Goal: Answer question/provide support

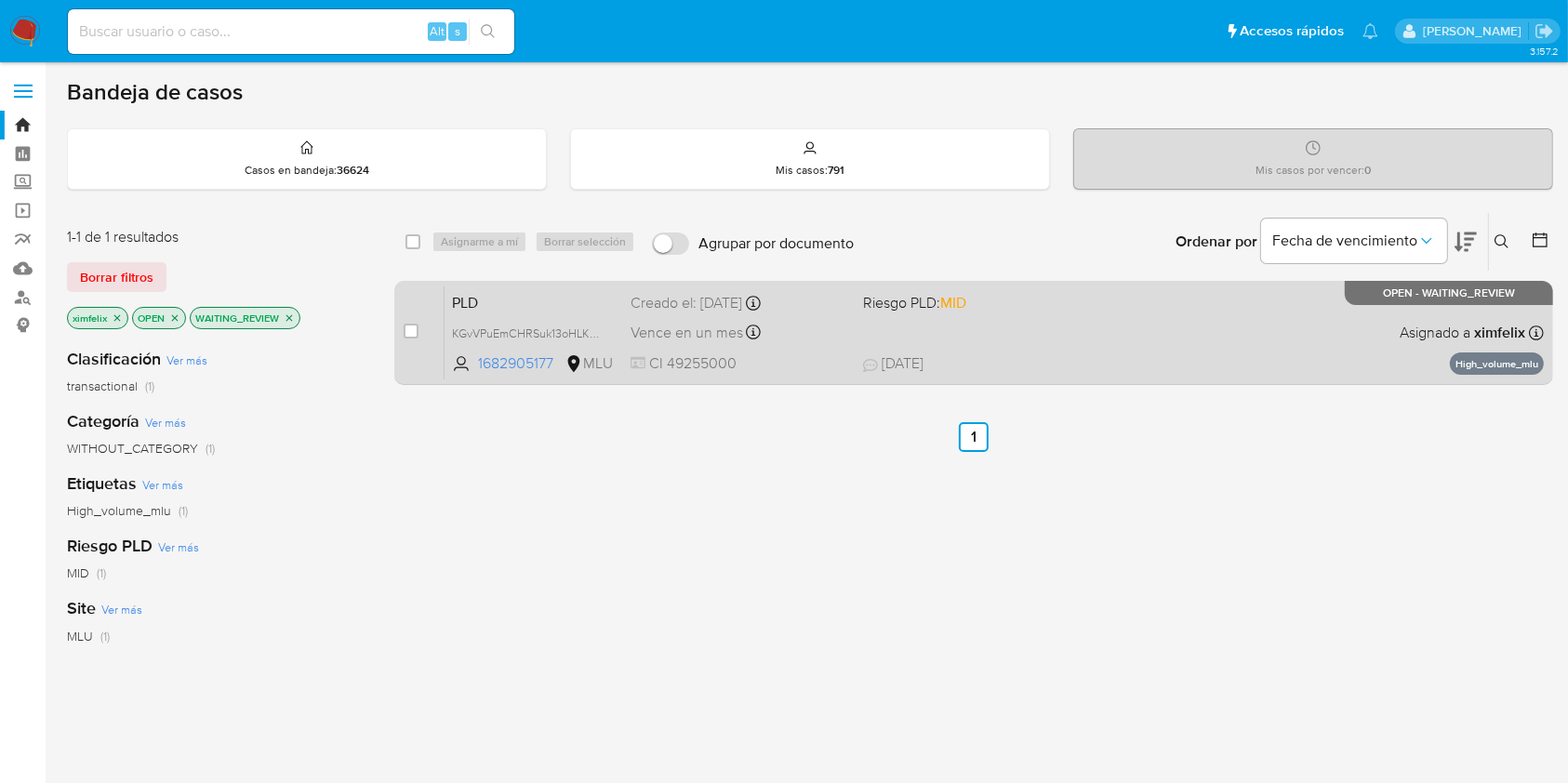
click at [1087, 336] on div "PLD KGvVPuEmCHRSuk13oHLKmFJp 1682905177 MLU Riesgo PLD: MID Creado el: 12/07/20…" at bounding box center [995, 332] width 1099 height 94
click at [588, 332] on span "KGvVPuEmCHRSuk13oHLKmFJp" at bounding box center [534, 331] width 164 height 21
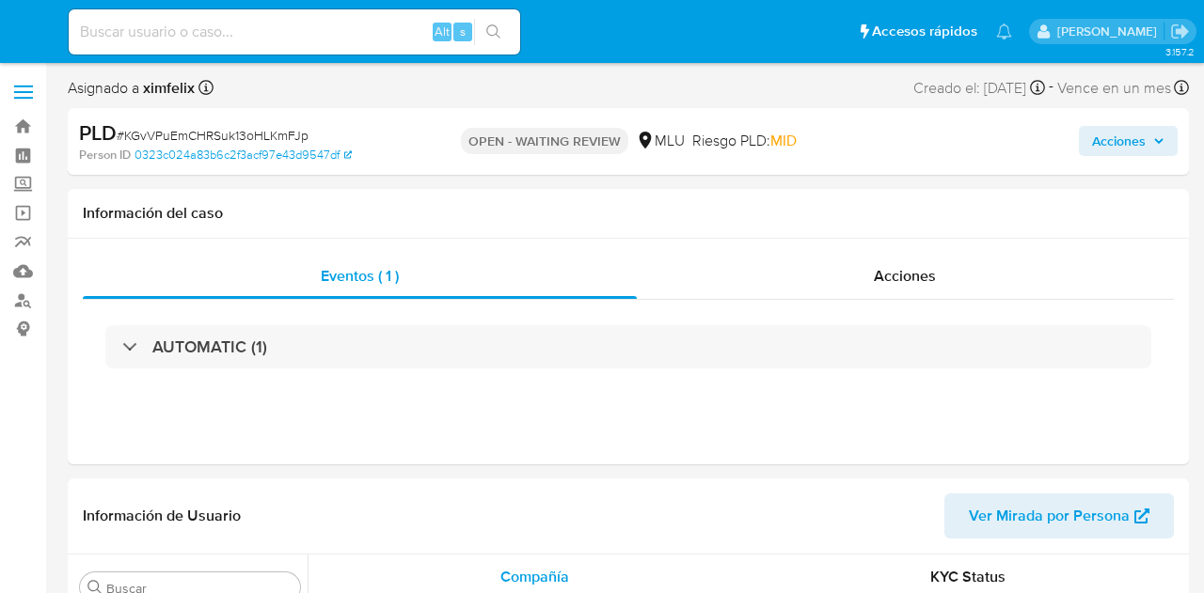
select select "10"
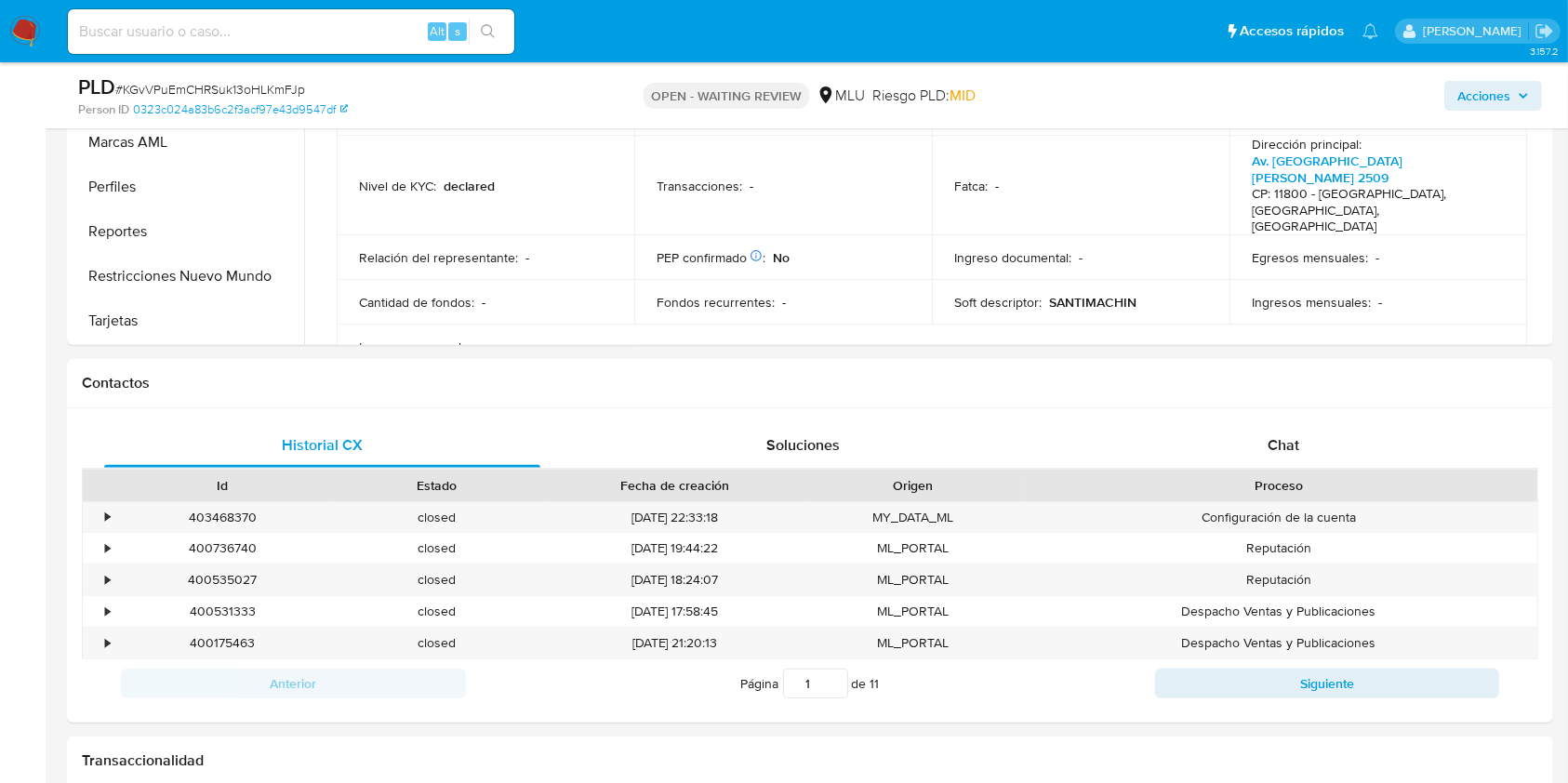
scroll to position [649, 0]
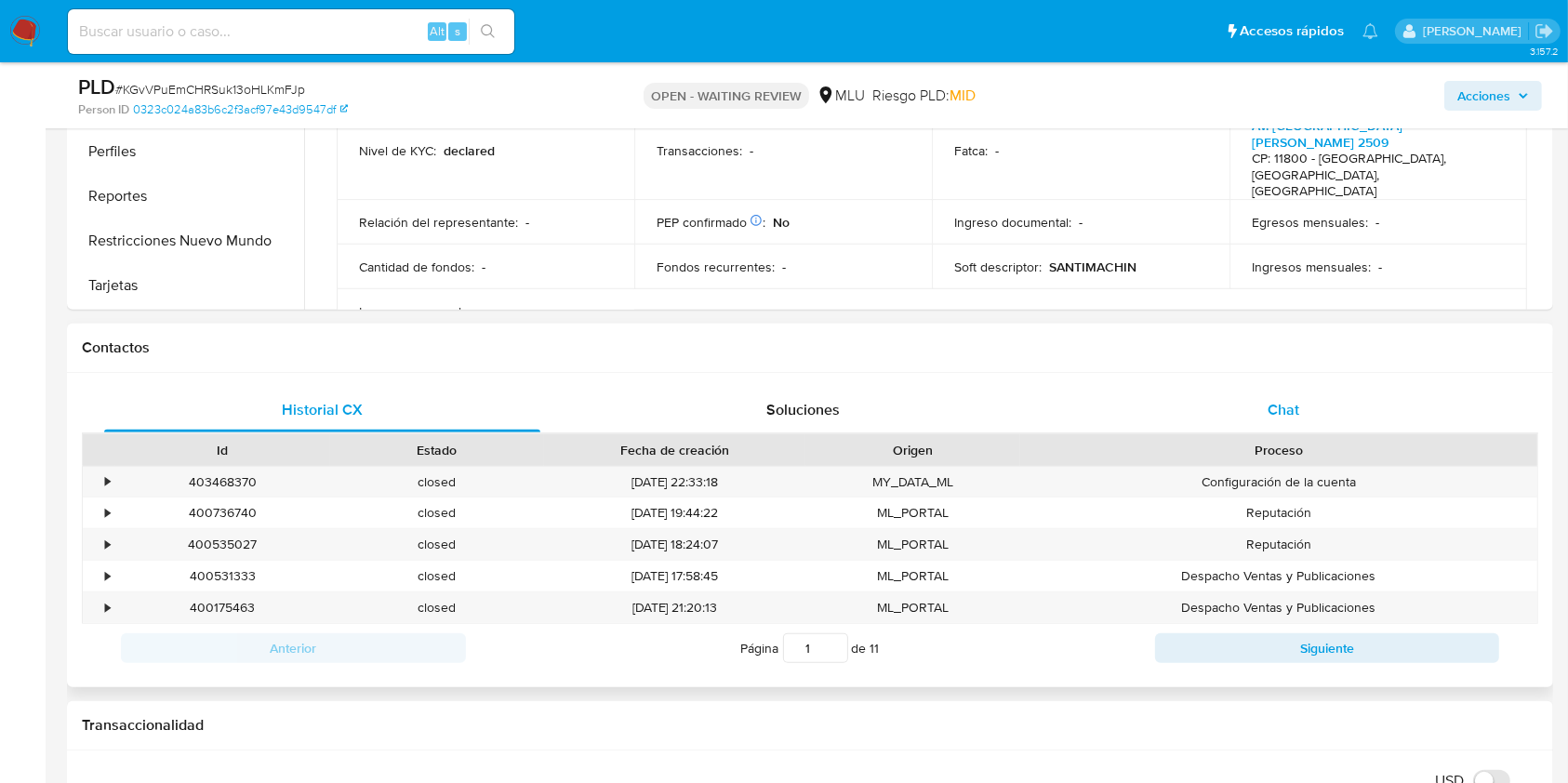
click at [1189, 428] on div "Chat" at bounding box center [1283, 409] width 436 height 44
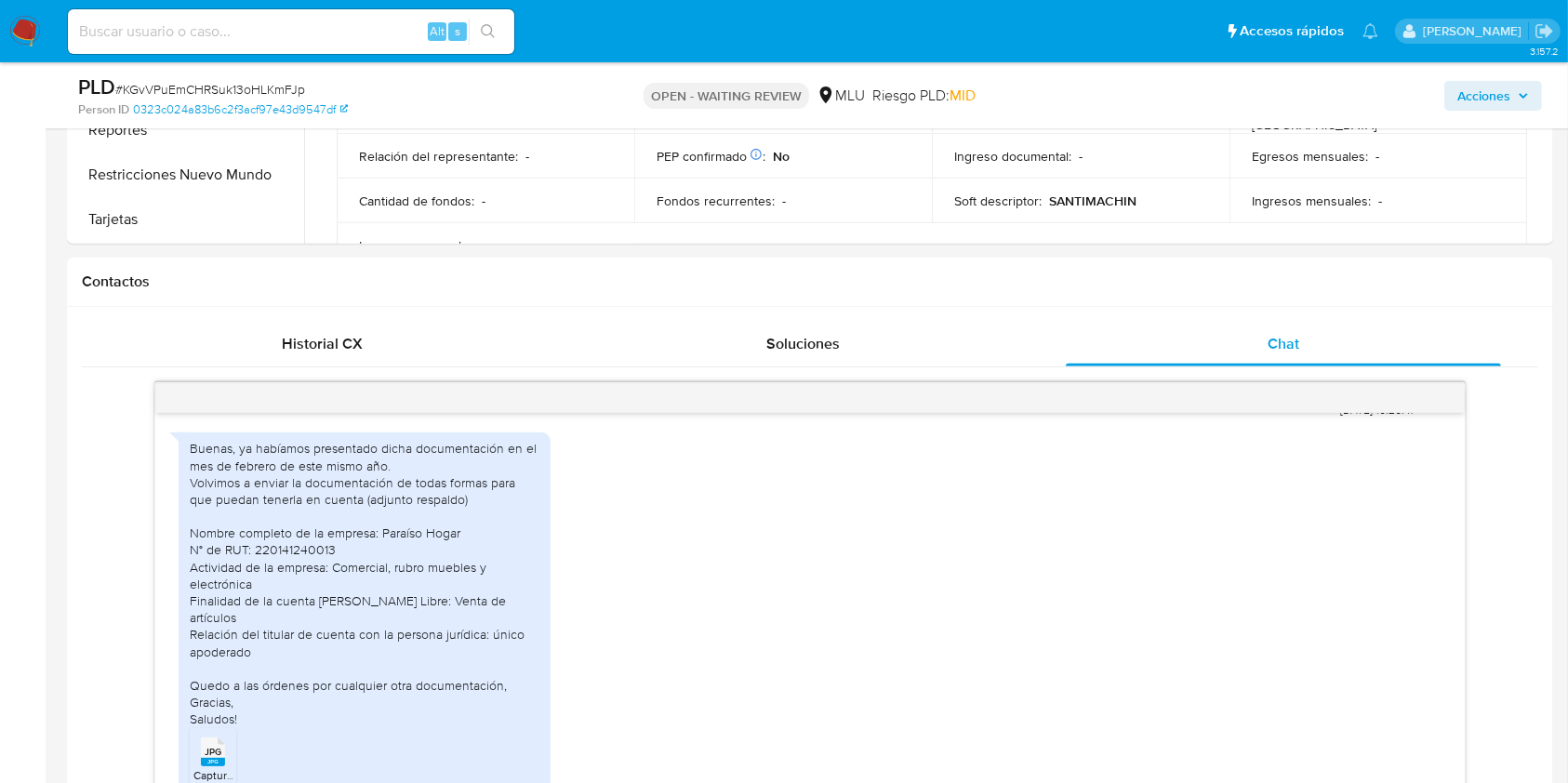
scroll to position [730, 0]
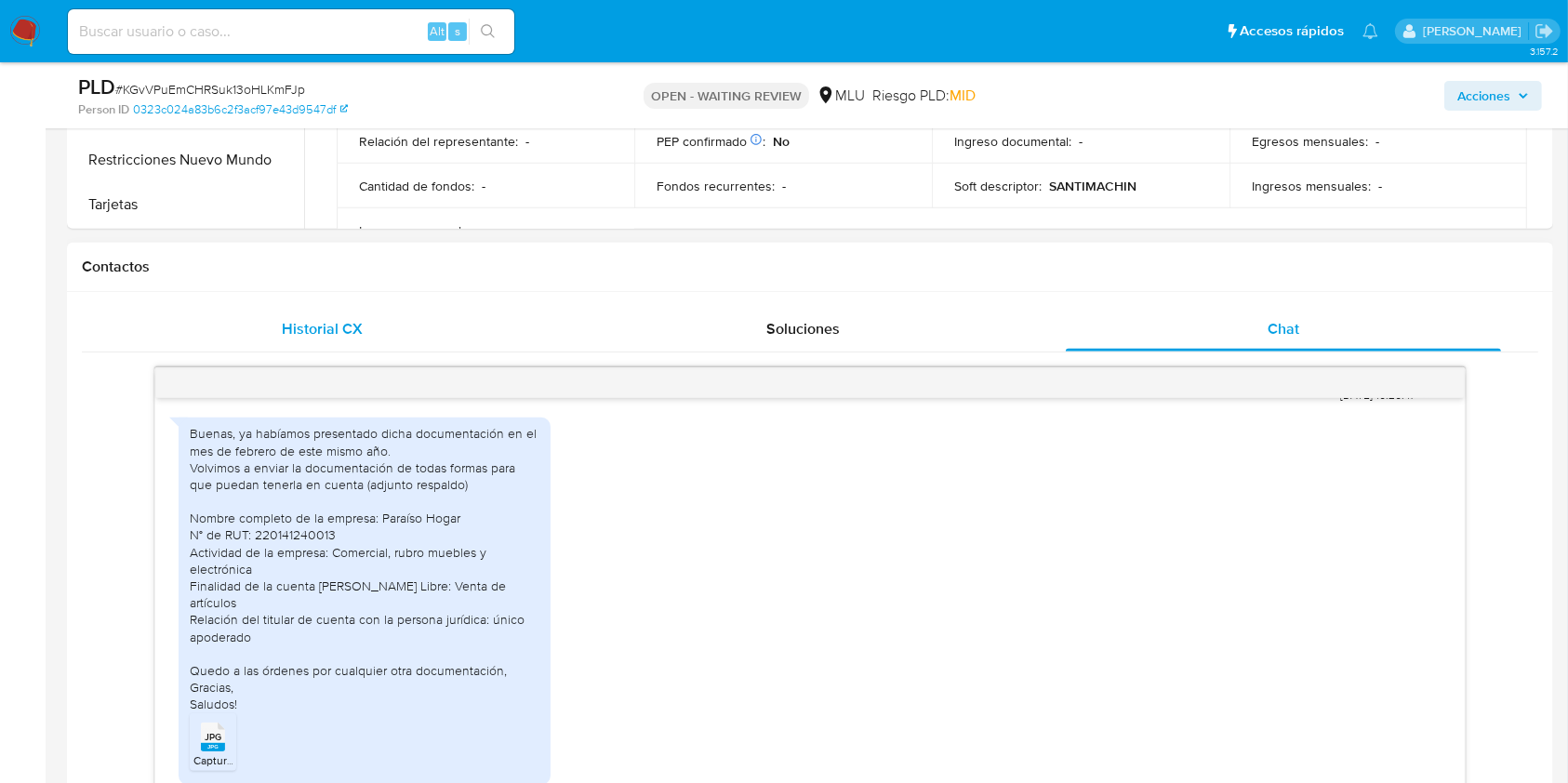
click at [368, 344] on div "Historial CX" at bounding box center [321, 328] width 436 height 44
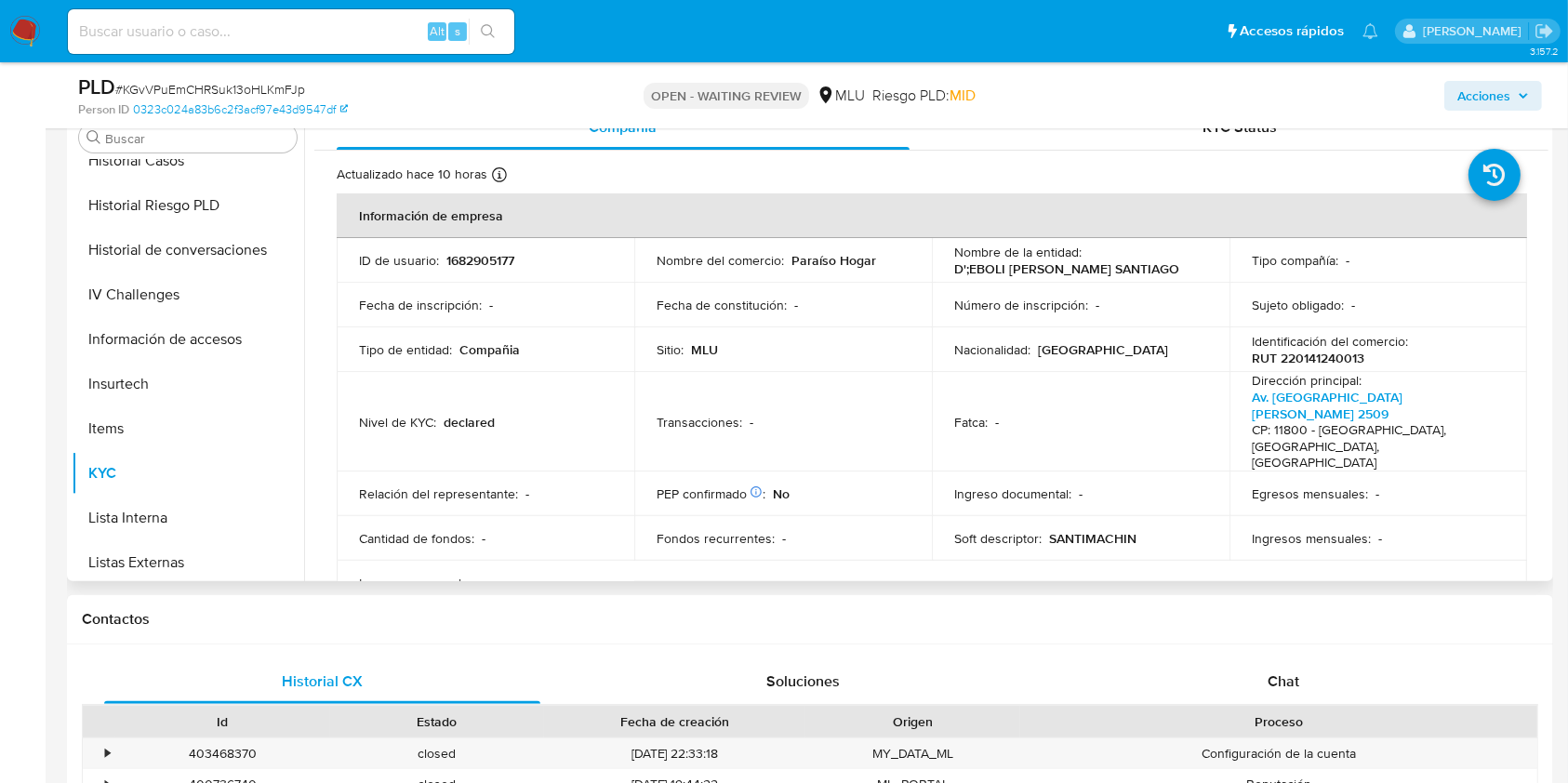
scroll to position [491, 0]
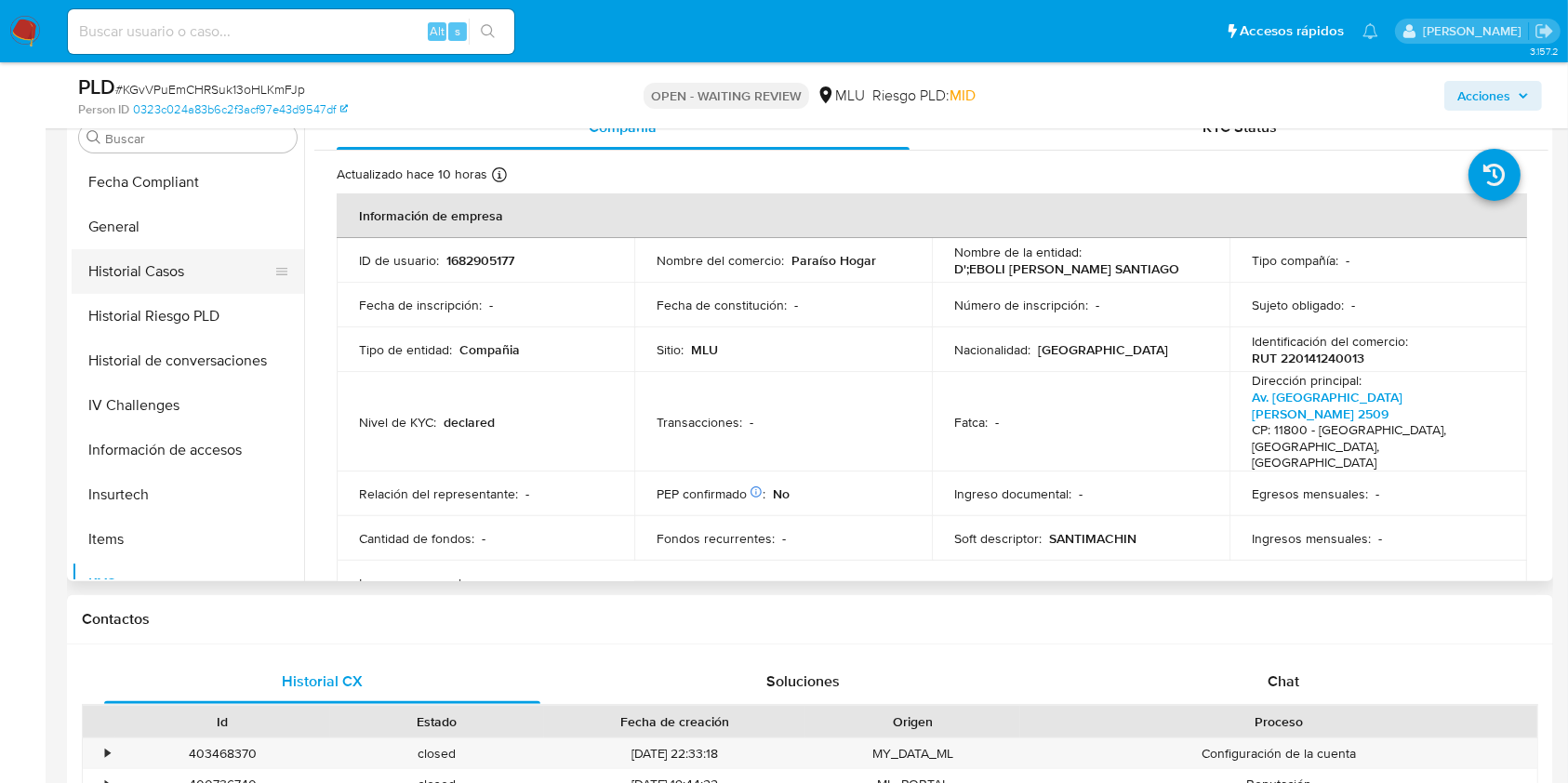
click at [191, 284] on button "Historial Casos" at bounding box center [180, 271] width 218 height 44
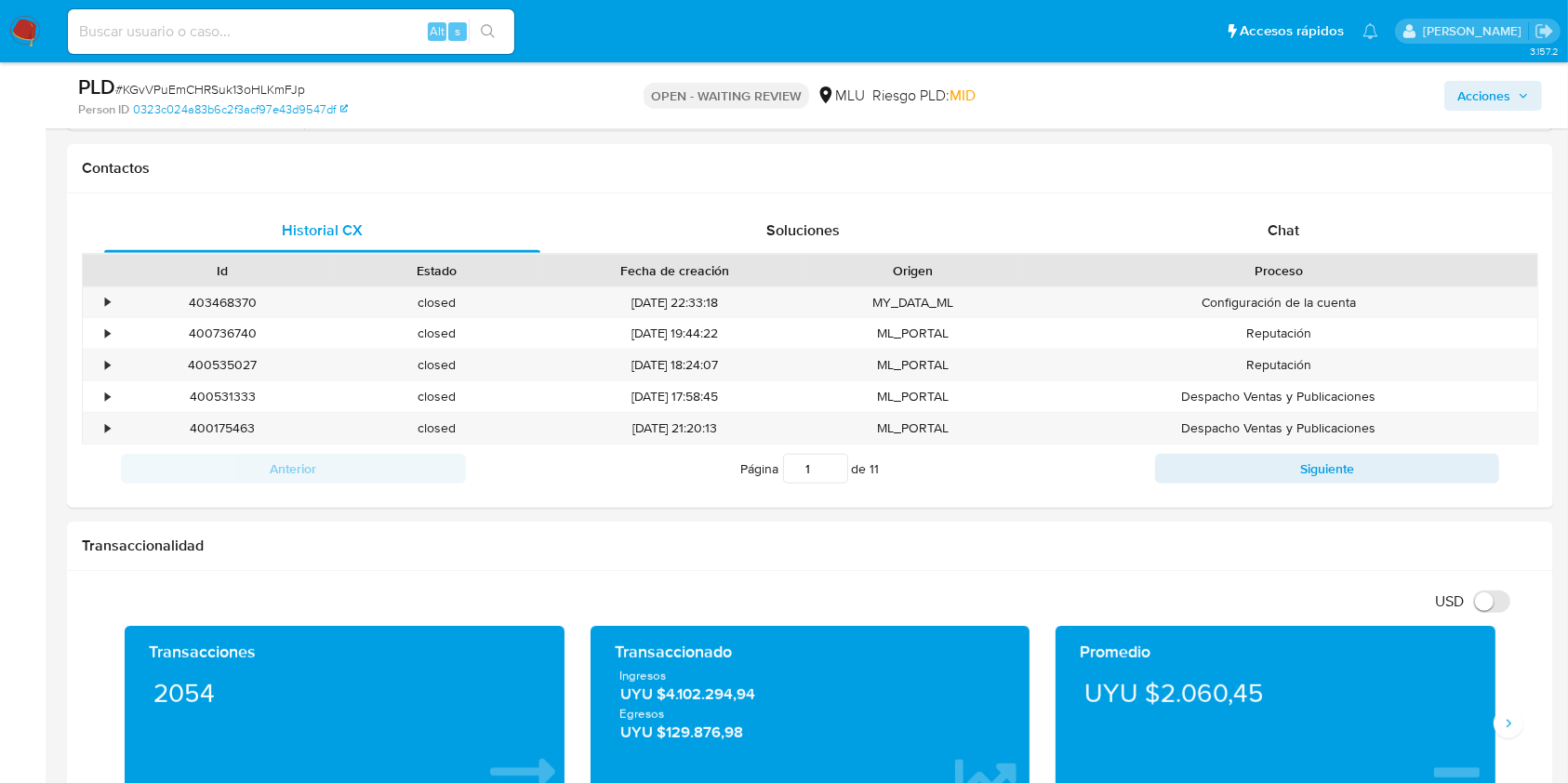
scroll to position [804, 0]
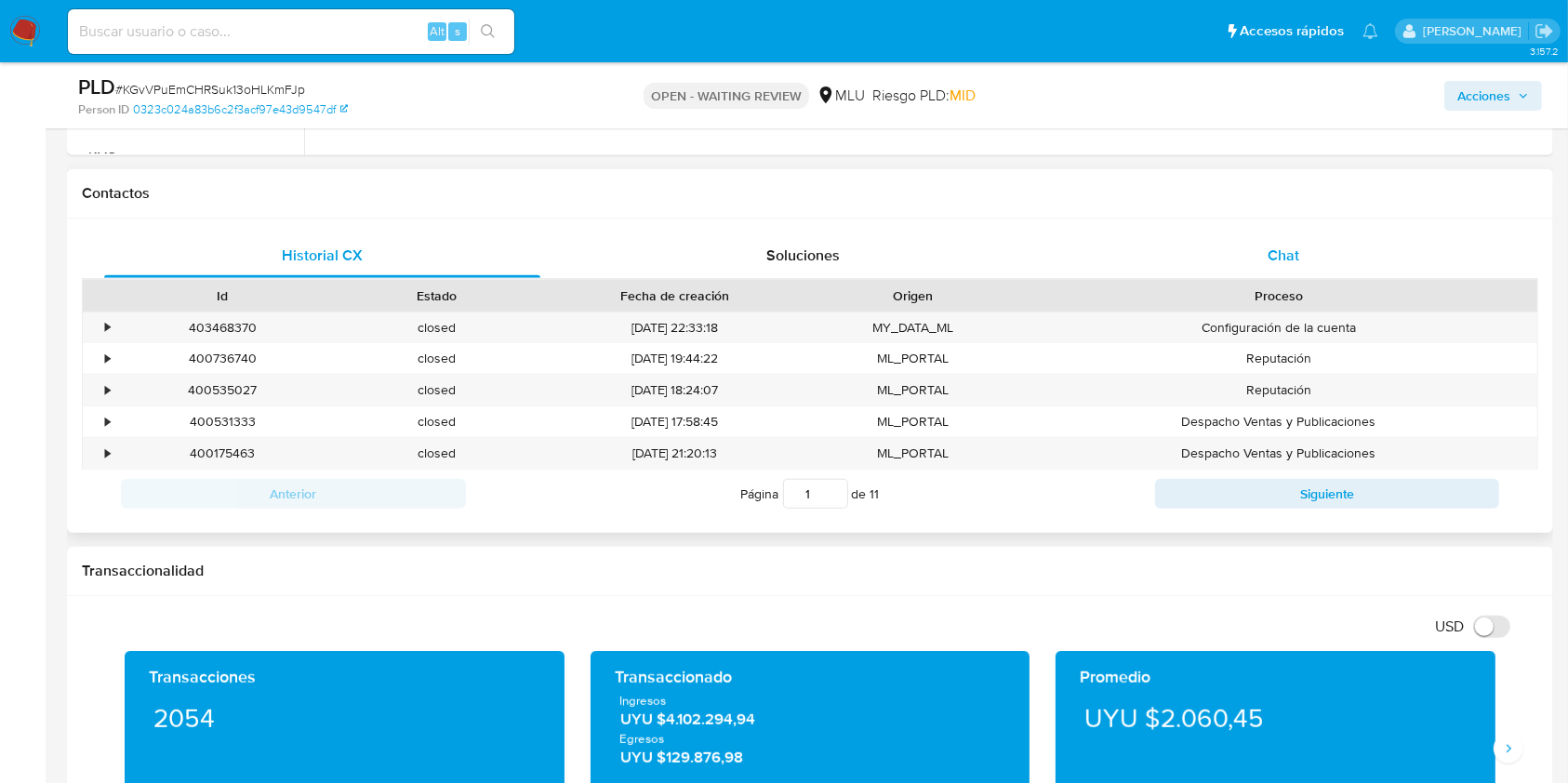
click at [1189, 252] on span "Chat" at bounding box center [1283, 255] width 32 height 22
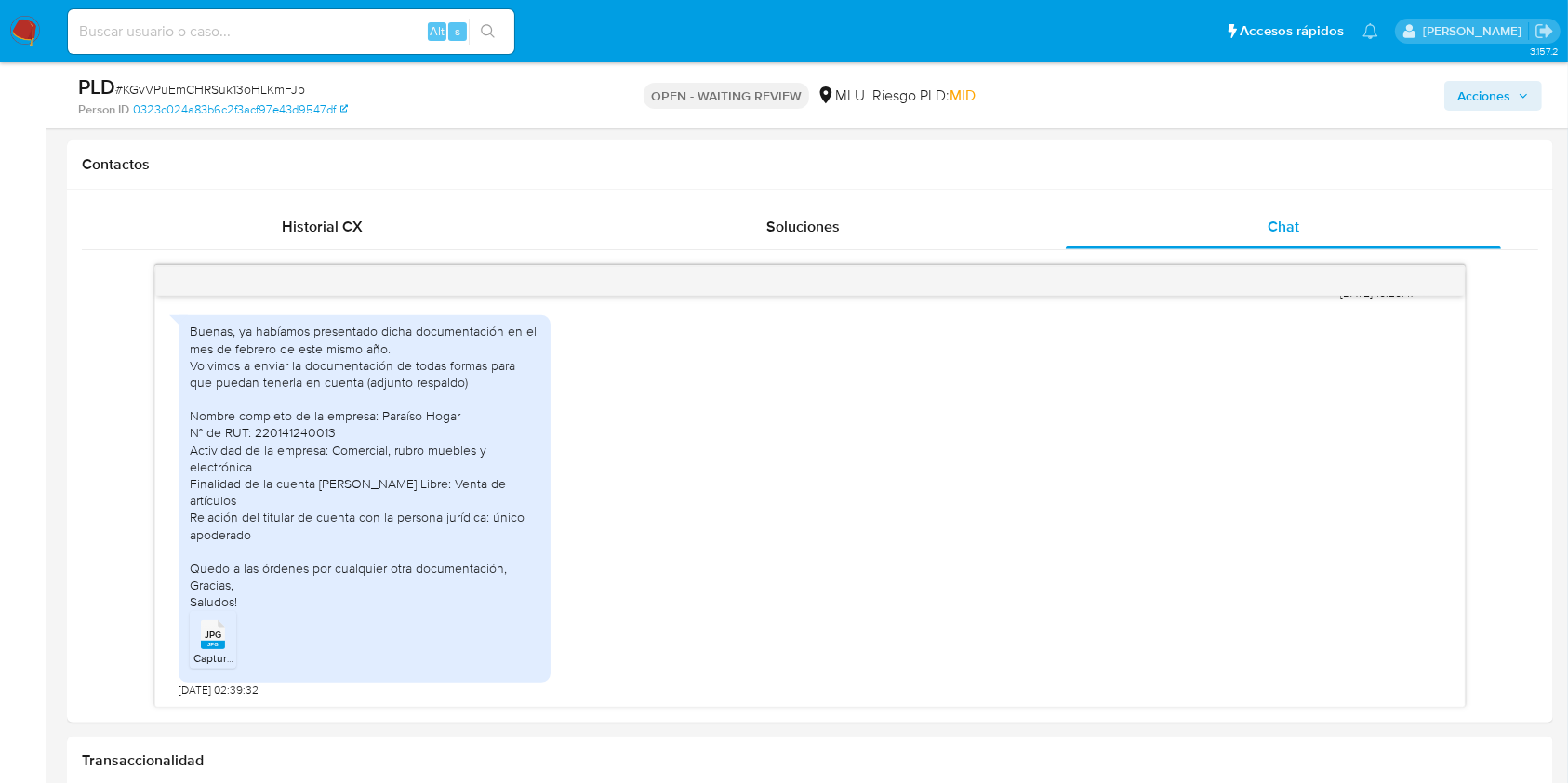
scroll to position [866, 0]
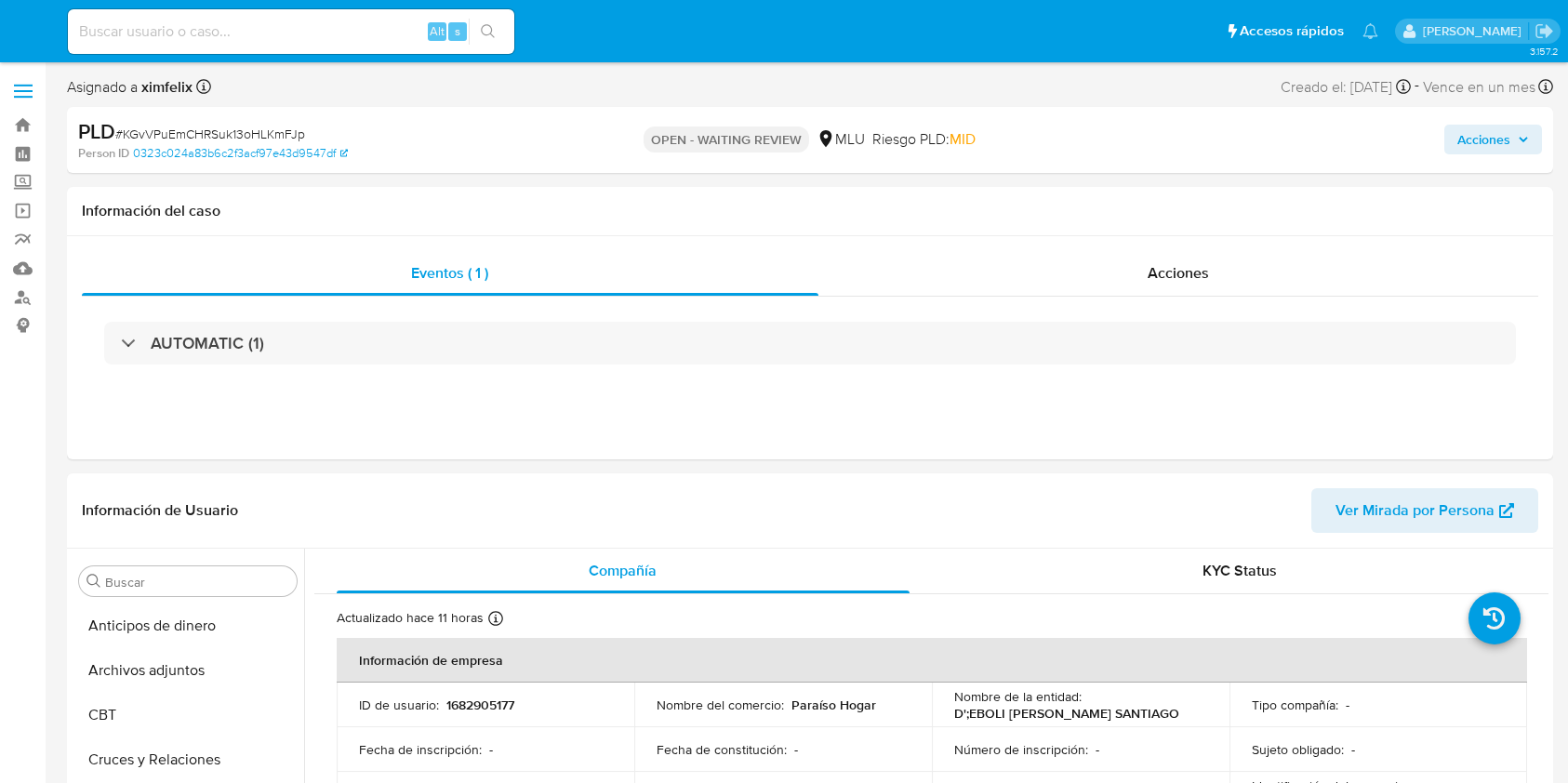
select select "10"
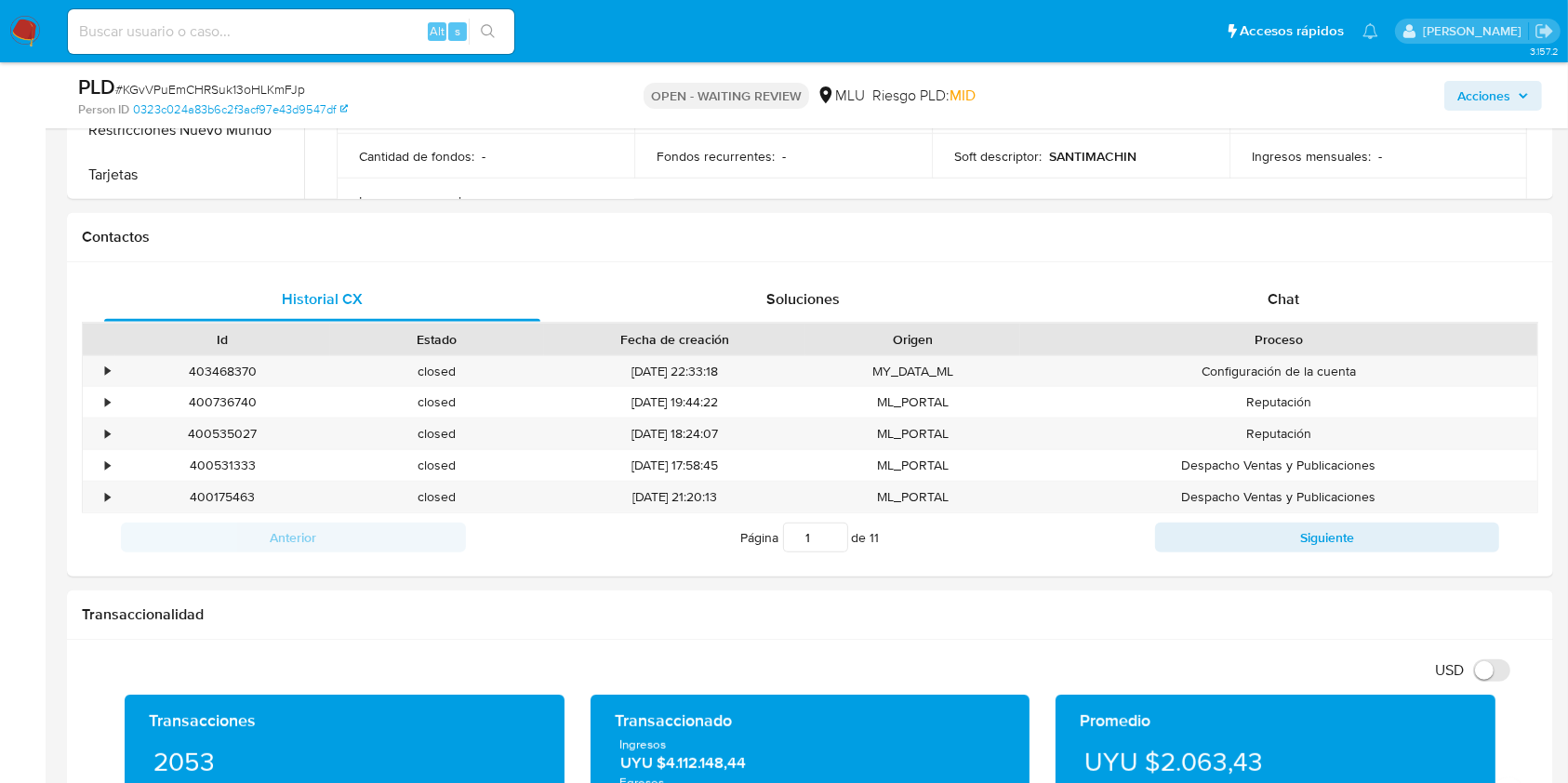
scroll to position [770, 0]
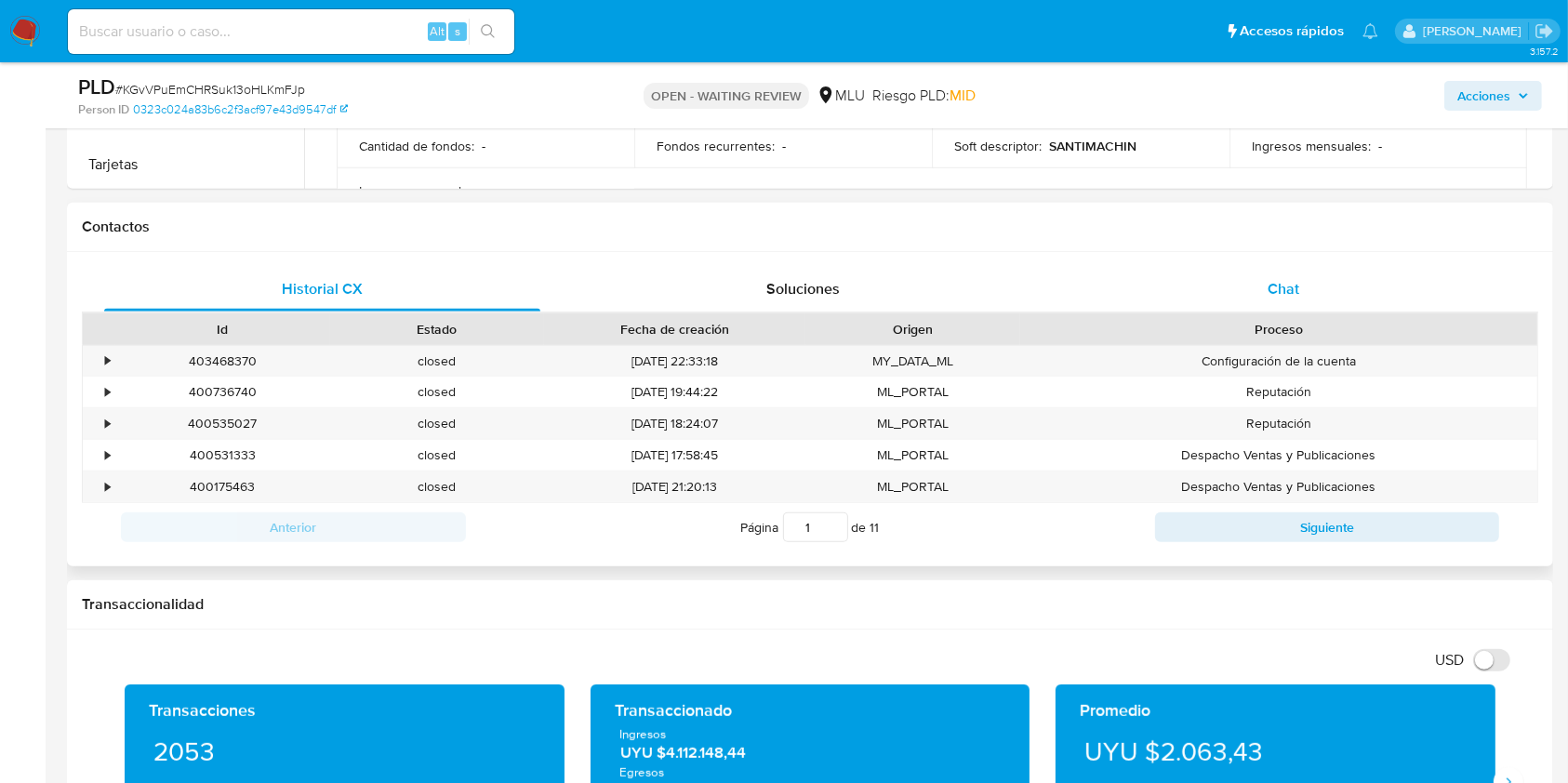
click at [1294, 279] on span "Chat" at bounding box center [1283, 289] width 32 height 22
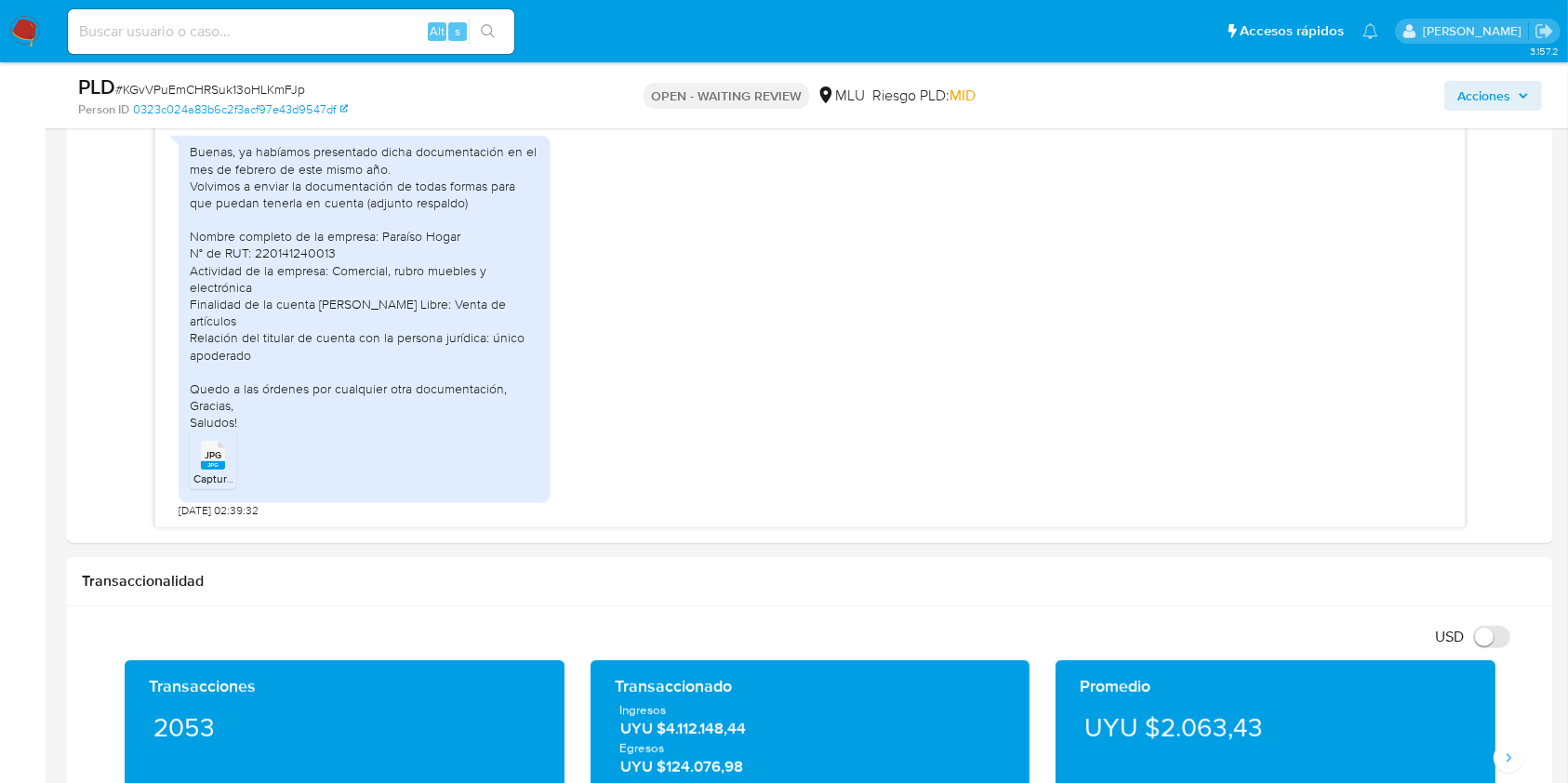
scroll to position [1031, 0]
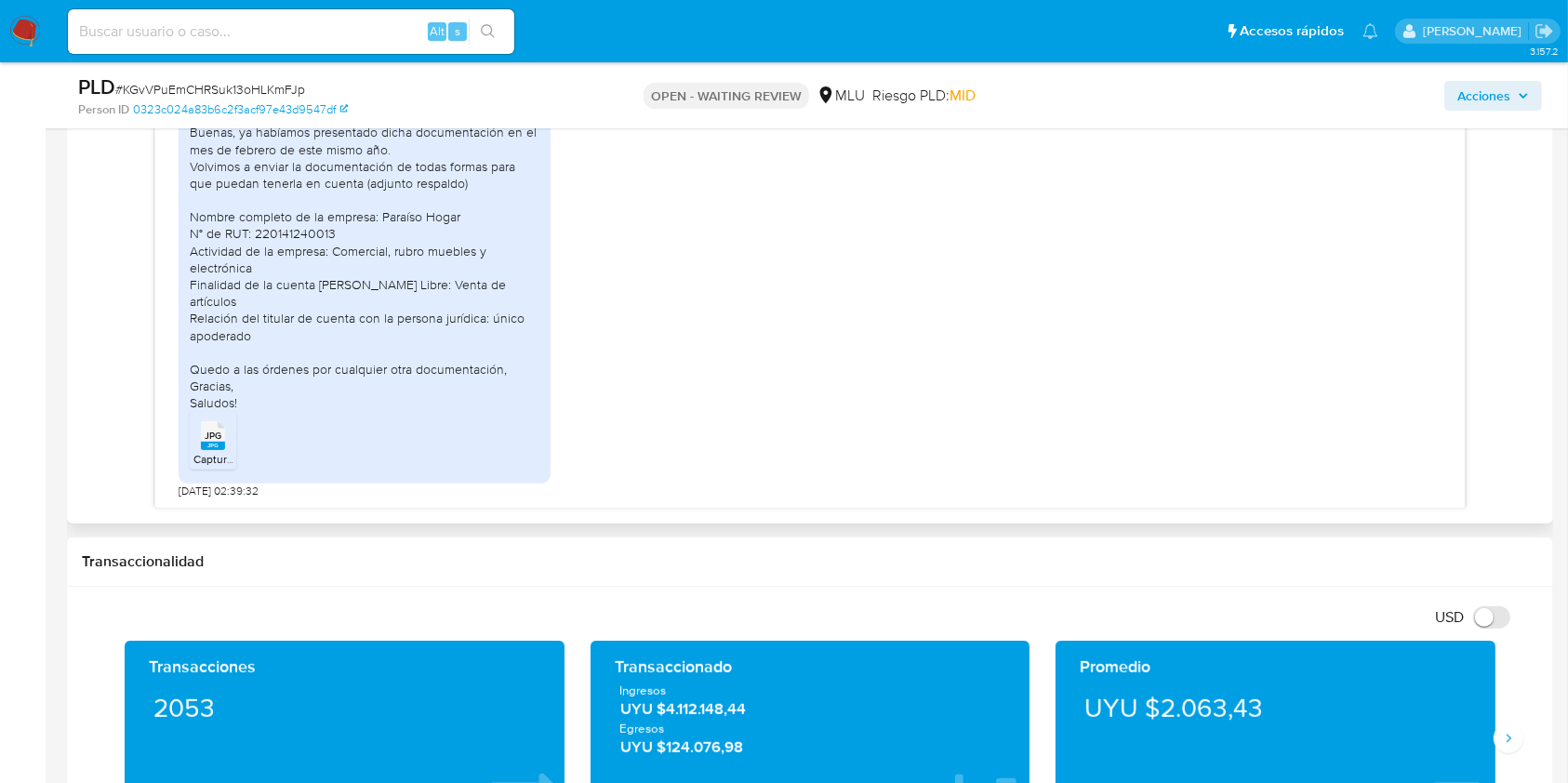
click at [209, 458] on span "Captura Envío Información.jpg" at bounding box center [268, 459] width 149 height 16
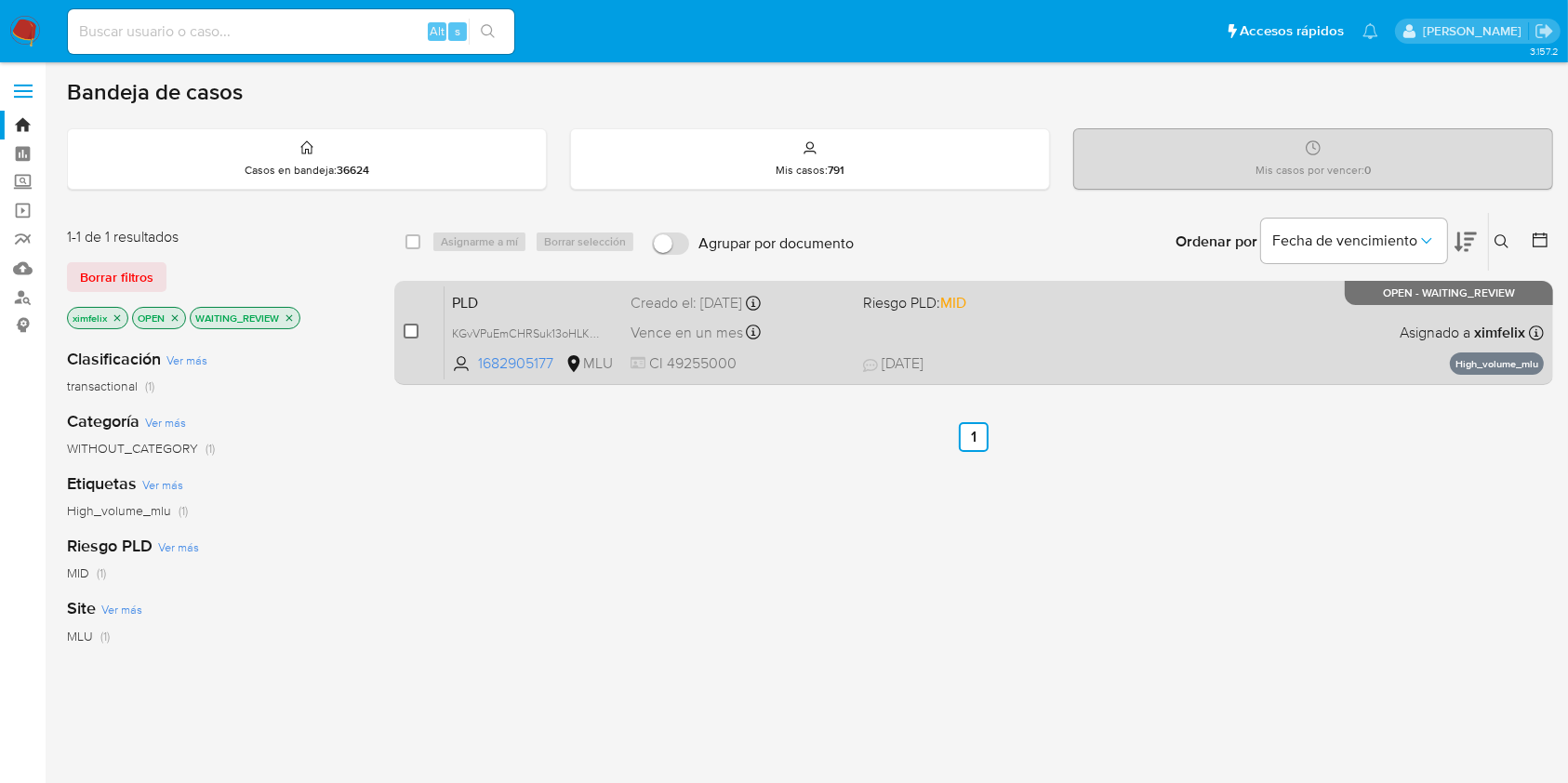
click at [409, 329] on input "checkbox" at bounding box center [410, 330] width 15 height 15
checkbox input "true"
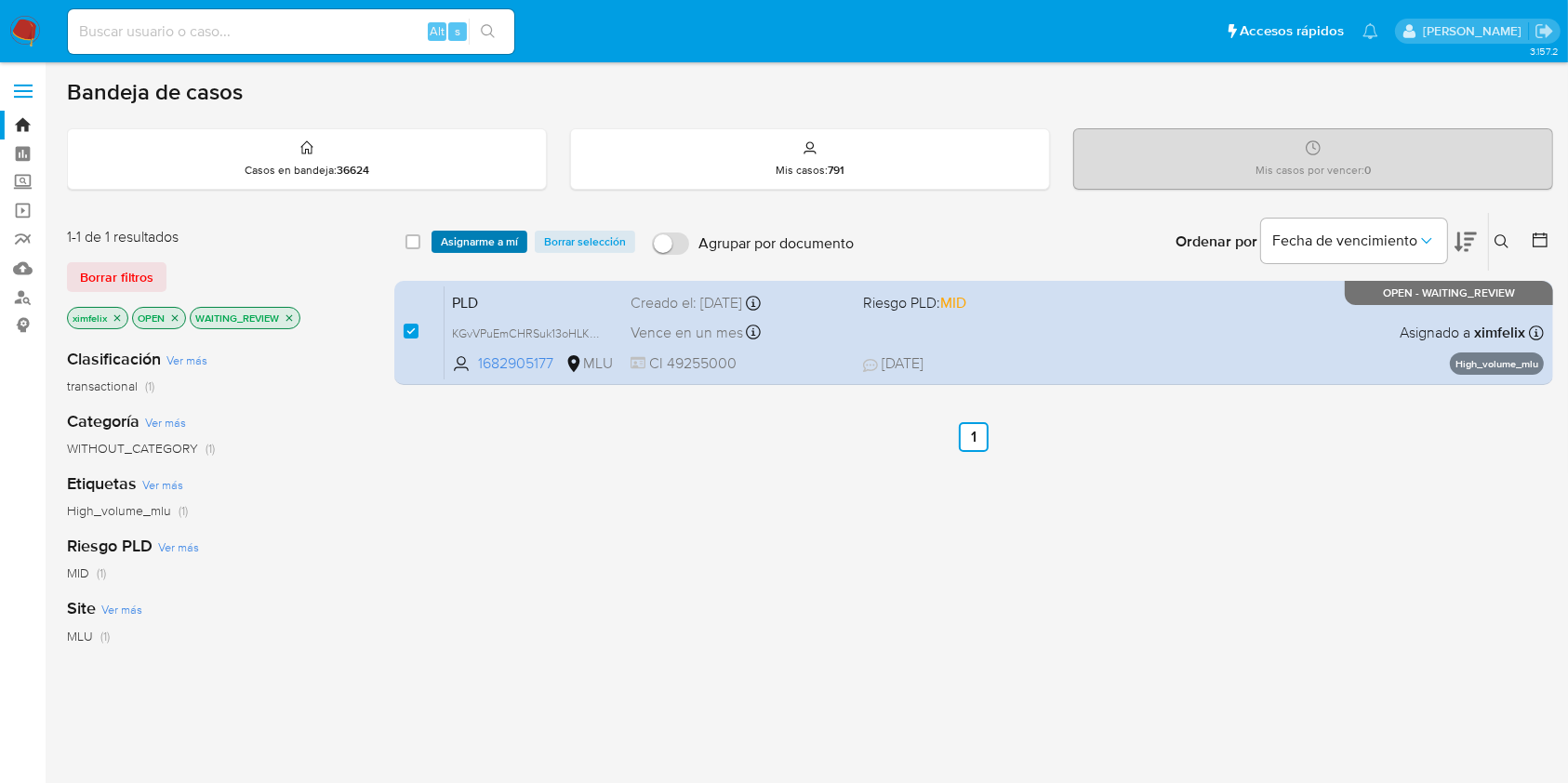
click at [477, 245] on span "Asignarme a mí" at bounding box center [479, 241] width 77 height 19
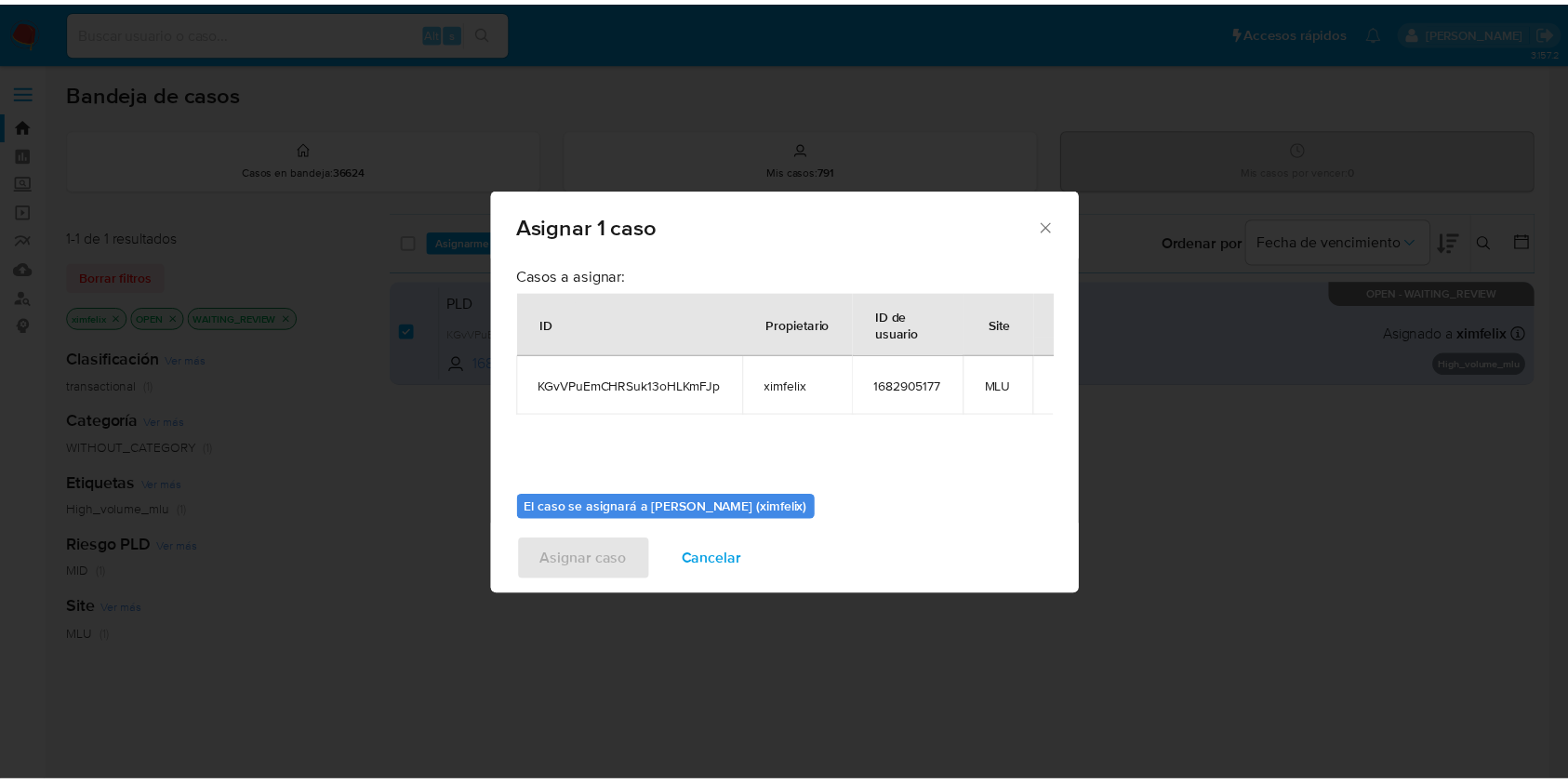
scroll to position [95, 0]
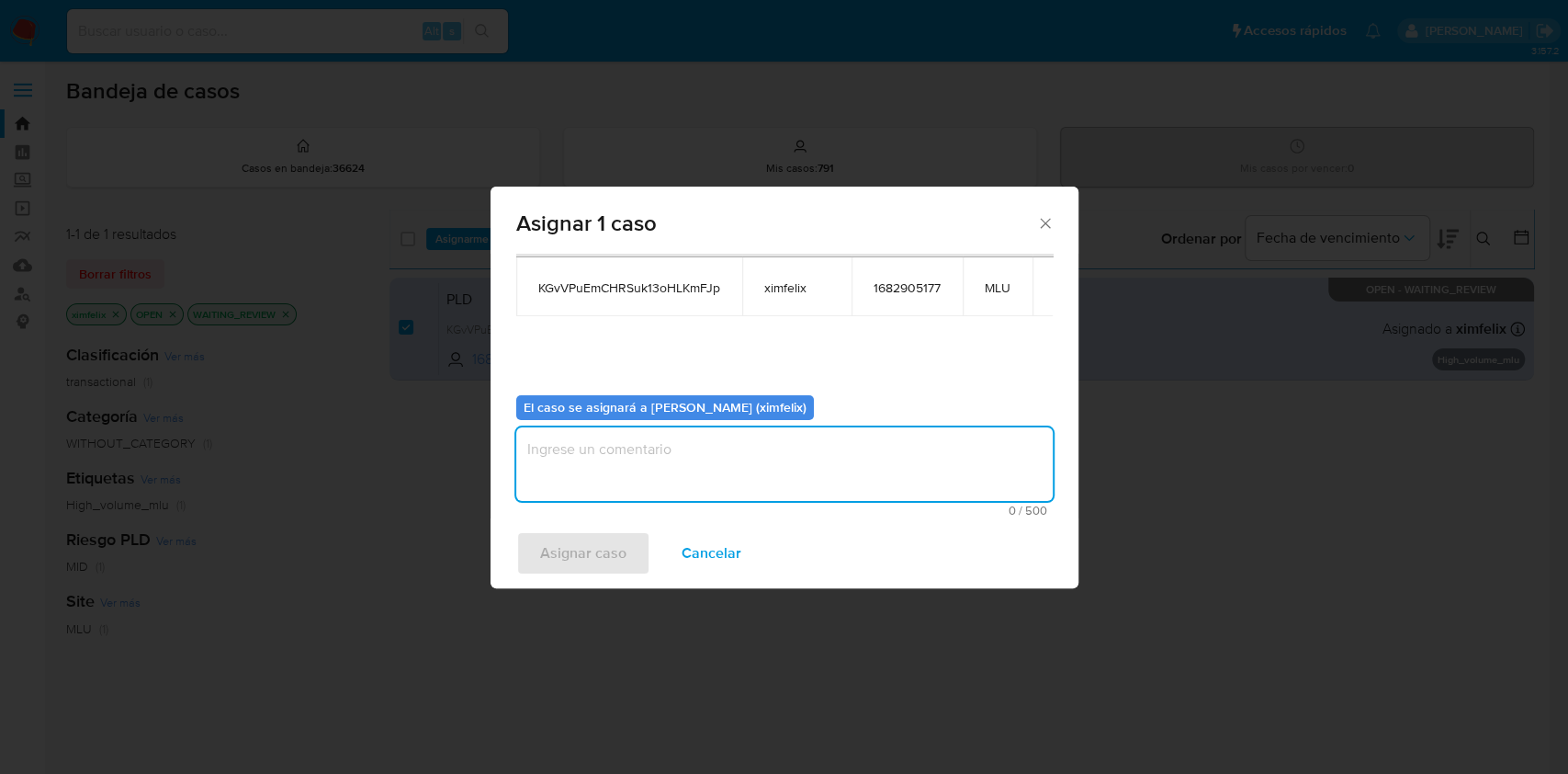
click at [791, 459] on textarea "assign-modal" at bounding box center [784, 463] width 536 height 73
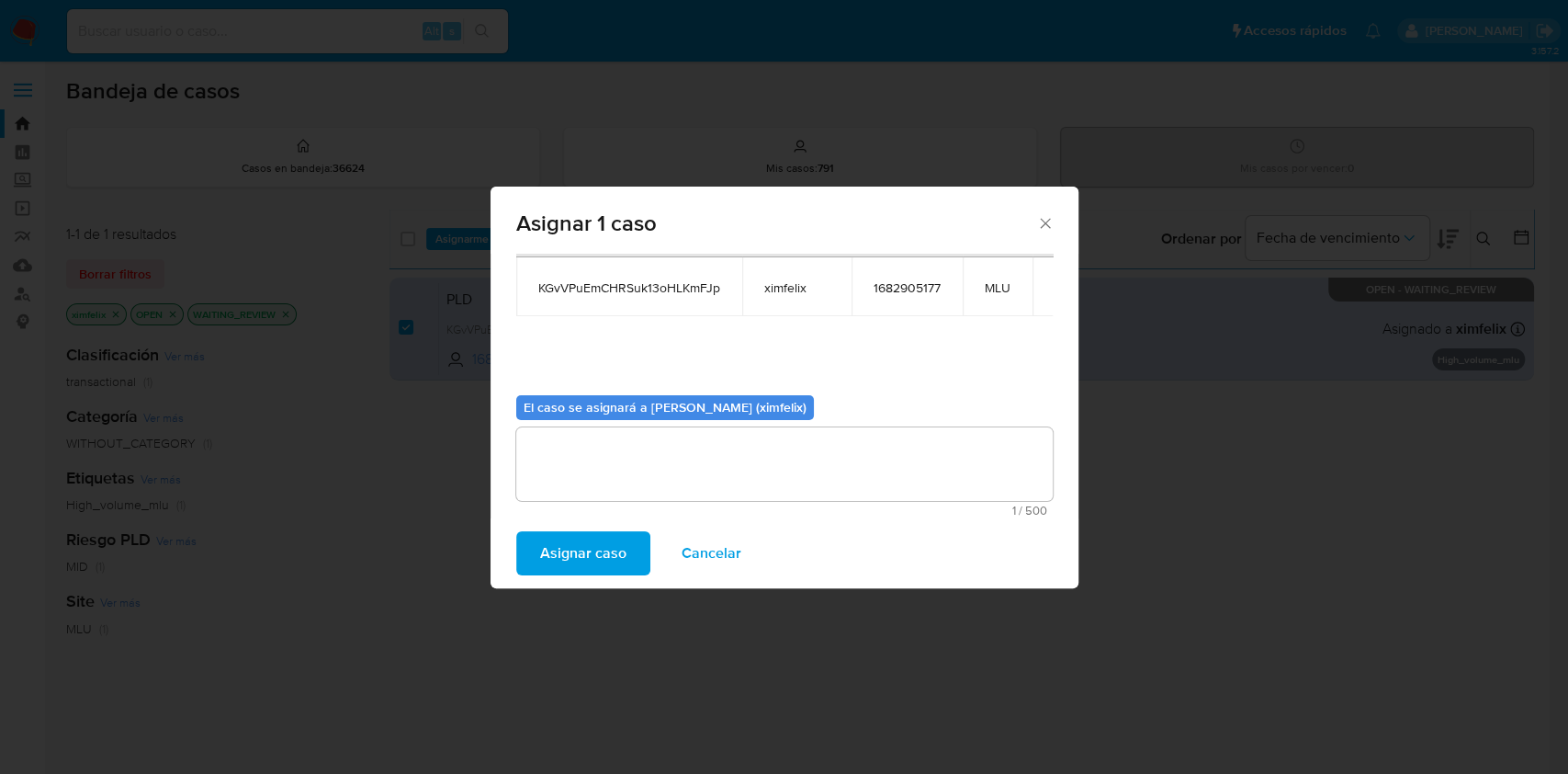
click at [576, 552] on span "Asignar caso" at bounding box center [583, 552] width 86 height 40
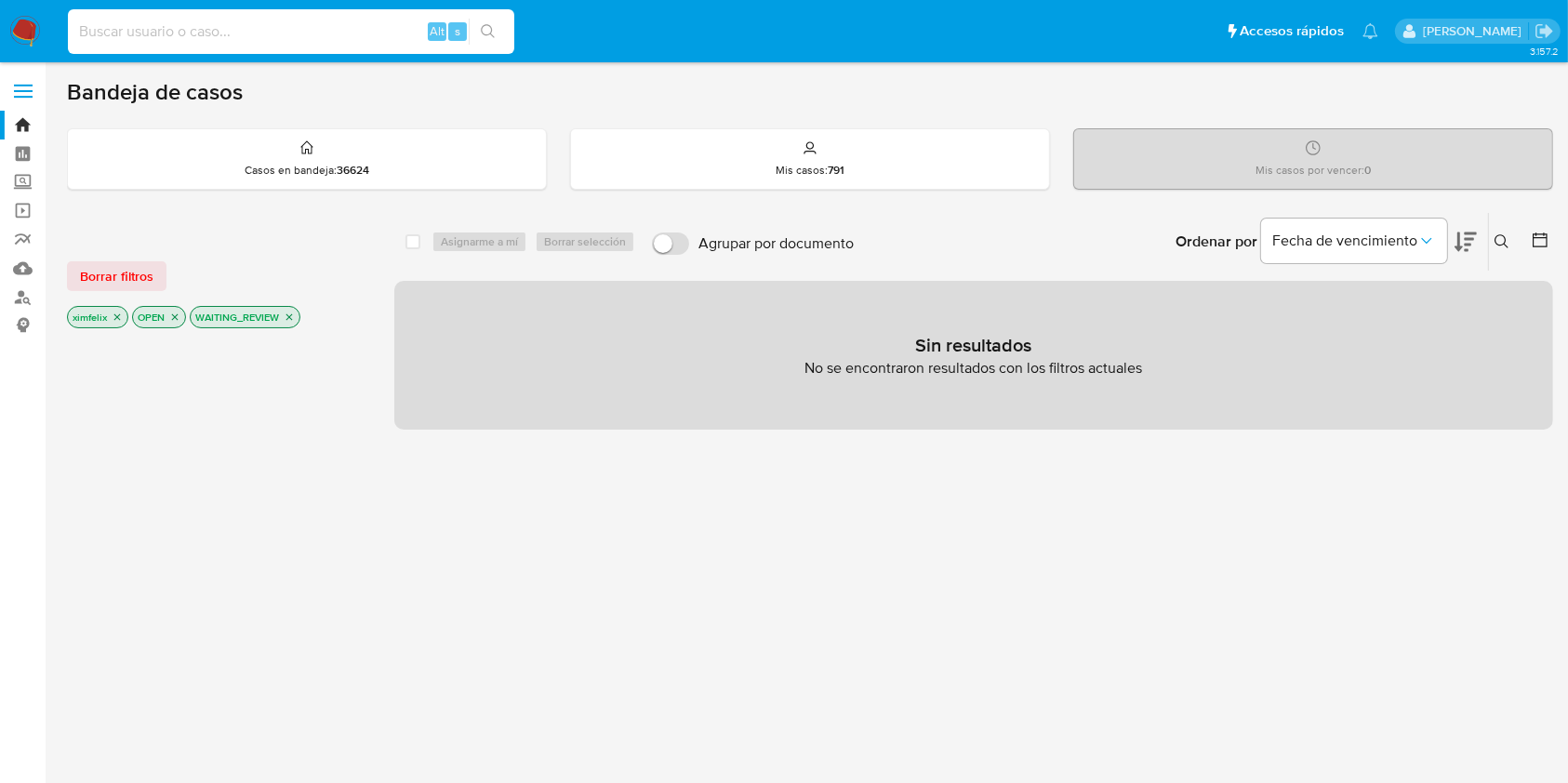
click at [292, 34] on input at bounding box center [291, 32] width 446 height 24
paste input "OsWmgSXkiwG0A5b9j0vYDIyz"
type input "OsWmgSXkiwG0A5b9j0vYDIyz"
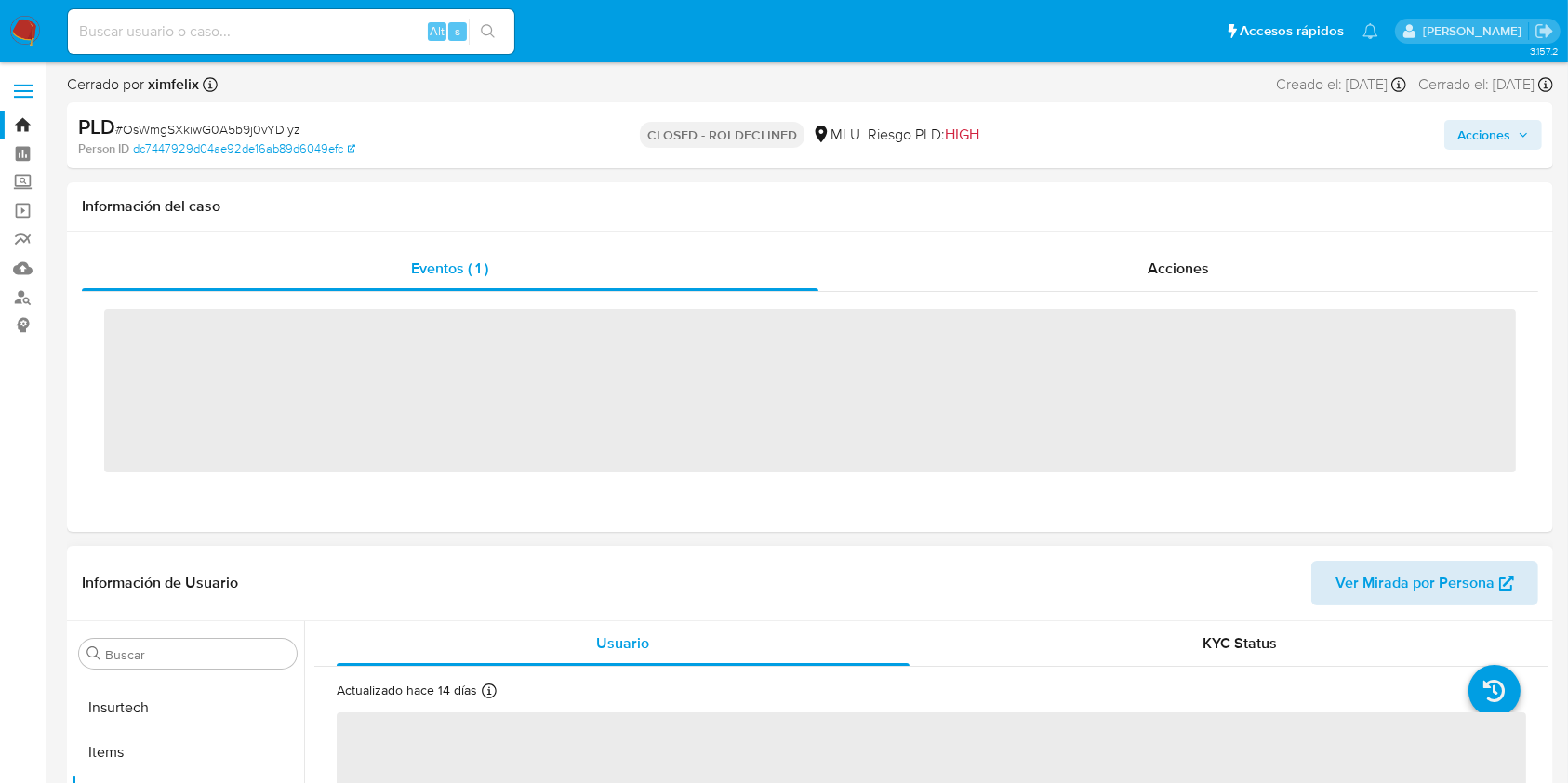
scroll to position [830, 0]
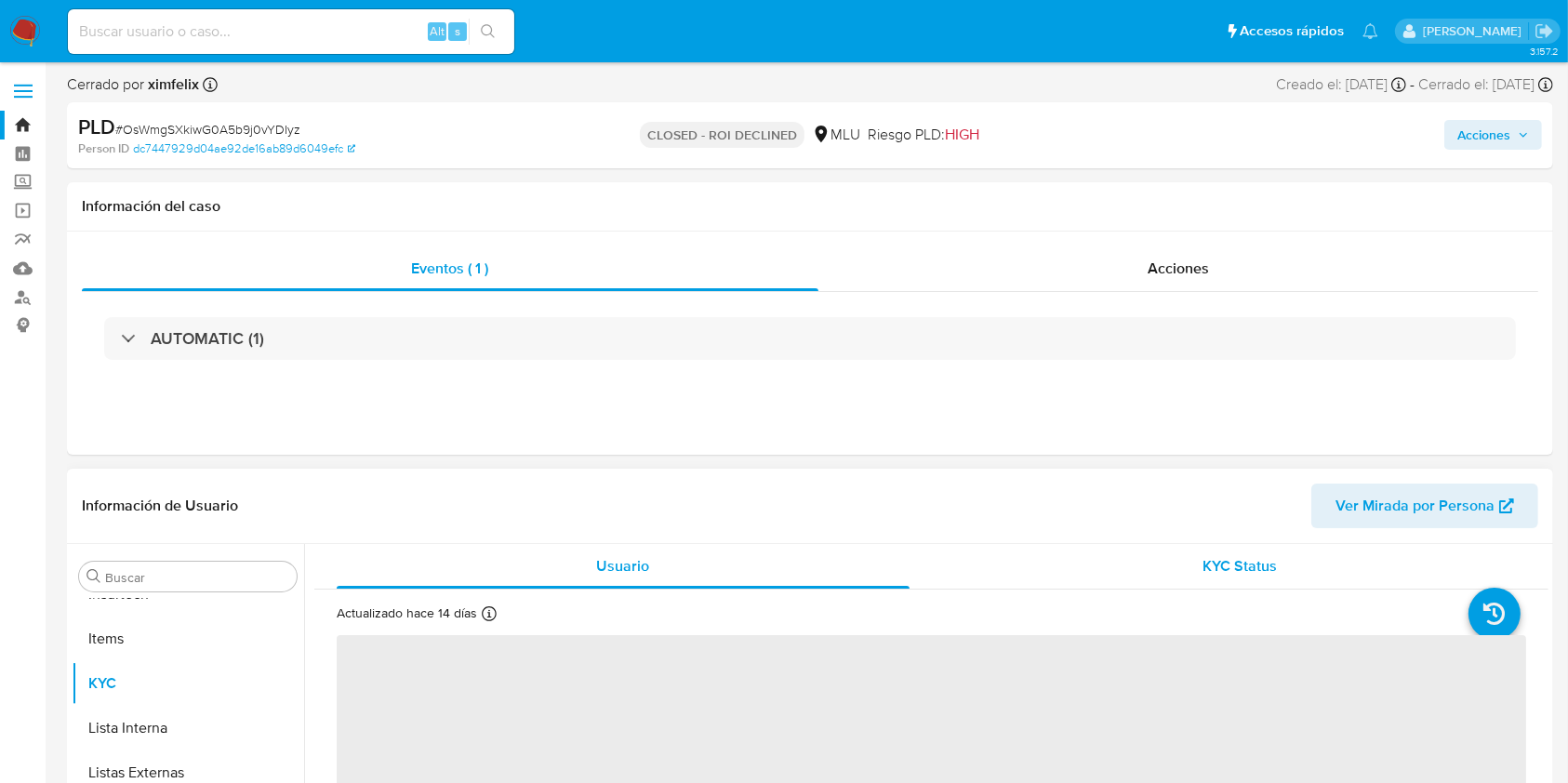
click at [1238, 564] on span "KYC Status" at bounding box center [1239, 566] width 74 height 22
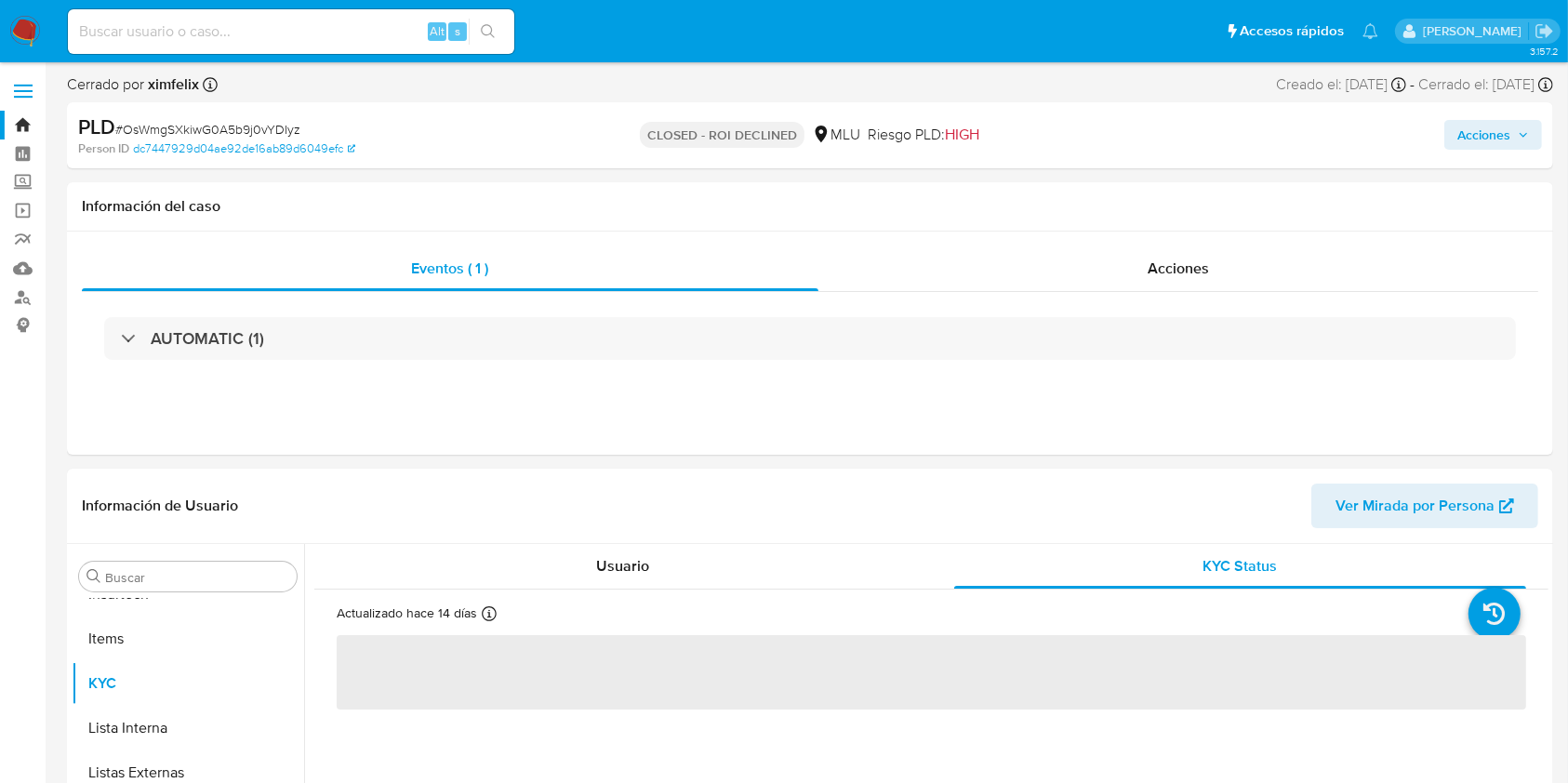
select select "10"
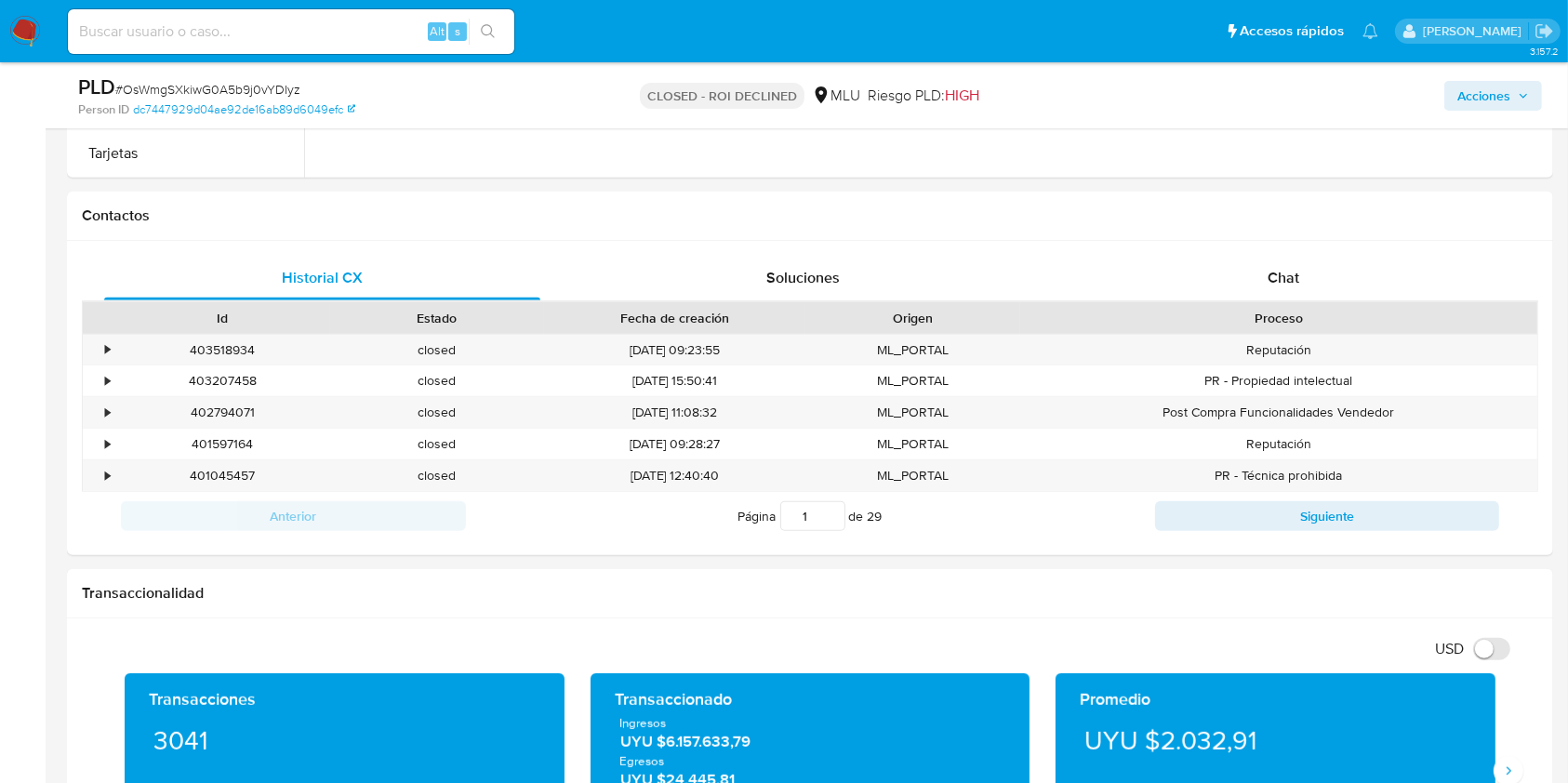
scroll to position [784, 0]
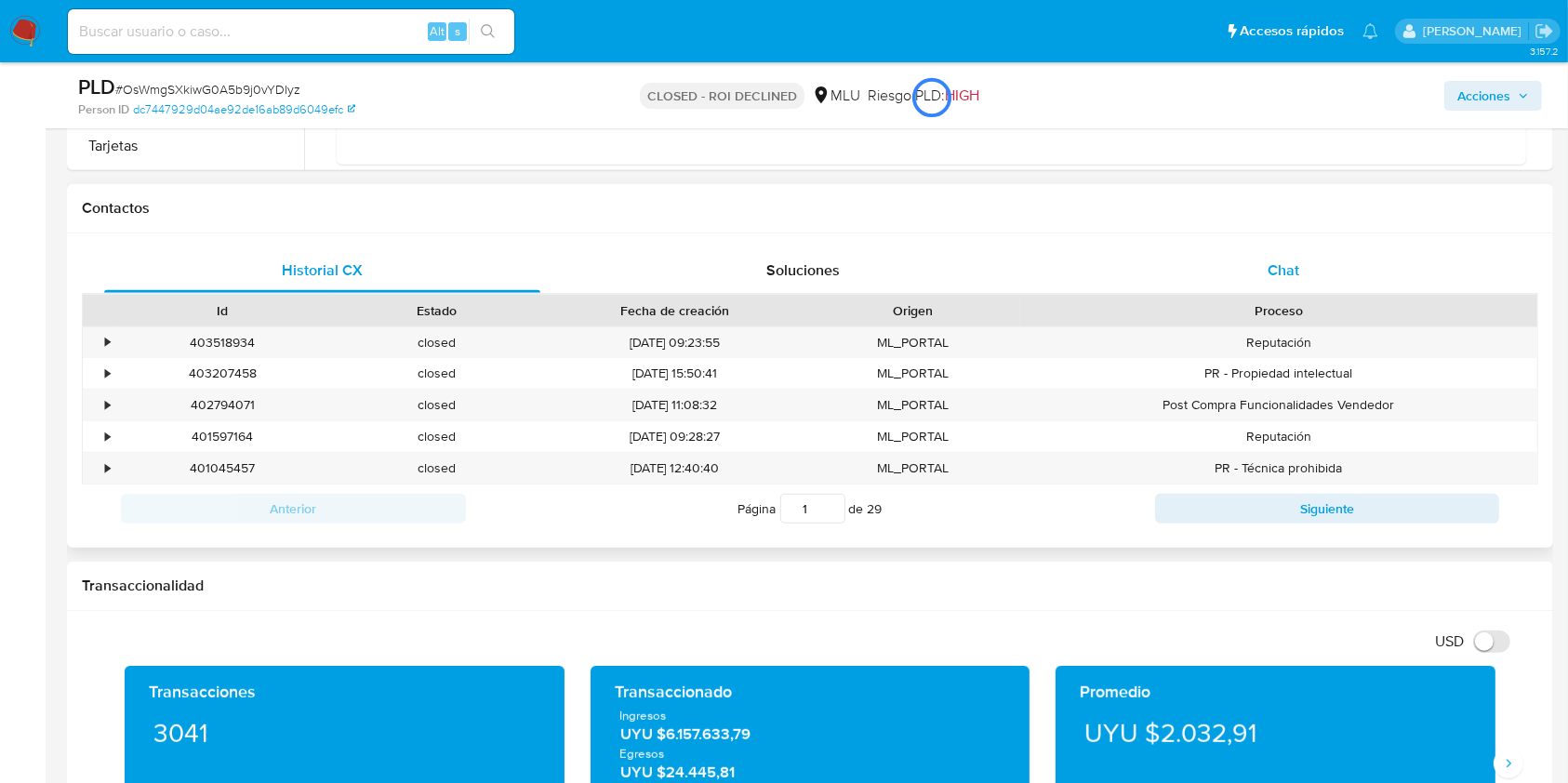
click at [1300, 267] on div "Chat" at bounding box center [1283, 270] width 436 height 44
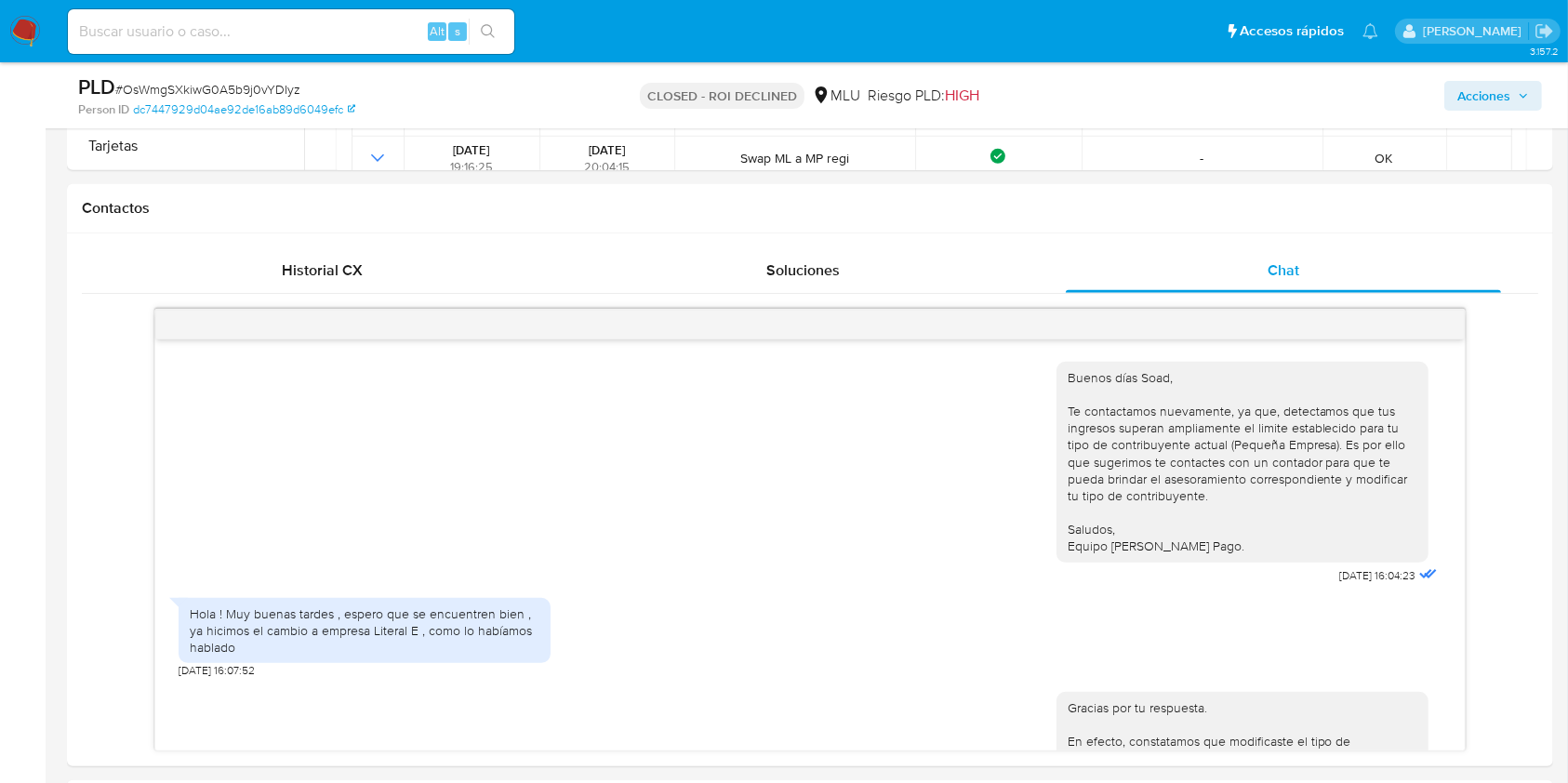
scroll to position [870, 0]
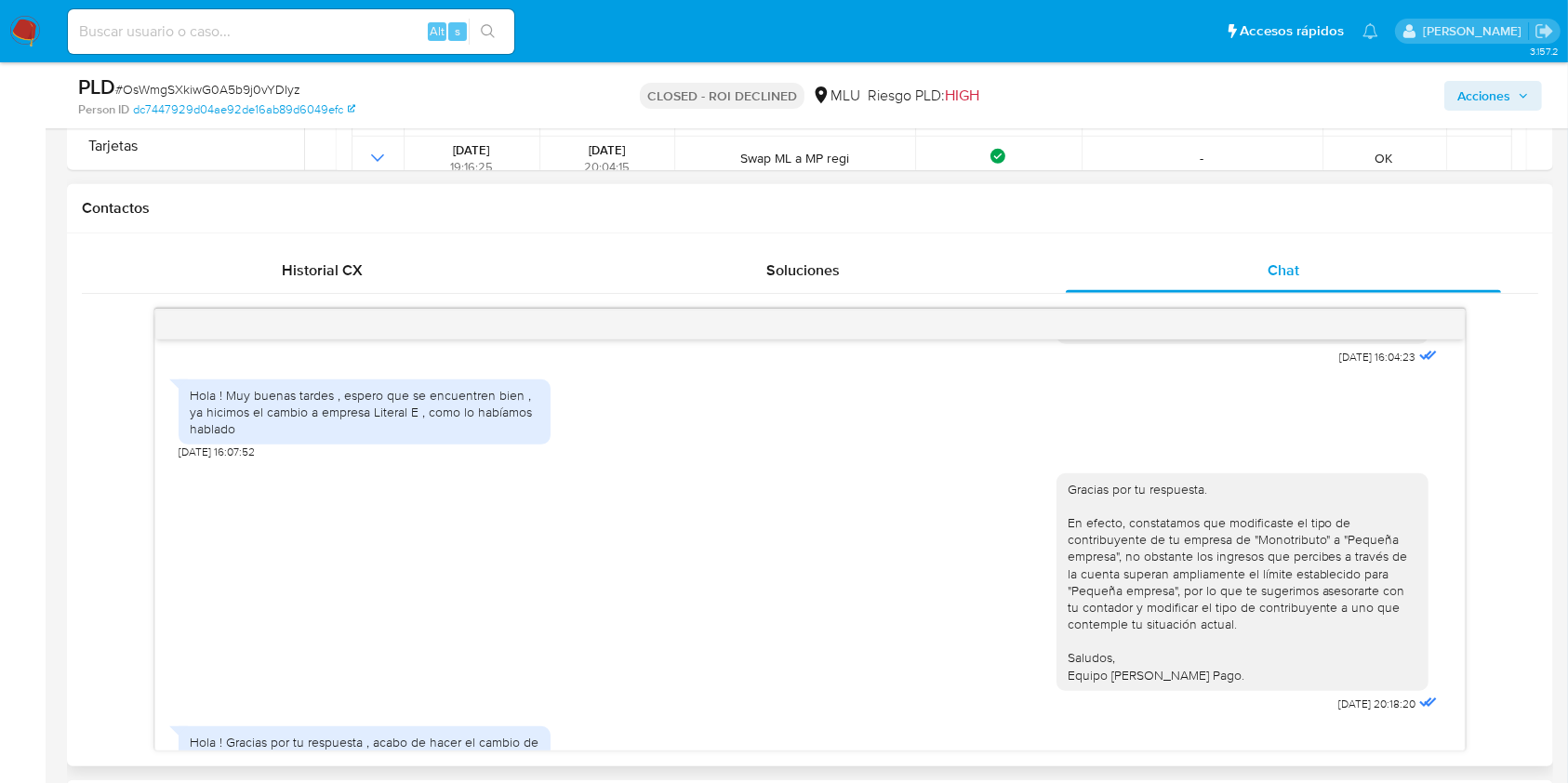
scroll to position [0, 0]
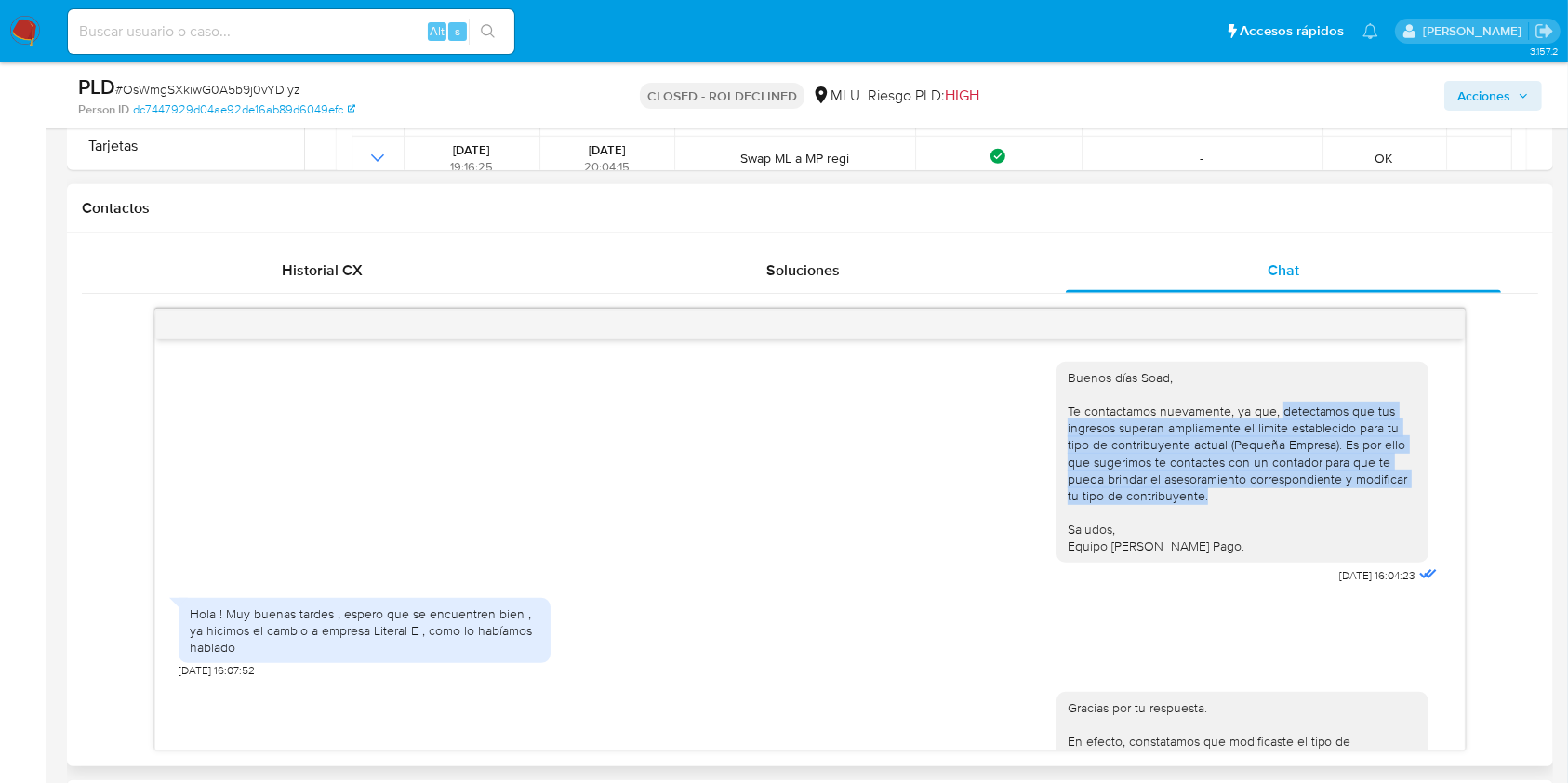
drag, startPoint x: 1261, startPoint y: 414, endPoint x: 1331, endPoint y: 494, distance: 106.3
click at [1331, 494] on div "Buenos días Soad, Te contactamos nuevamente, ya que, detectamos que tus ingreso…" at bounding box center [1243, 462] width 350 height 186
copy div "detectamos que tus ingresos superan ampliamente el limite establecido para tu t…"
click at [10, 40] on img at bounding box center [25, 32] width 32 height 32
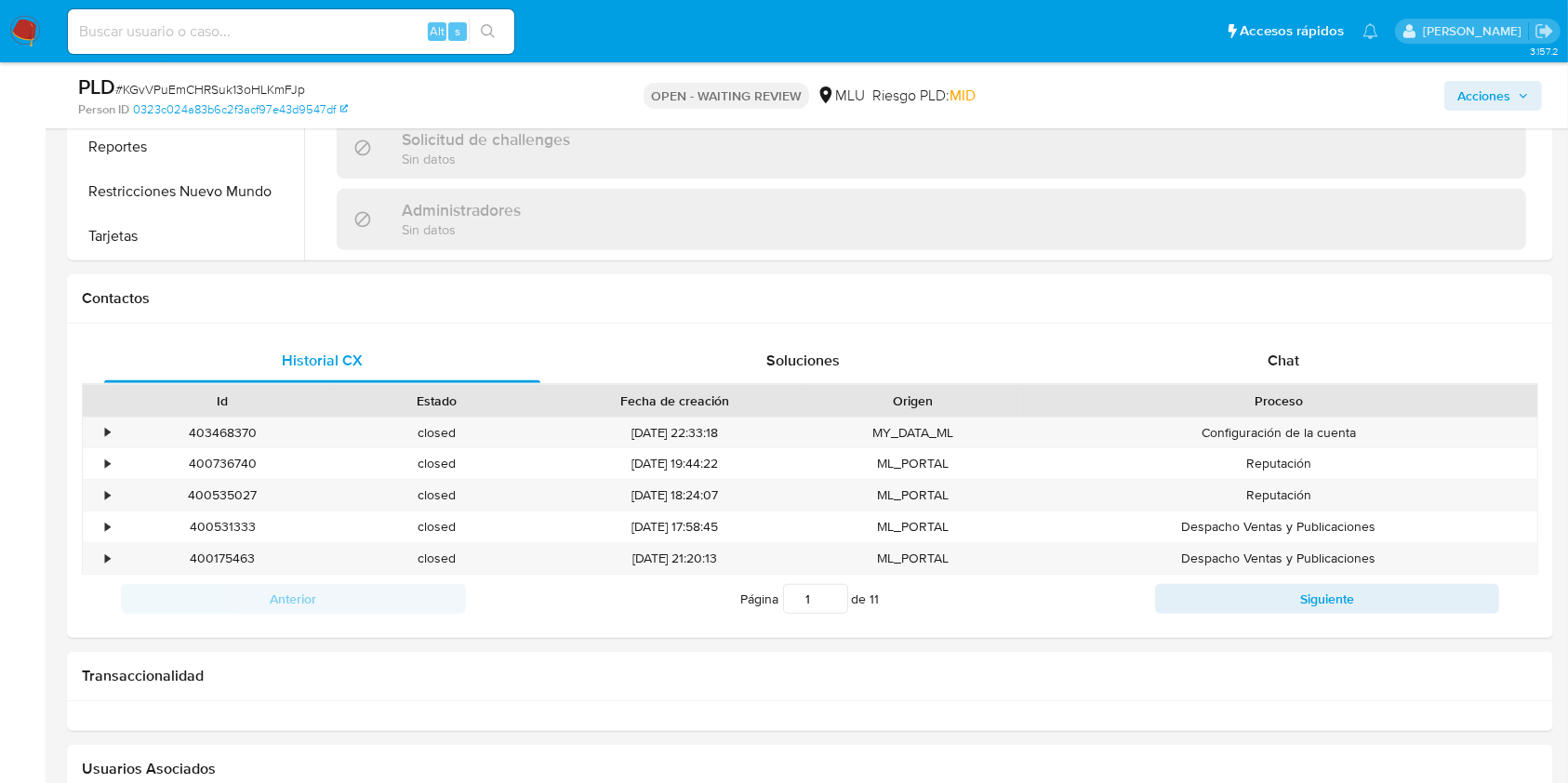
scroll to position [786, 0]
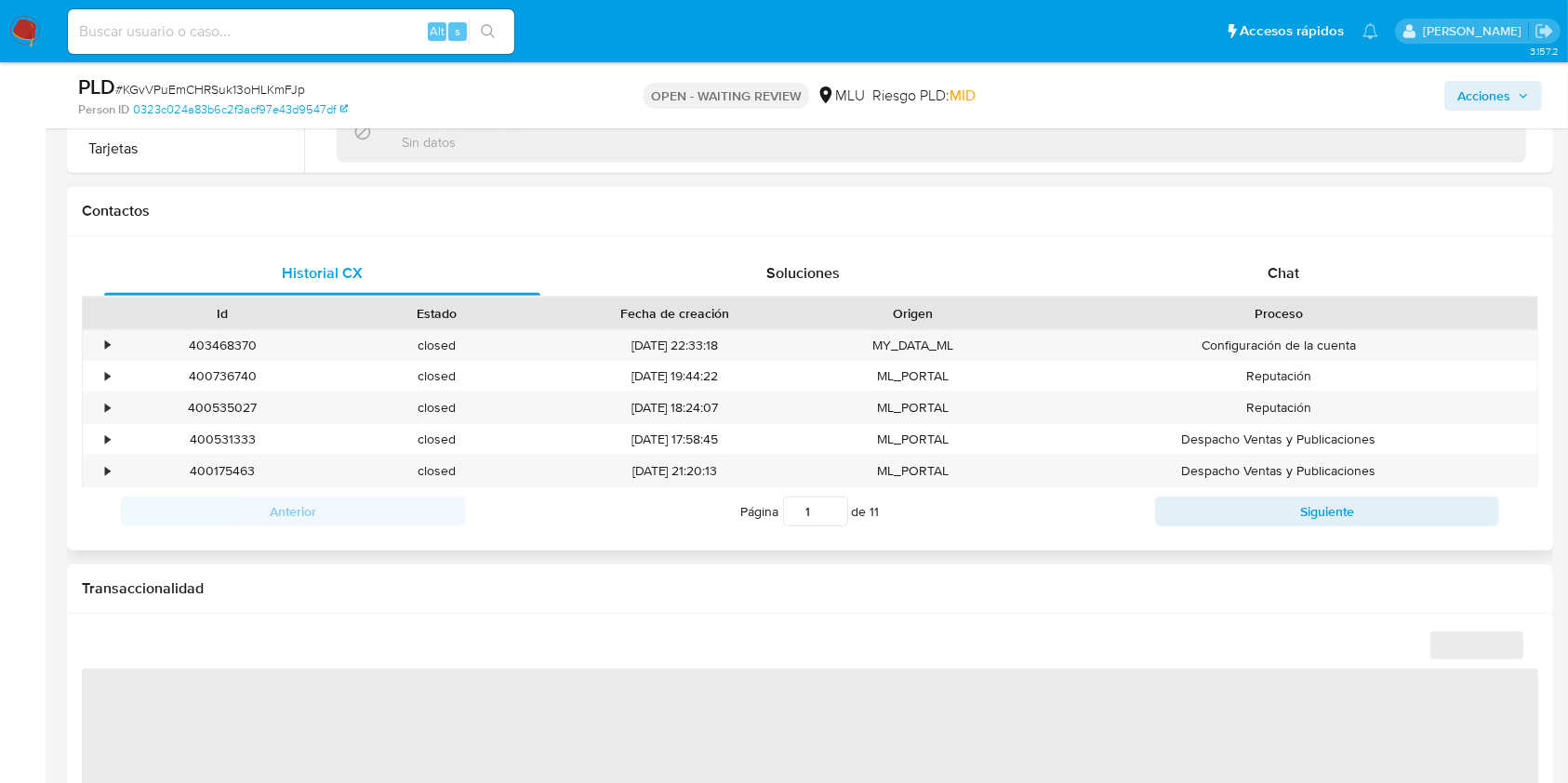
select select "10"
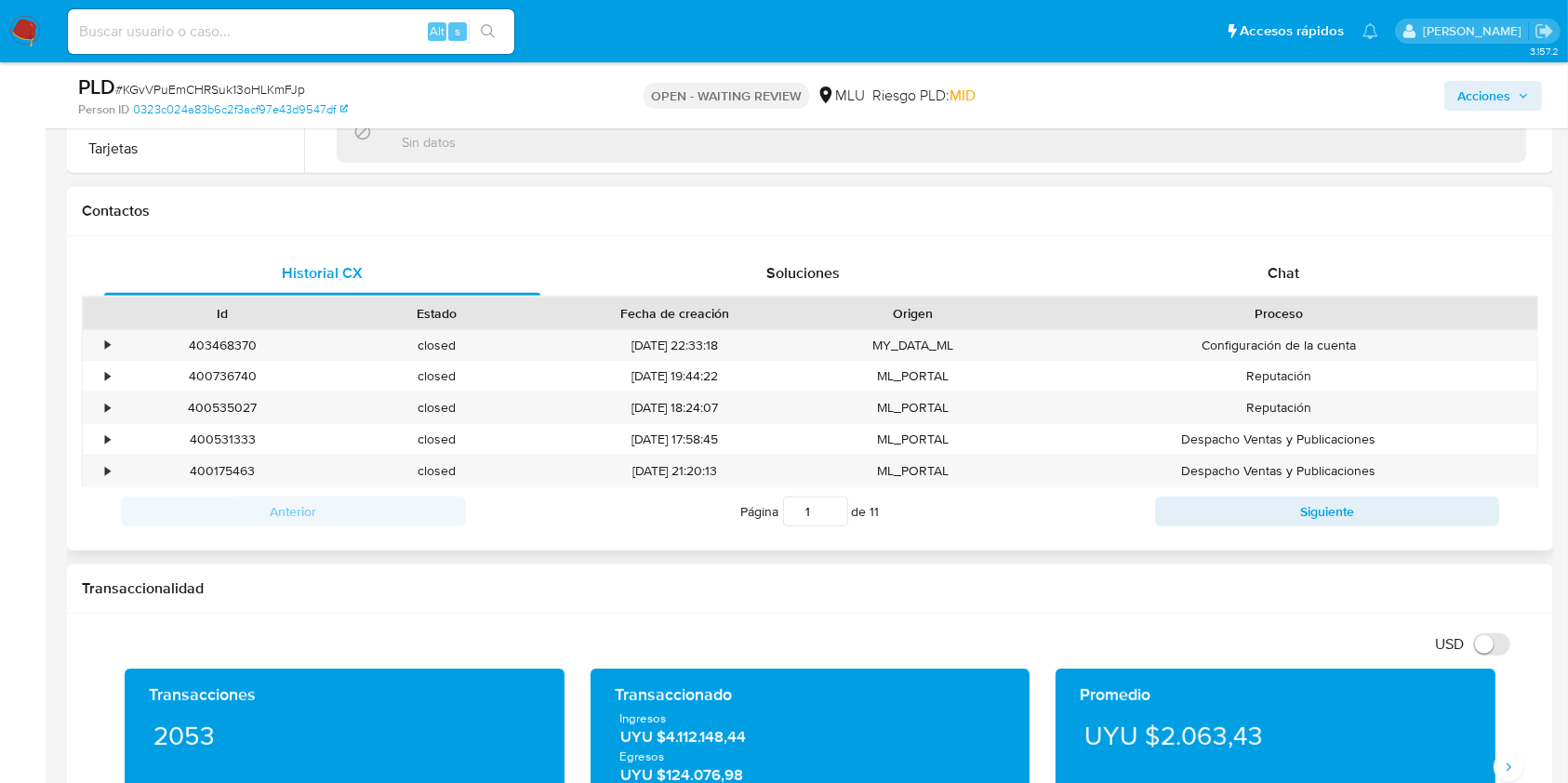
click at [1332, 305] on div "Proceso" at bounding box center [1278, 313] width 491 height 19
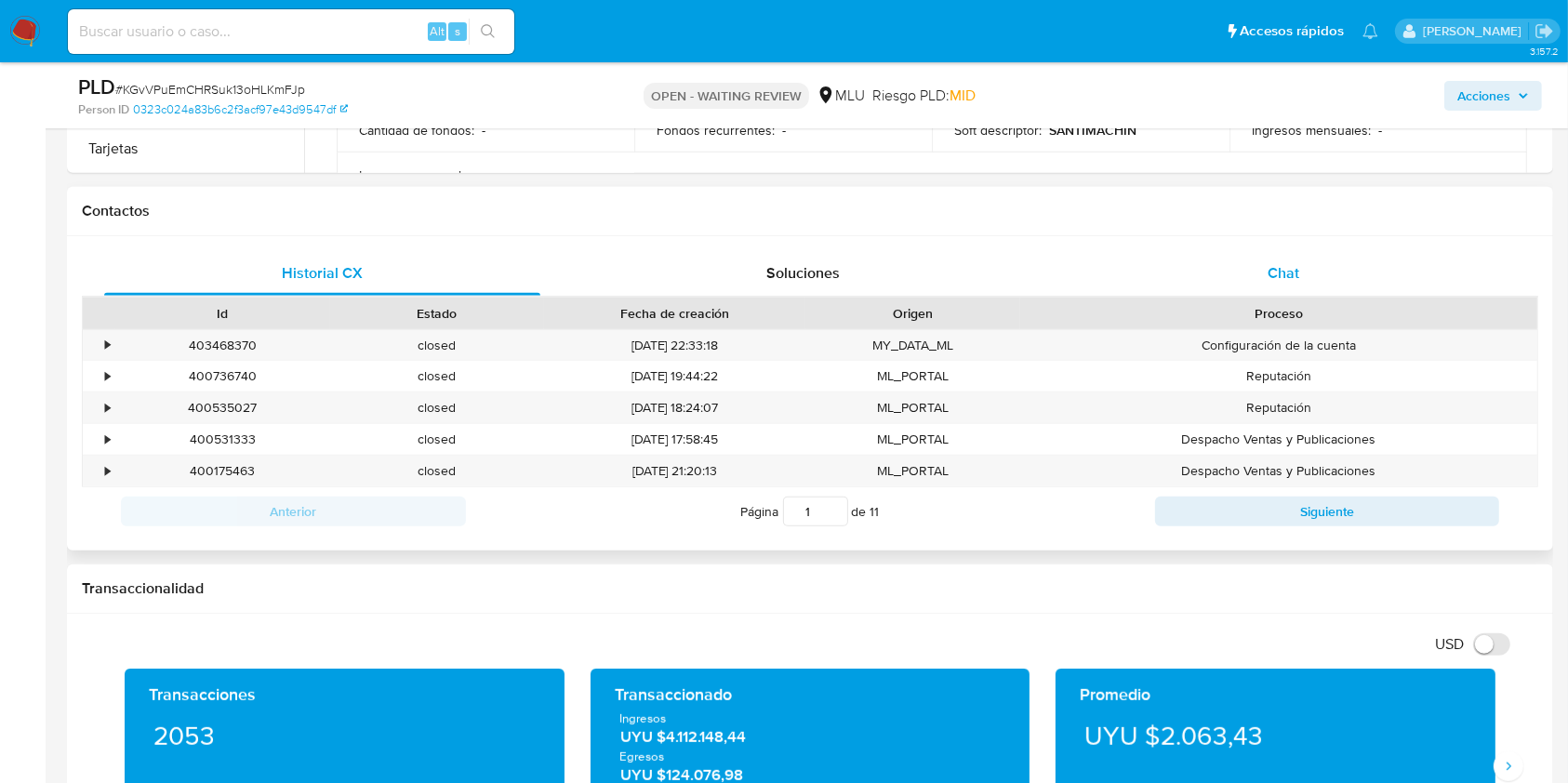
click at [1304, 273] on div "Chat" at bounding box center [1283, 273] width 436 height 44
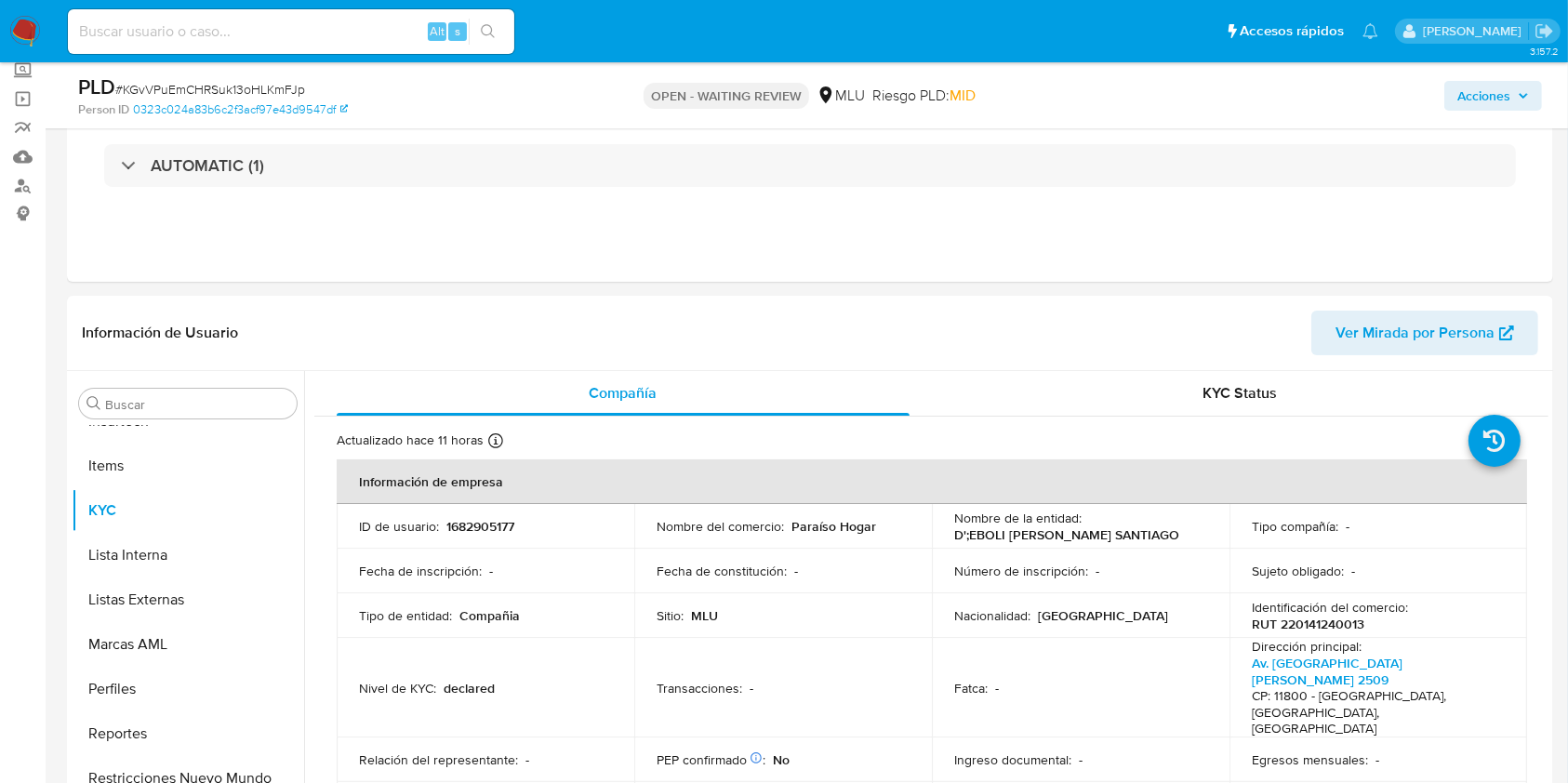
scroll to position [0, 0]
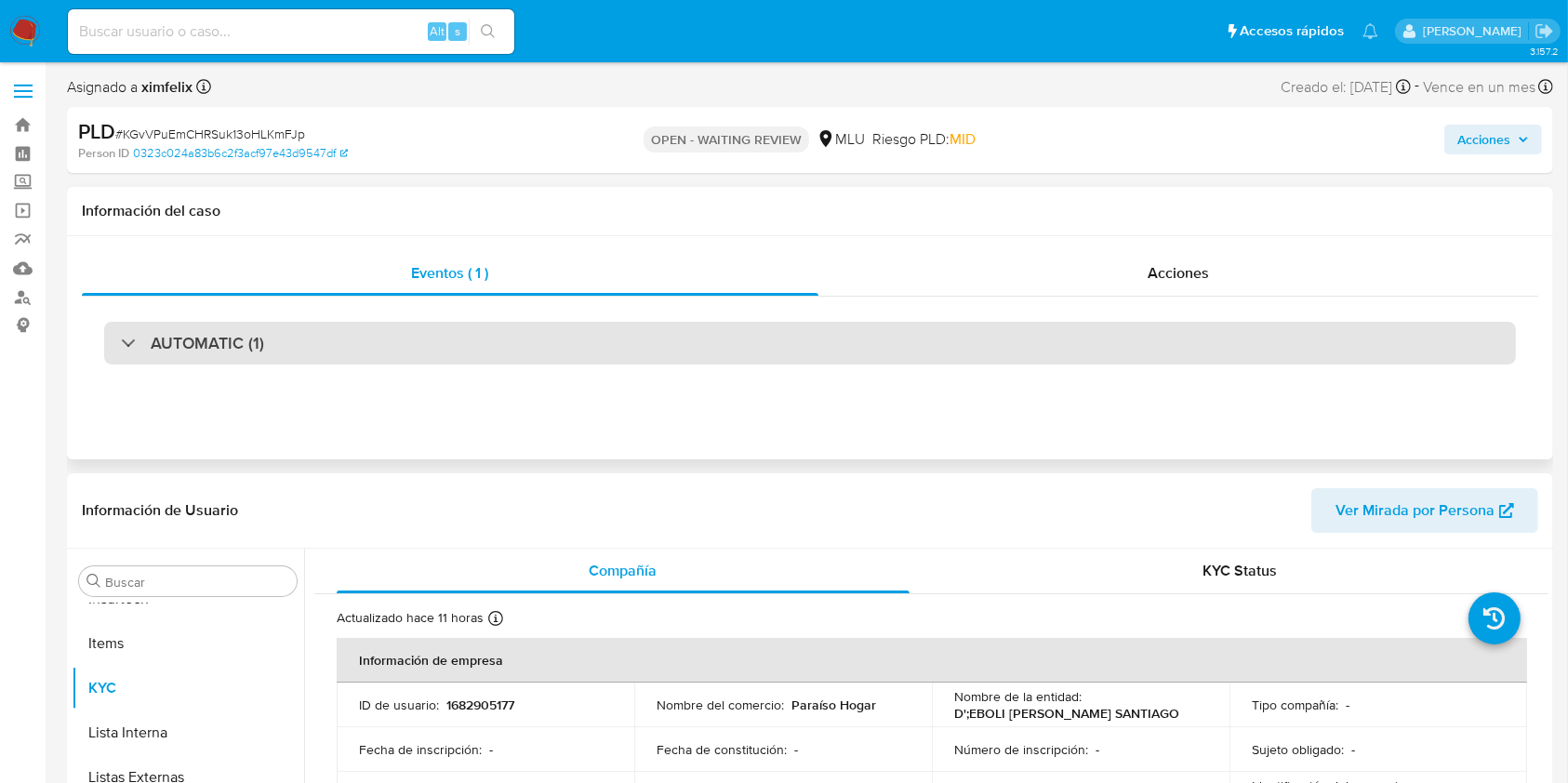
click at [983, 332] on div "AUTOMATIC (1)" at bounding box center [810, 342] width 1412 height 43
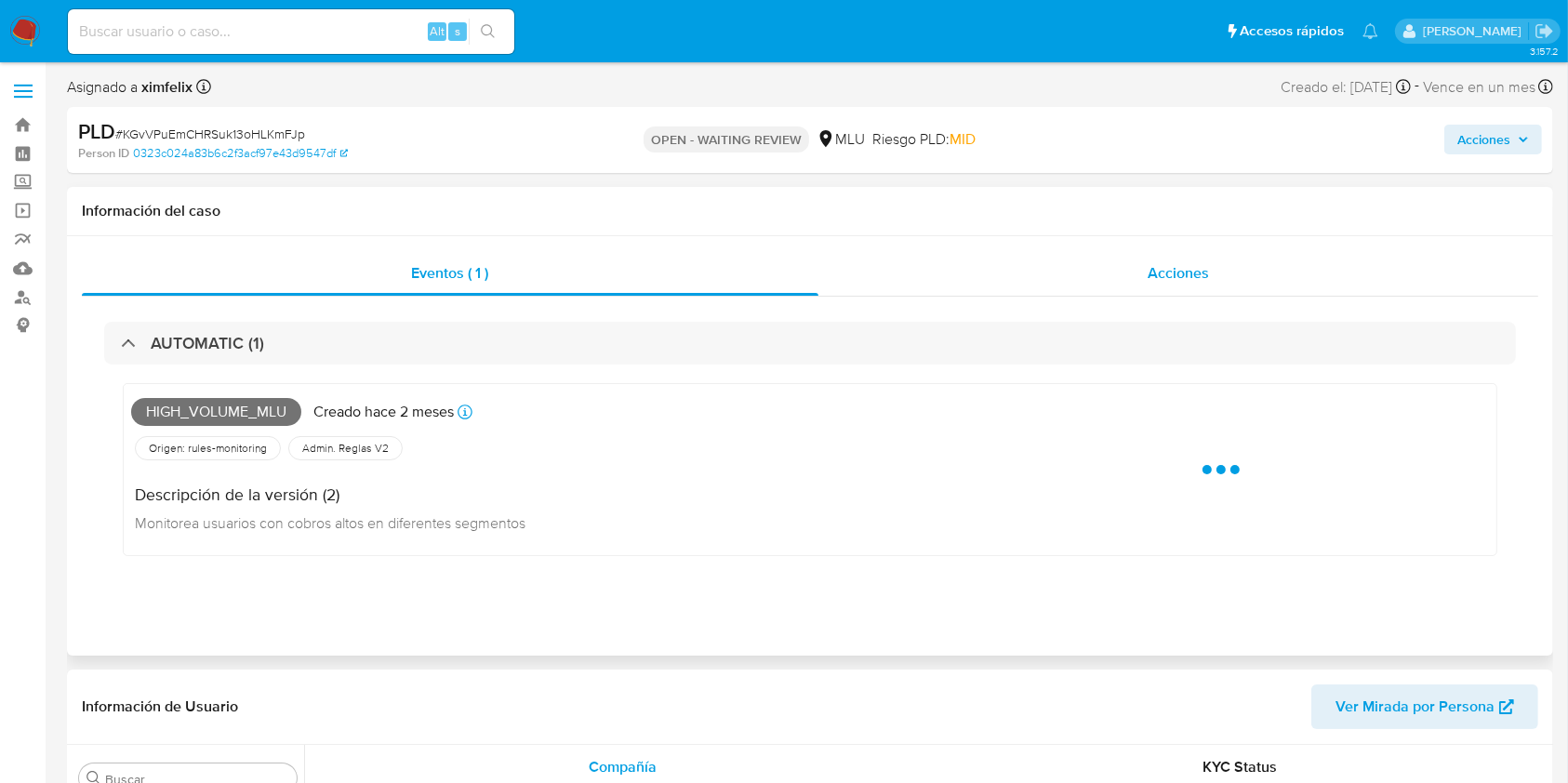
click at [1132, 273] on div "Acciones" at bounding box center [1178, 273] width 721 height 44
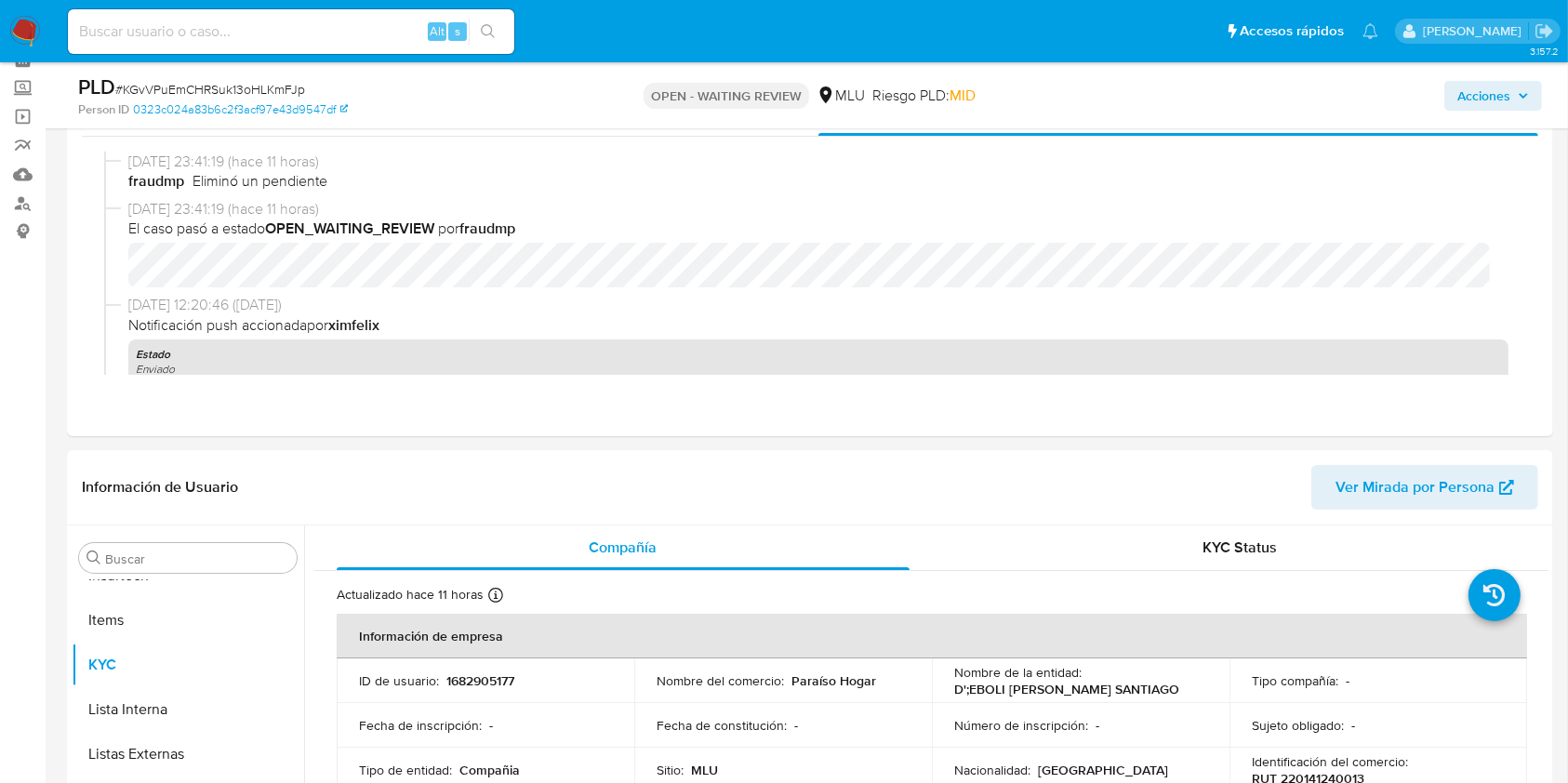
scroll to position [70, 0]
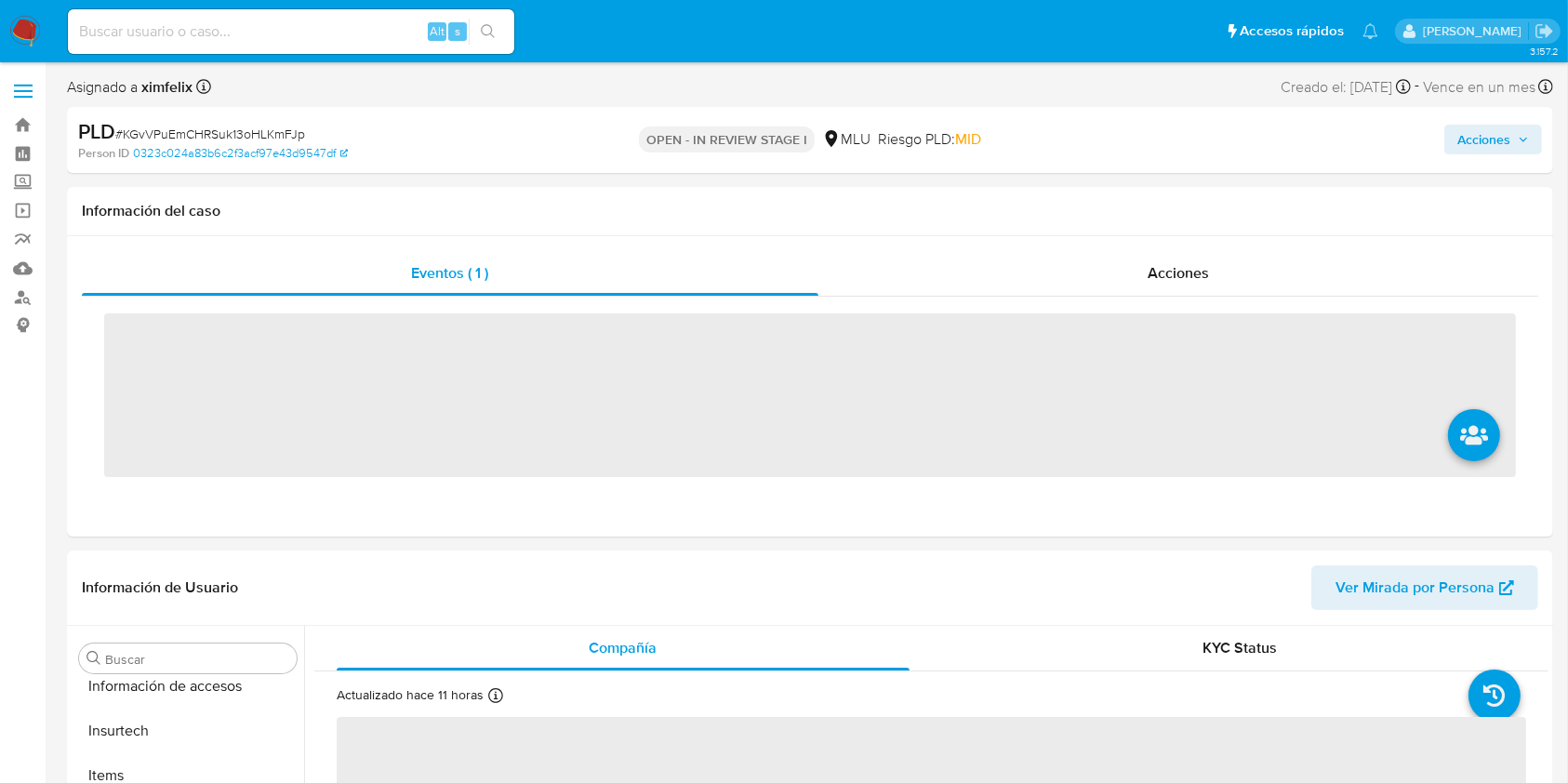
scroll to position [830, 0]
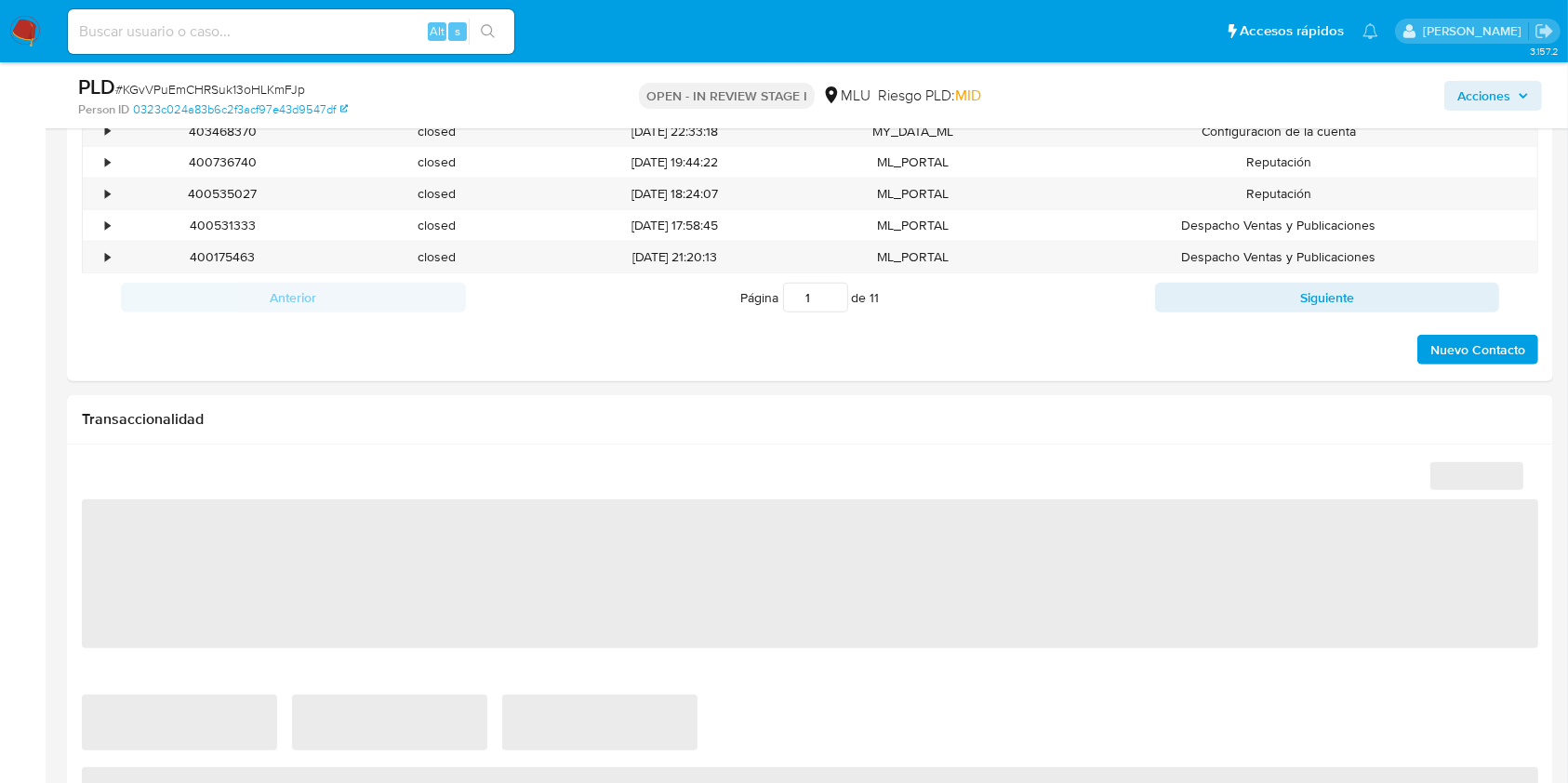
select select "10"
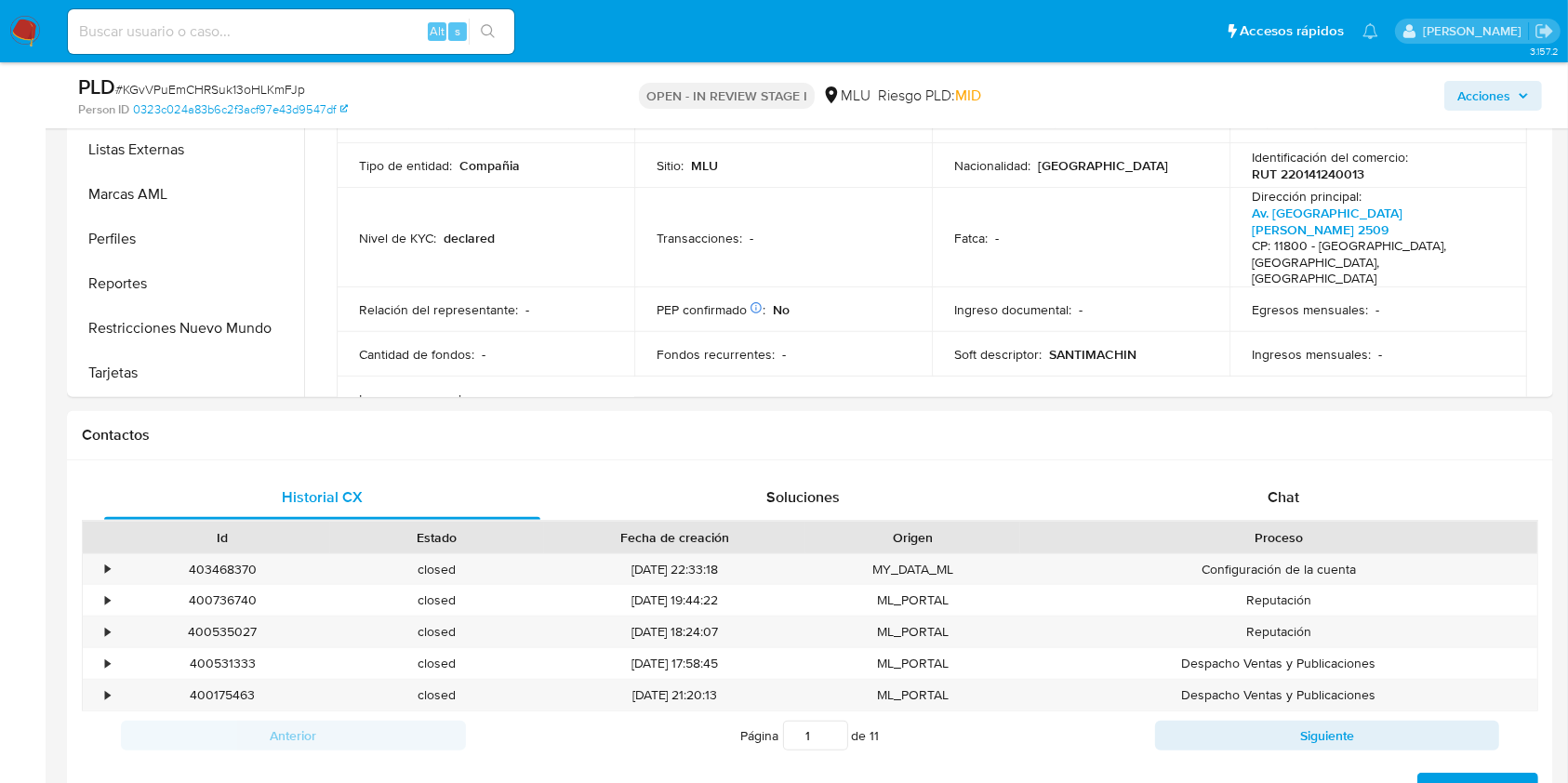
scroll to position [558, 0]
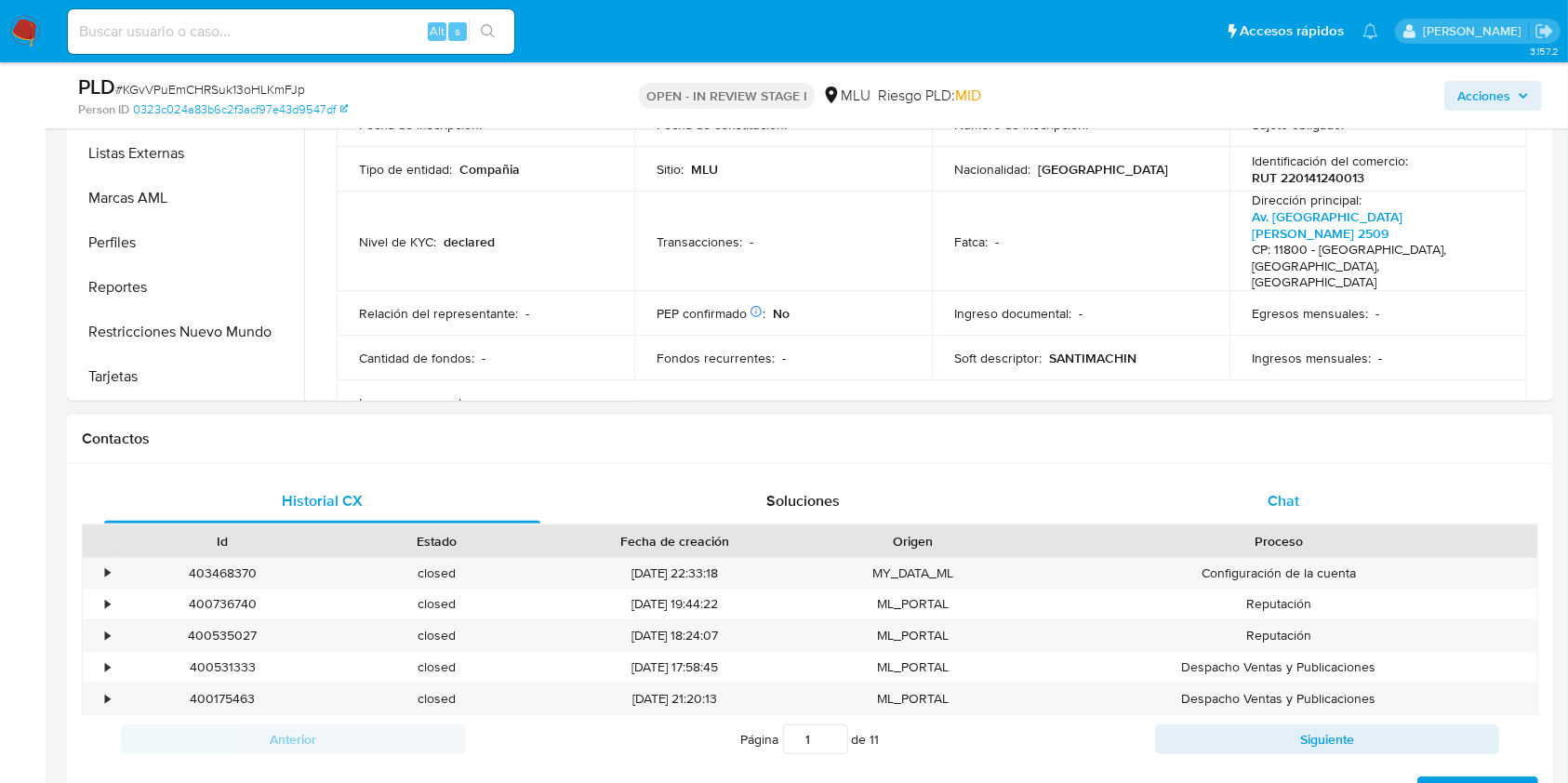
click at [1260, 505] on div "Chat" at bounding box center [1283, 500] width 436 height 44
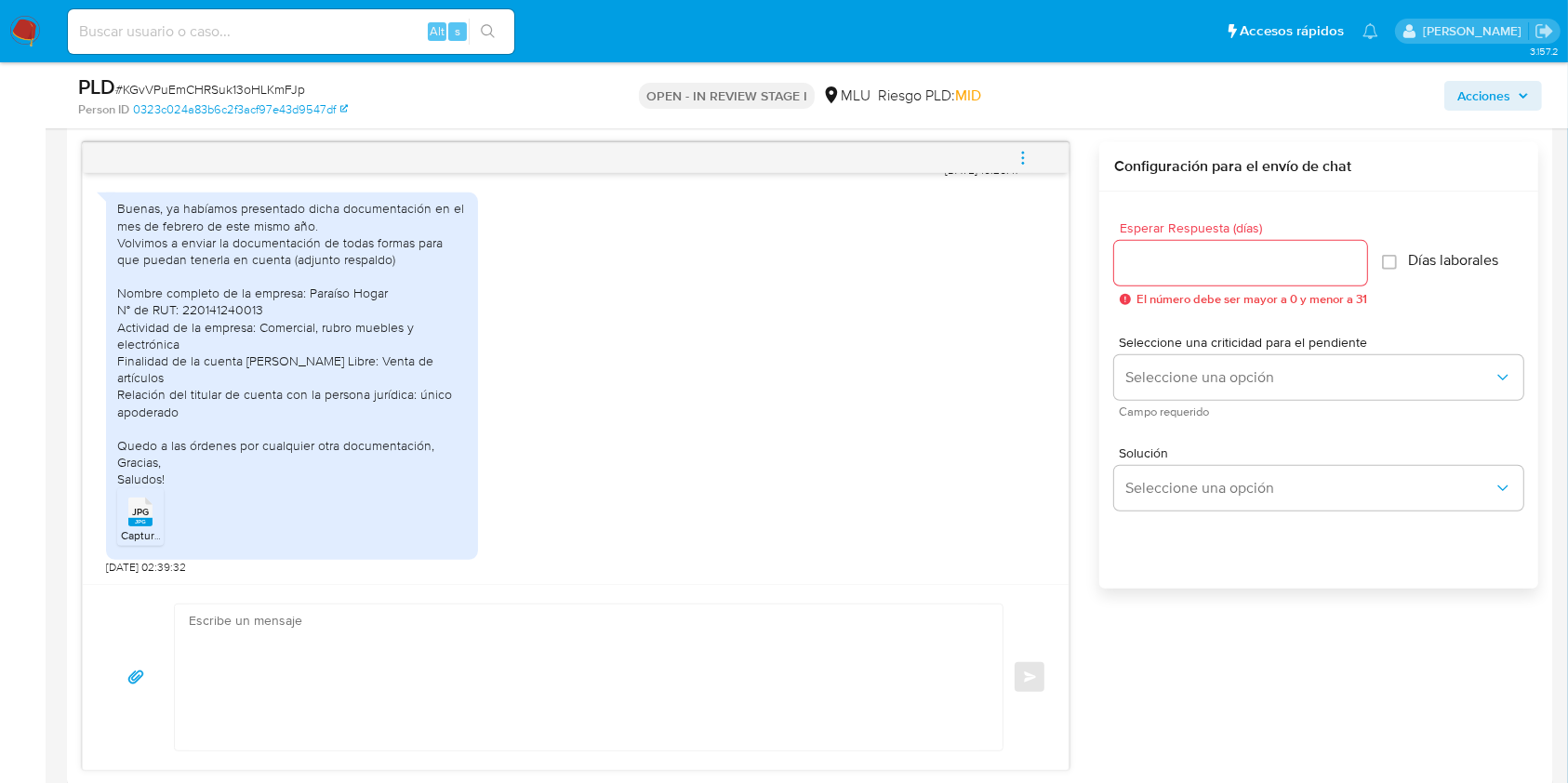
scroll to position [964, 0]
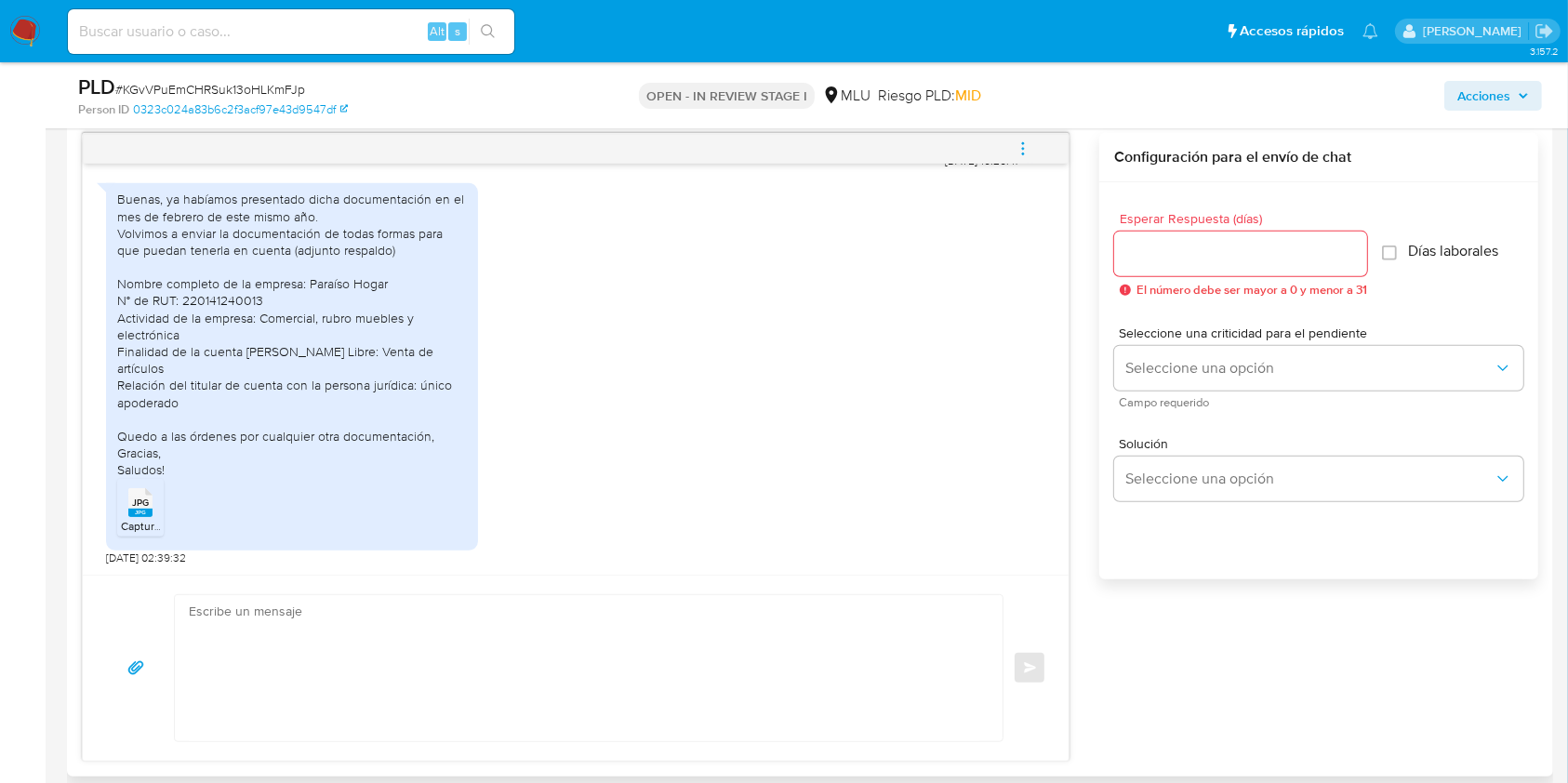
click at [133, 512] on rect at bounding box center [140, 512] width 24 height 8
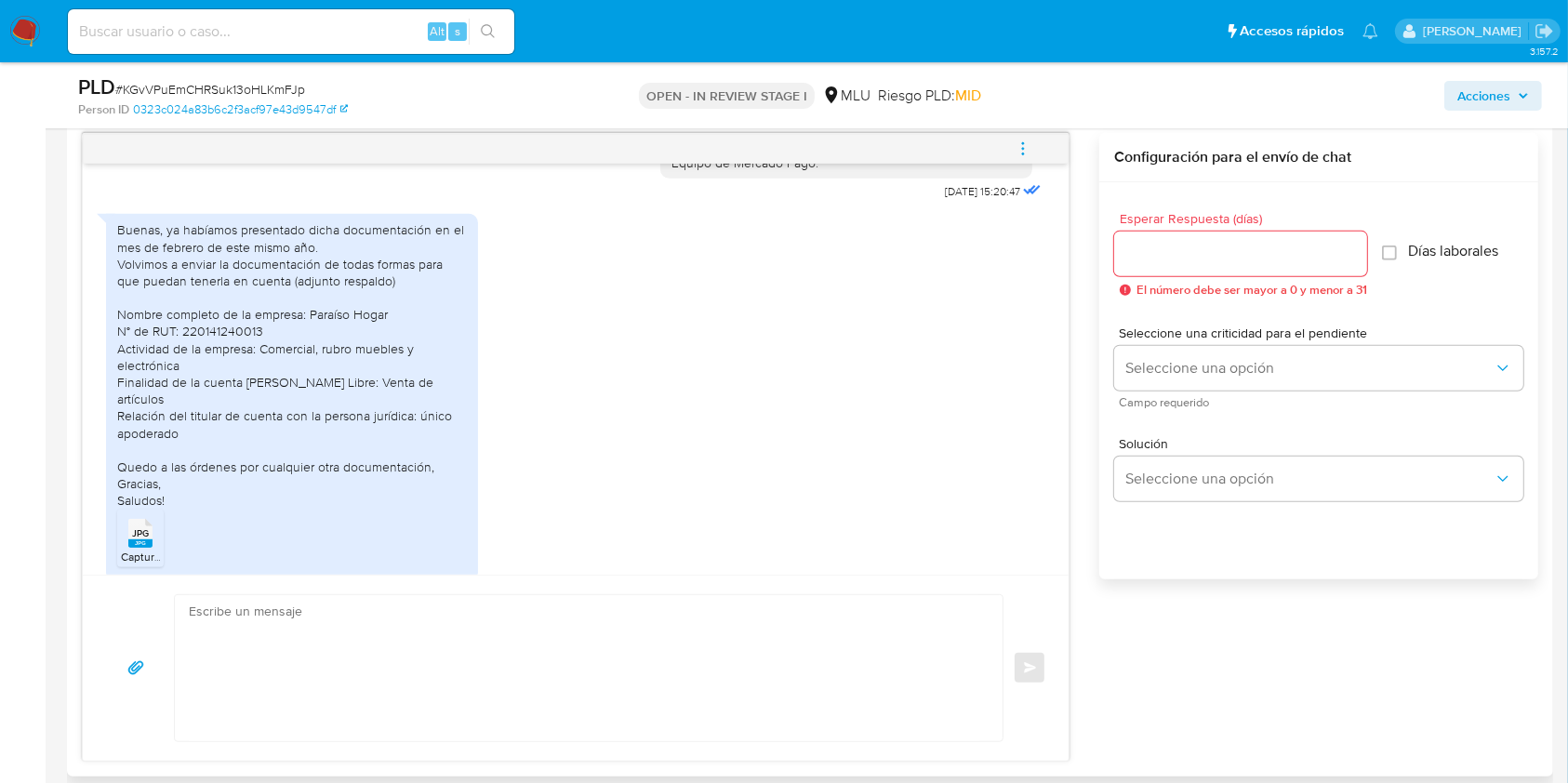
scroll to position [645, 0]
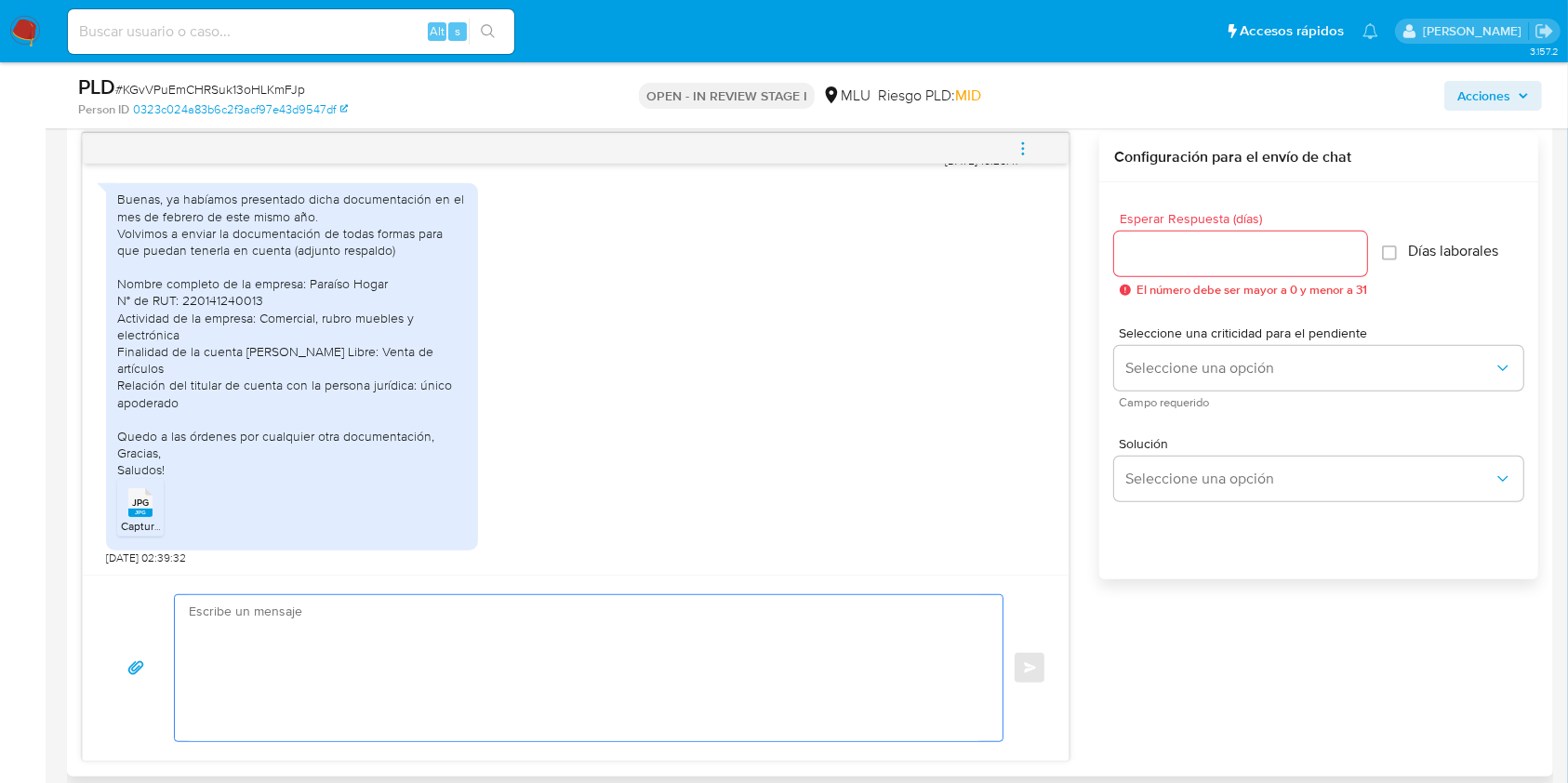
click at [528, 627] on textarea at bounding box center [583, 668] width 790 height 146
type textarea "b"
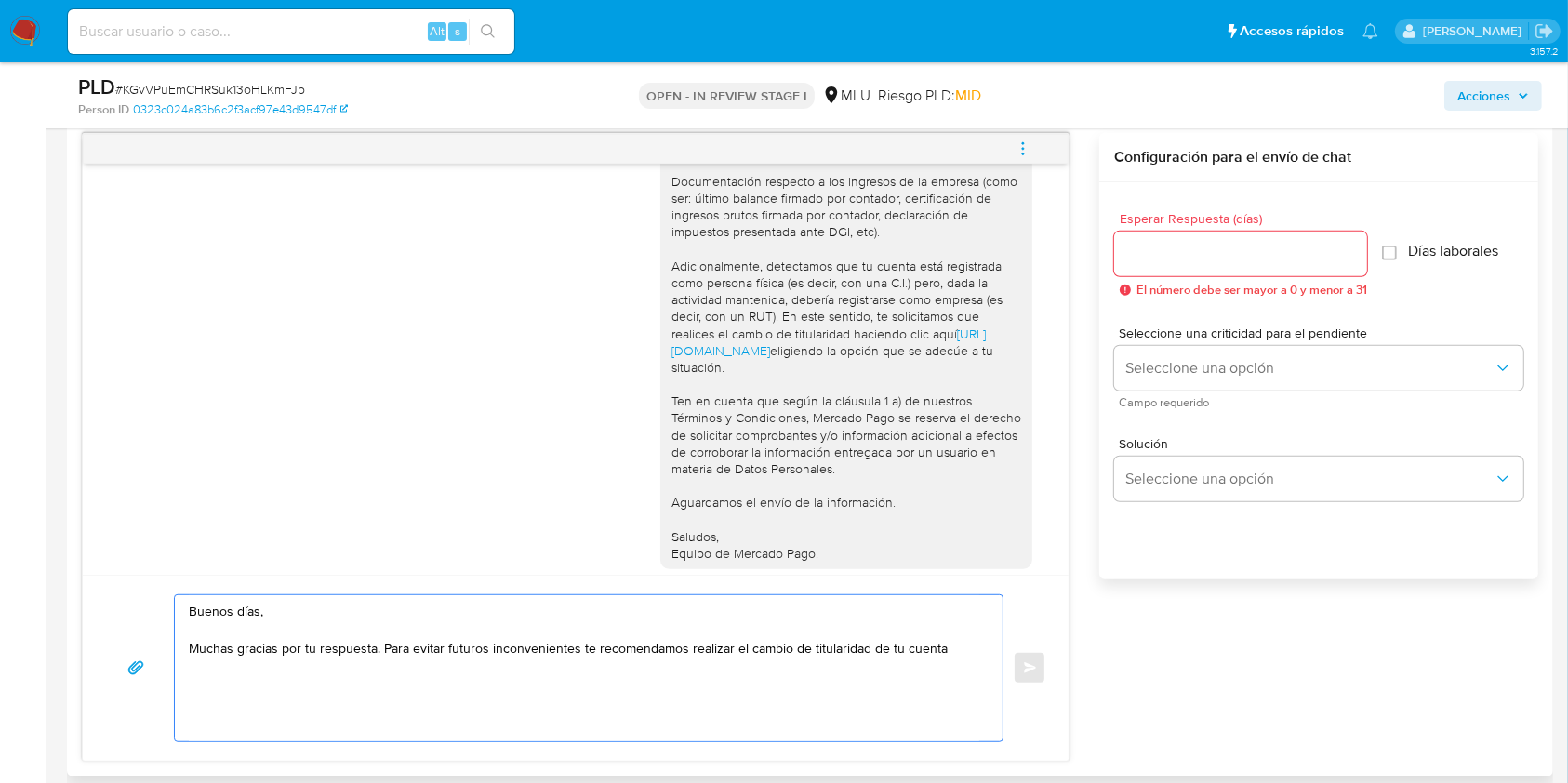
scroll to position [218, 0]
drag, startPoint x: 648, startPoint y: 353, endPoint x: 723, endPoint y: 368, distance: 76.5
click at [723, 368] on div "Buenos días Santiago, Te contactamos ya que necesitamos verificar algunos datos…" at bounding box center [846, 271] width 372 height 607
copy link "https://www.mercadolibre.com.uy/ayuda/Transferir-cuenta_1978"
click at [845, 399] on div "Buenos días Santiago, Te contactamos ya que necesitamos verificar algunos datos…" at bounding box center [846, 271] width 350 height 592
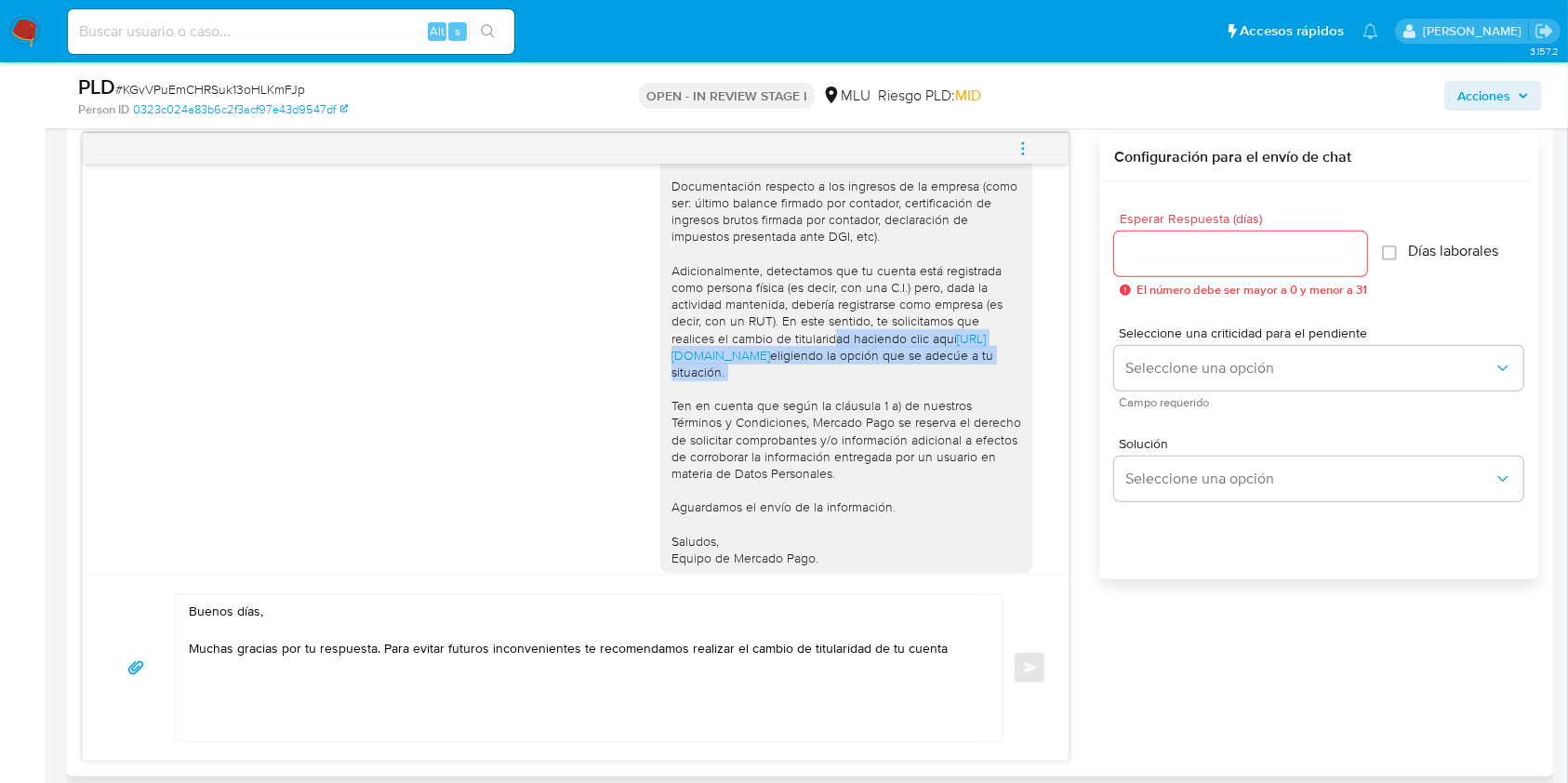
drag, startPoint x: 833, startPoint y: 338, endPoint x: 846, endPoint y: 394, distance: 57.5
click at [846, 394] on div "Buenos días Santiago, Te contactamos ya que necesitamos verificar algunos datos…" at bounding box center [846, 271] width 350 height 592
copy div "haciendo clic aquí https://www.mercadolibre.com.uy/ayuda/Transferir-cuenta_1978…"
click at [952, 645] on textarea "Buenos días, Muchas gracias por tu respuesta. Para evitar futuros inconveniente…" at bounding box center [583, 668] width 790 height 146
paste textarea "haciendo clic aquí https://www.mercadolibre.com.uy/ayuda/Transferir-cuenta_1978…"
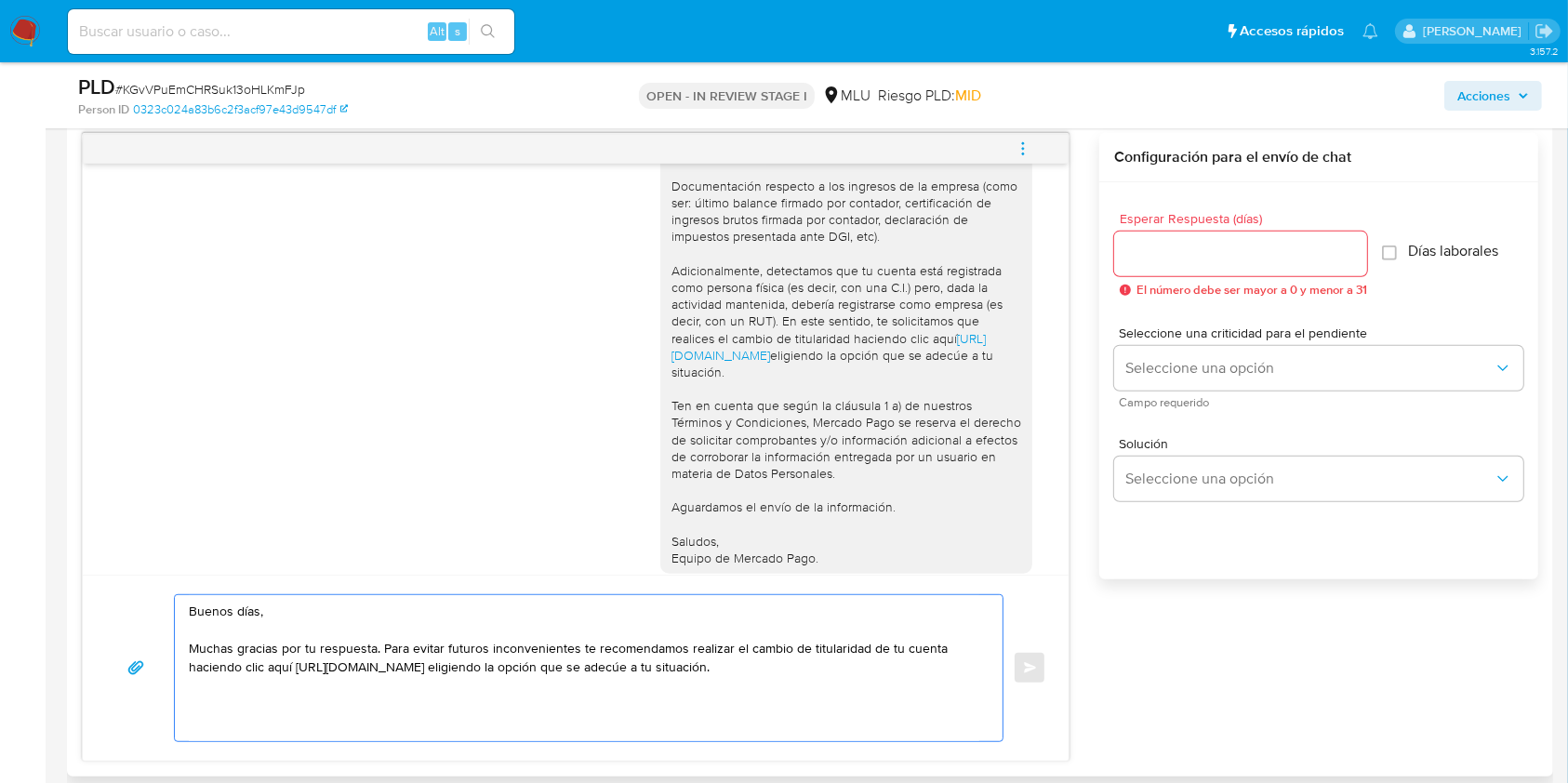
scroll to position [645, 0]
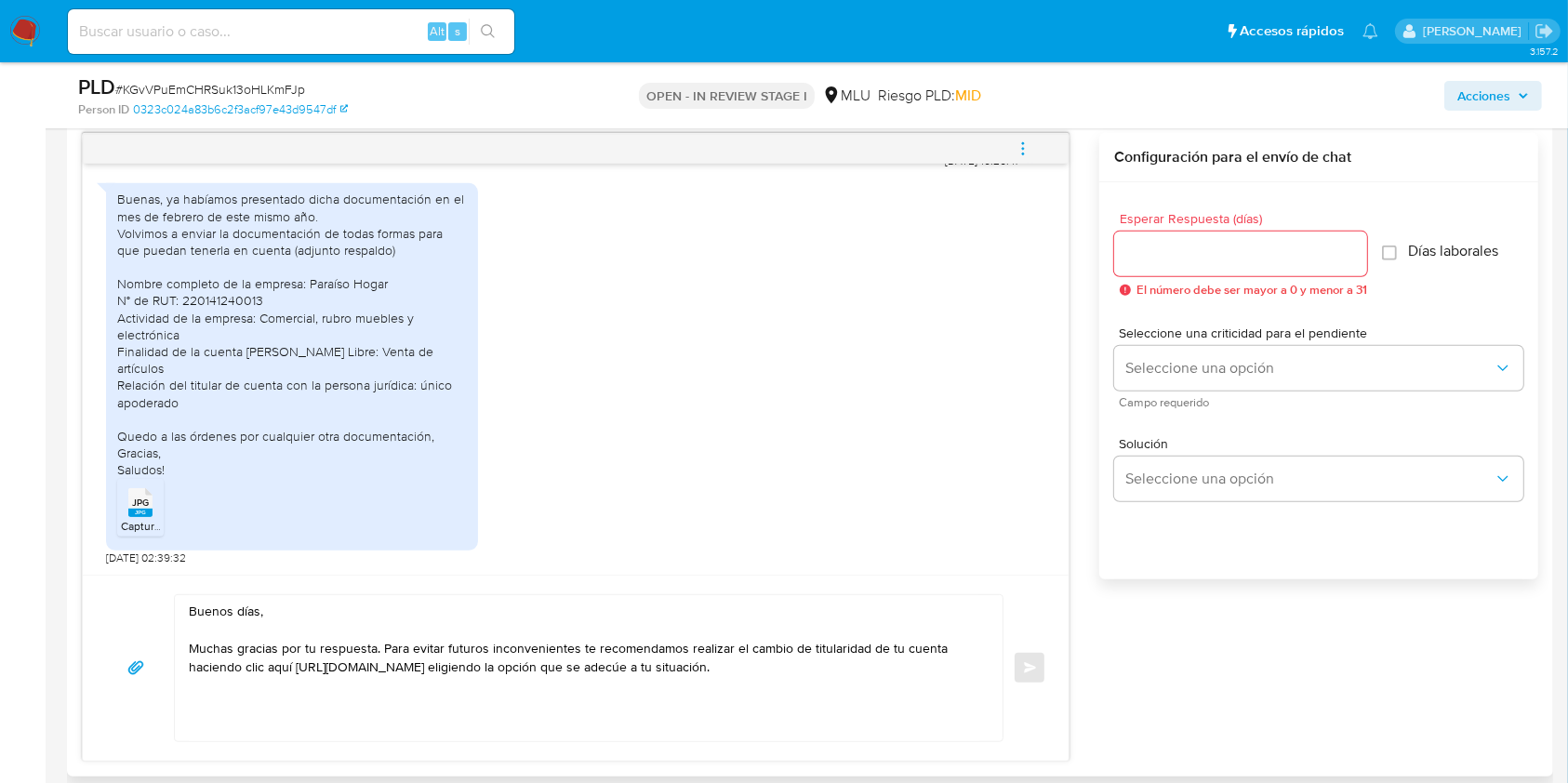
click at [218, 314] on div "Buenas, ya habíamos presentado dicha documentación en el mes de febrero de este…" at bounding box center [293, 334] width 350 height 288
copy div "220141240013"
click at [1332, 670] on div "Buenos días Santiago, Te contactamos ya que necesitamos verificar algunos datos…" at bounding box center [810, 447] width 1456 height 629
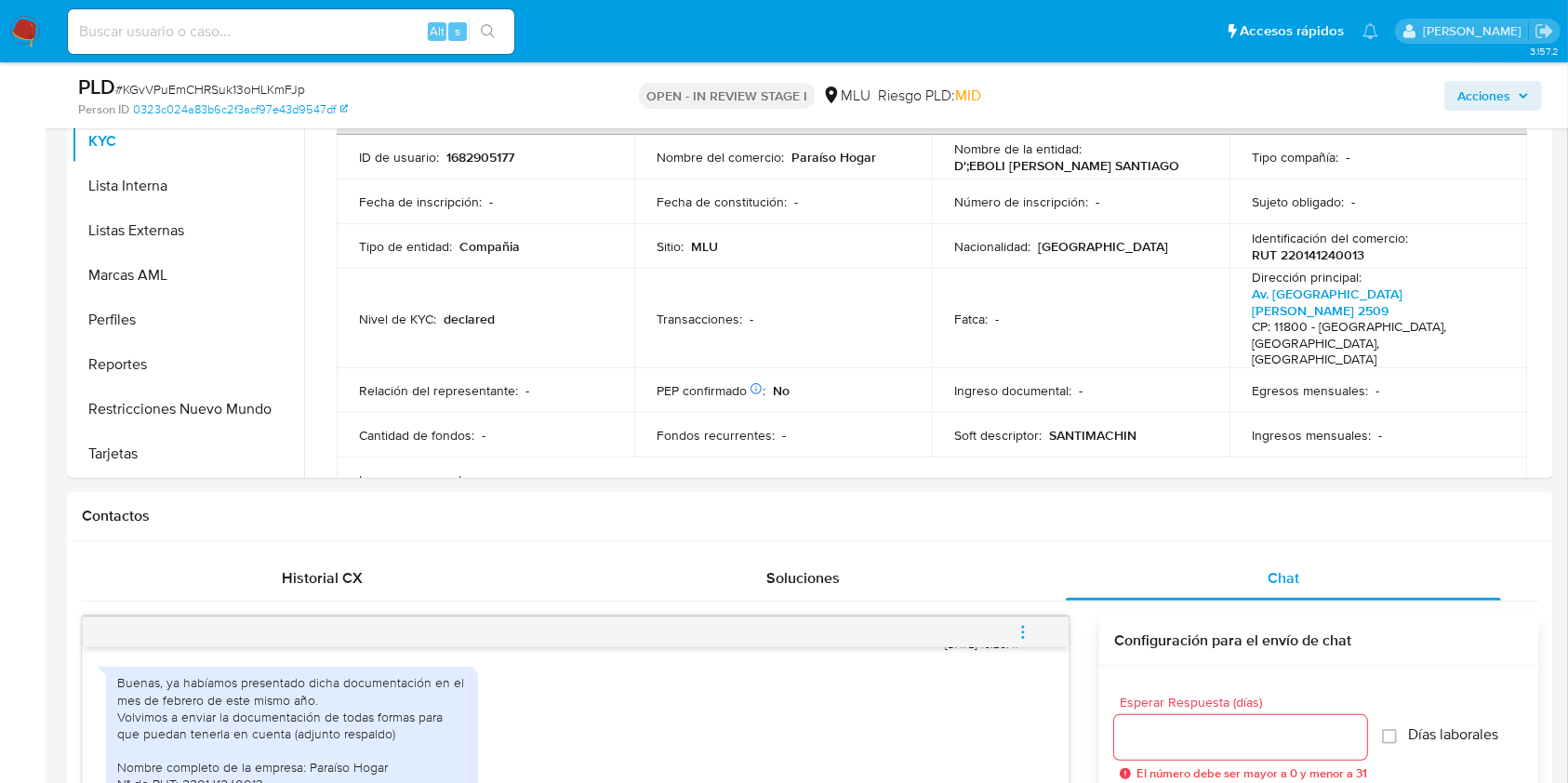
scroll to position [536, 0]
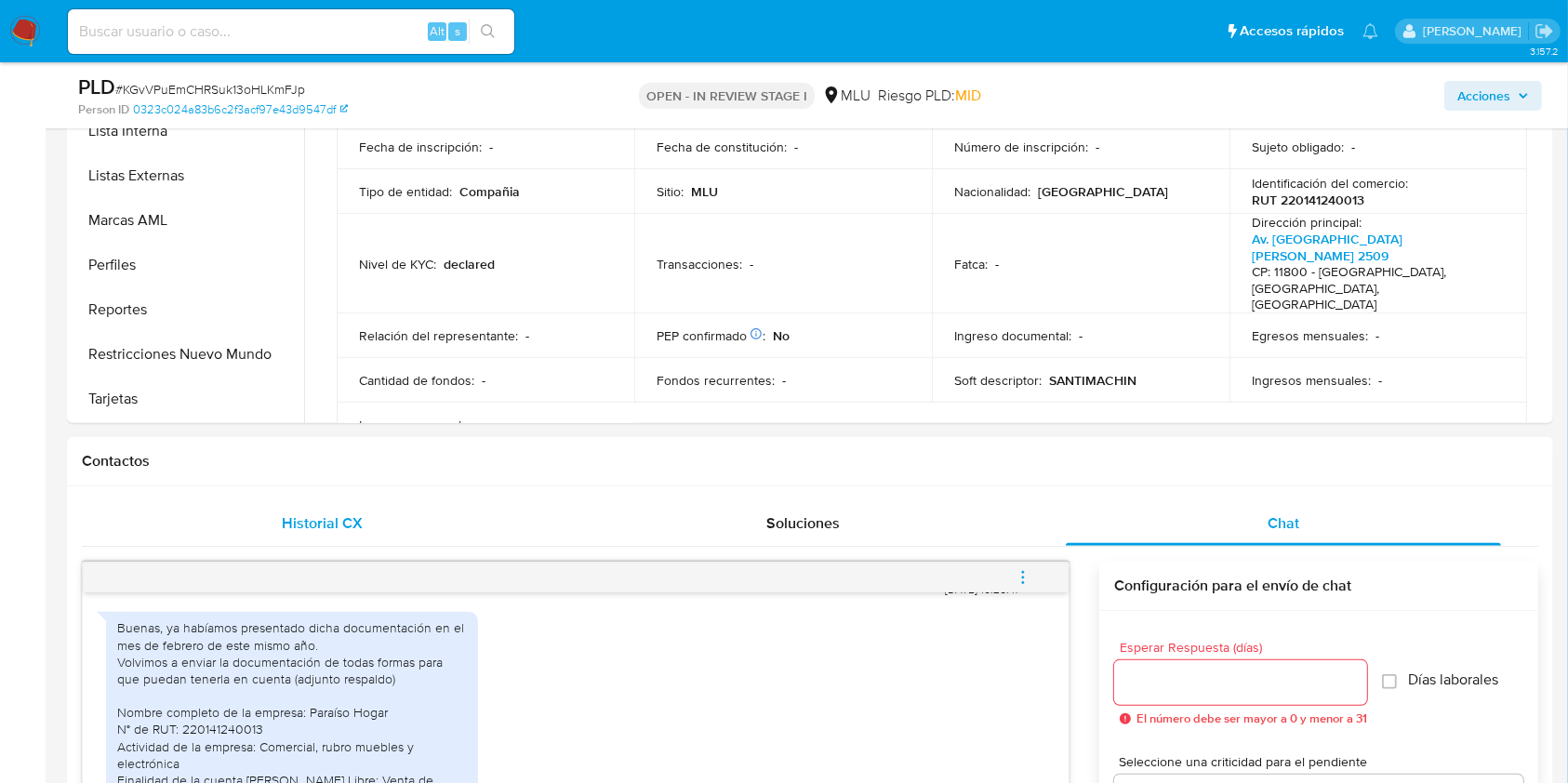
click at [330, 518] on span "Historial CX" at bounding box center [322, 523] width 81 height 22
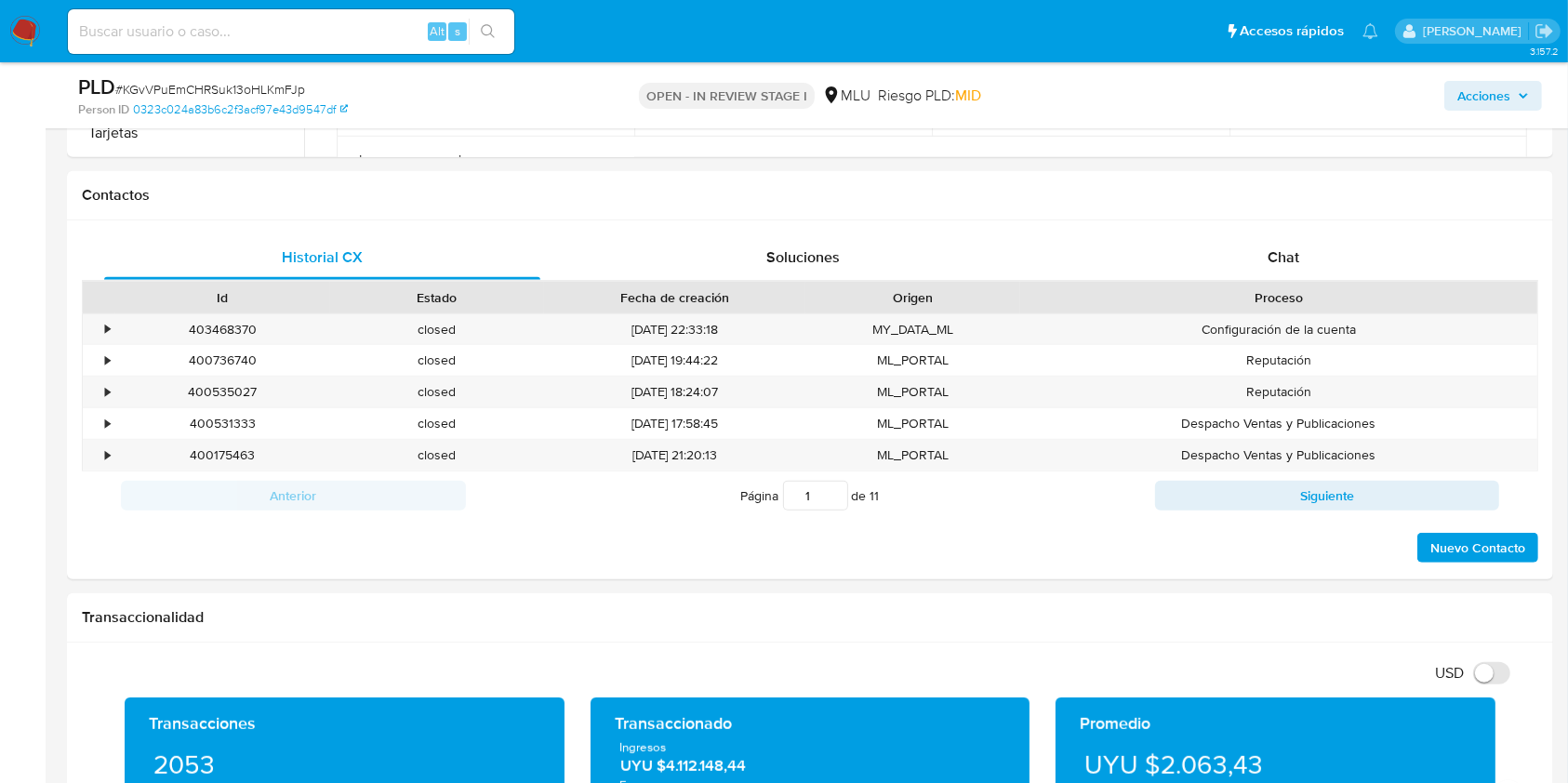
scroll to position [823, 0]
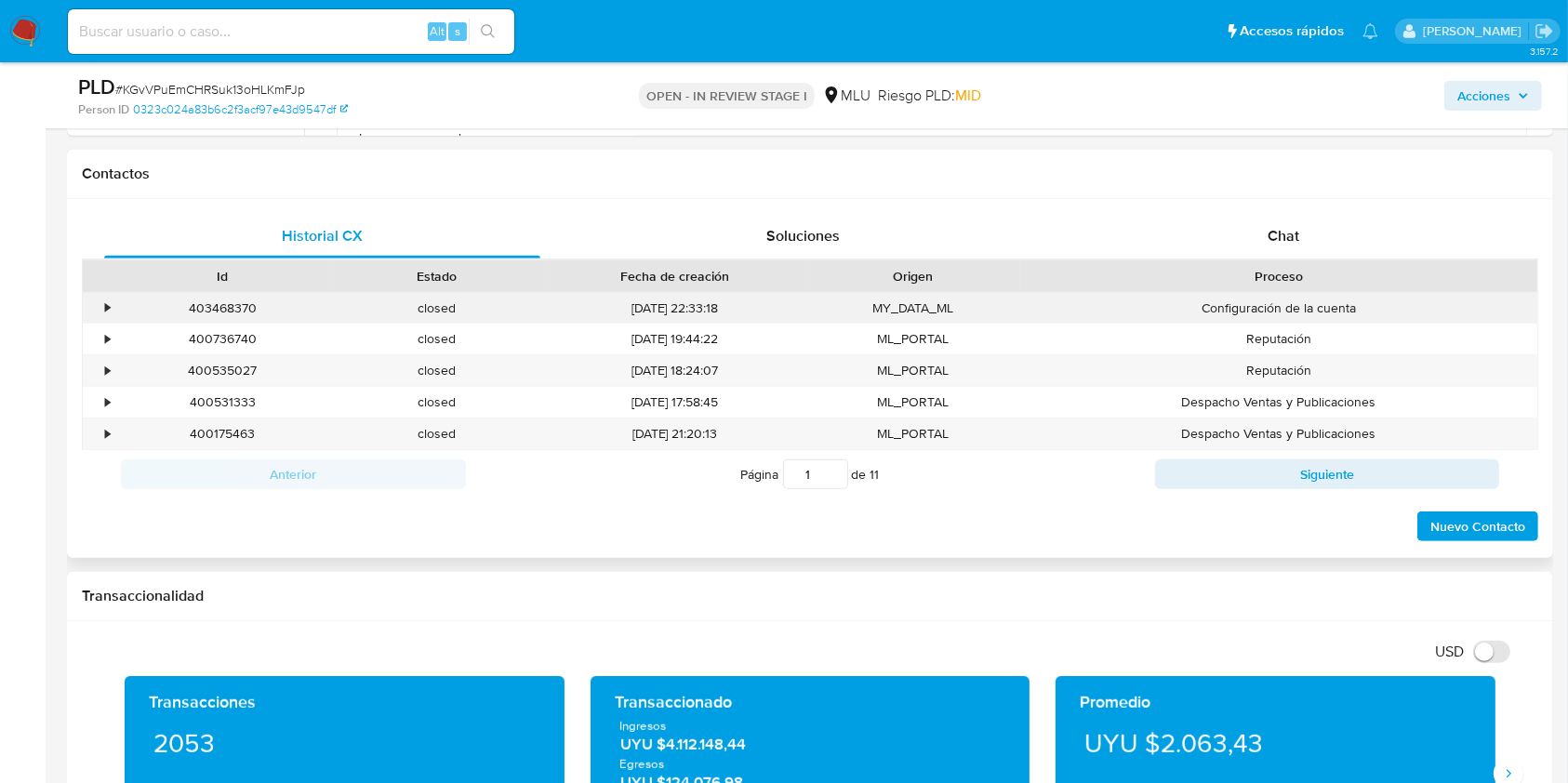
click at [101, 309] on div "•" at bounding box center [99, 307] width 33 height 31
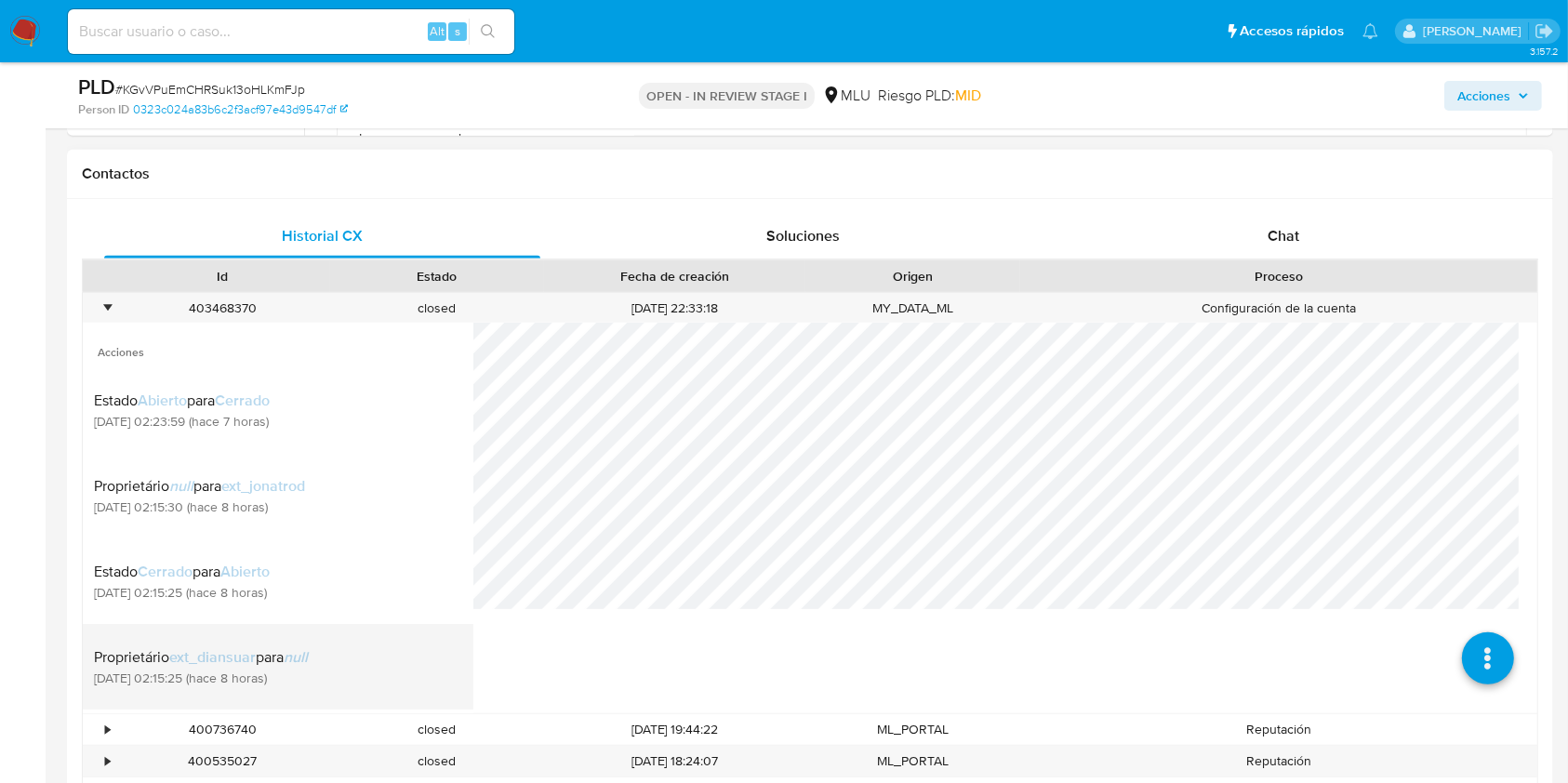
click at [252, 669] on span "03/09/2025 02:15:25 (hace 8 horas)" at bounding box center [201, 677] width 214 height 17
click at [401, 653] on div "Proprietário ext_diansuar para null 03/09/2025 02:15:25 (hace 8 horas)" at bounding box center [278, 666] width 368 height 63
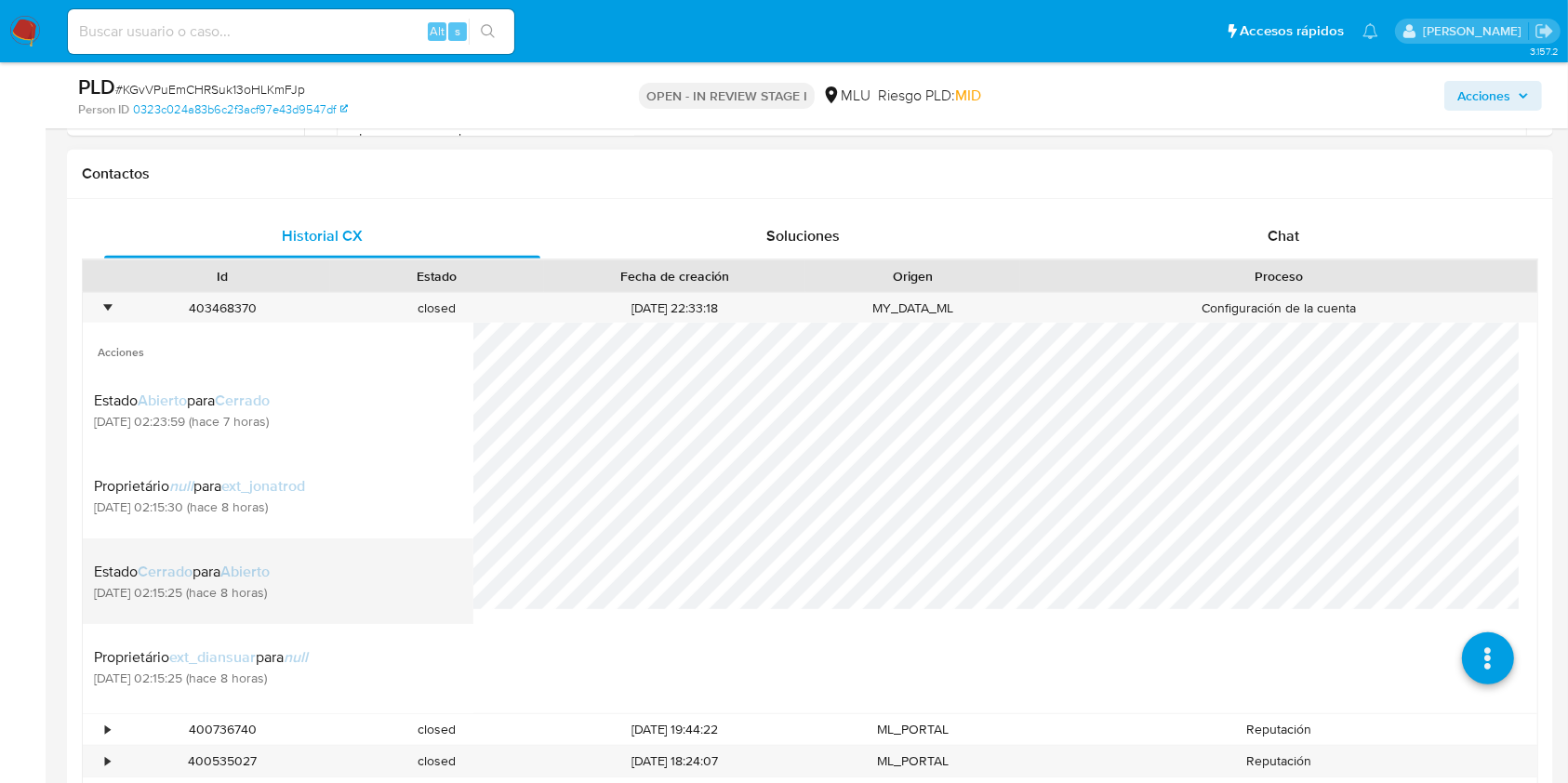
click at [371, 599] on div "Estado Cerrado para Abierto 03/09/2025 02:15:25 (hace 8 horas)" at bounding box center [278, 581] width 368 height 63
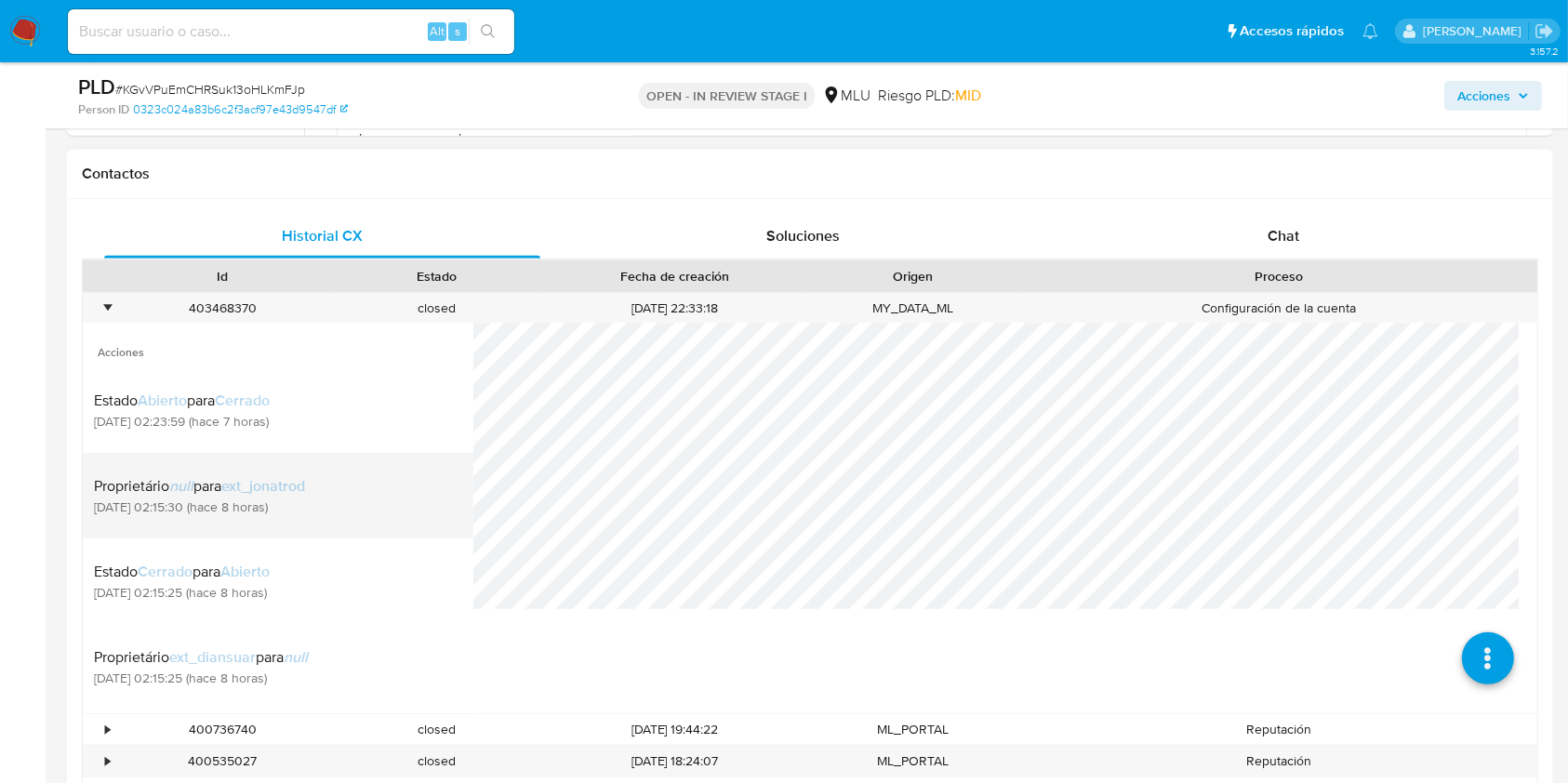
click at [358, 526] on div "Proprietário null para ext_jonatrod 03/09/2025 02:15:30 (hace 8 horas)" at bounding box center [278, 495] width 368 height 63
click at [298, 464] on div "Proprietário null para ext_jonatrod 03/09/2025 02:15:30 (hace 8 horas)" at bounding box center [278, 495] width 368 height 63
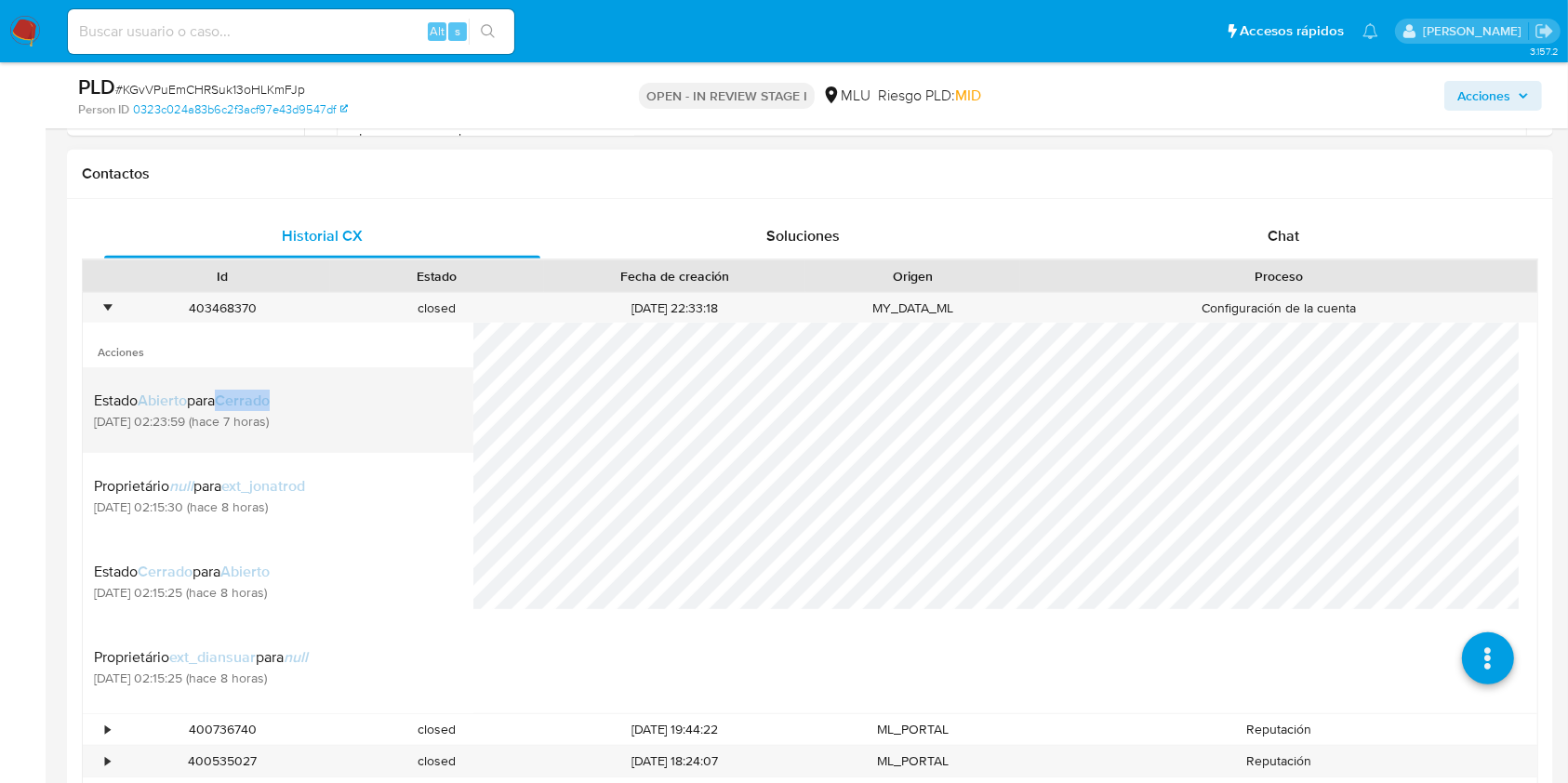
drag, startPoint x: 215, startPoint y: 405, endPoint x: 294, endPoint y: 404, distance: 79.0
click at [270, 404] on div "Estado Abierto para Cerrado" at bounding box center [182, 400] width 176 height 19
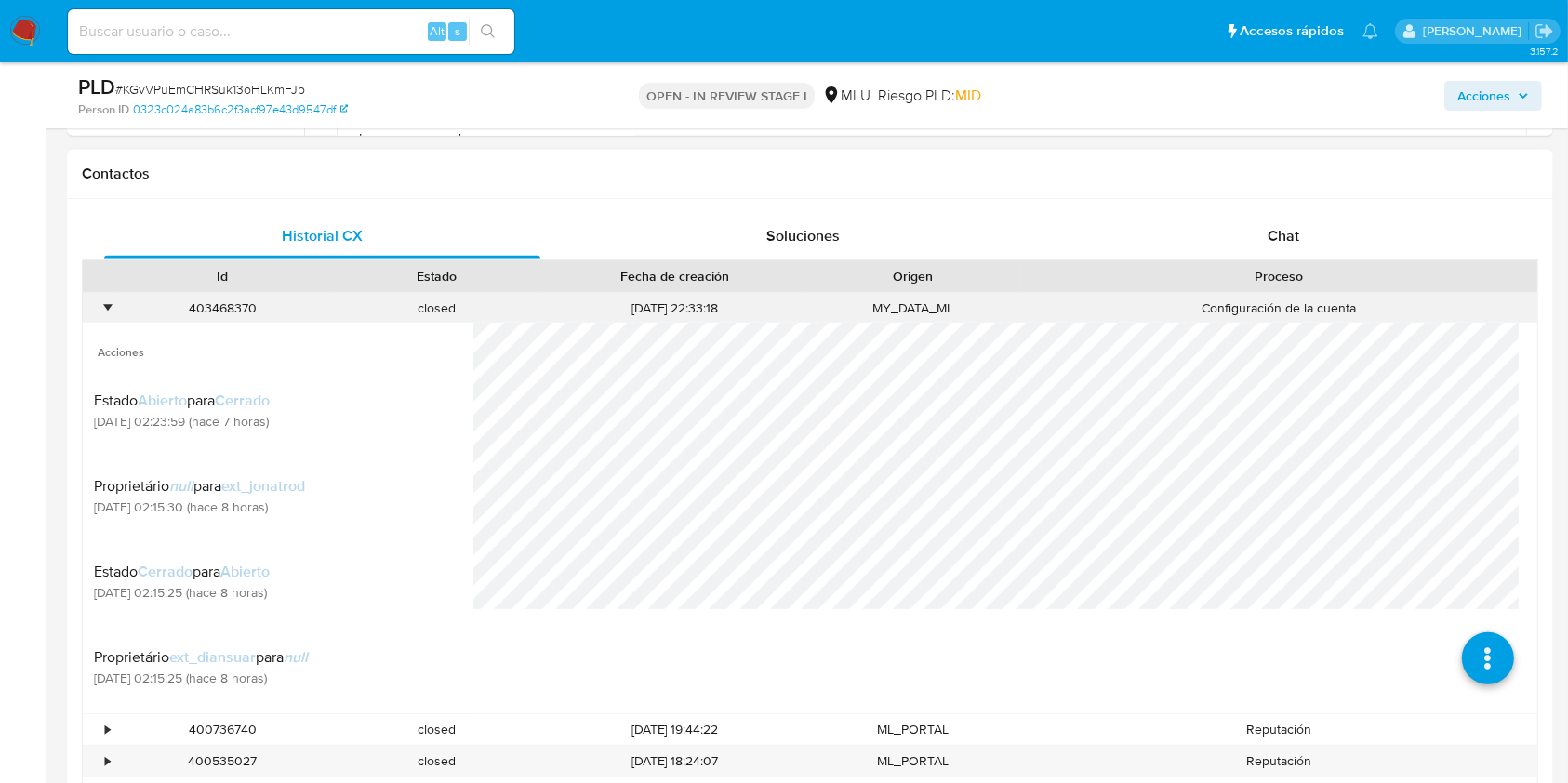
click at [914, 298] on div "MY_DATA_ML" at bounding box center [912, 307] width 215 height 31
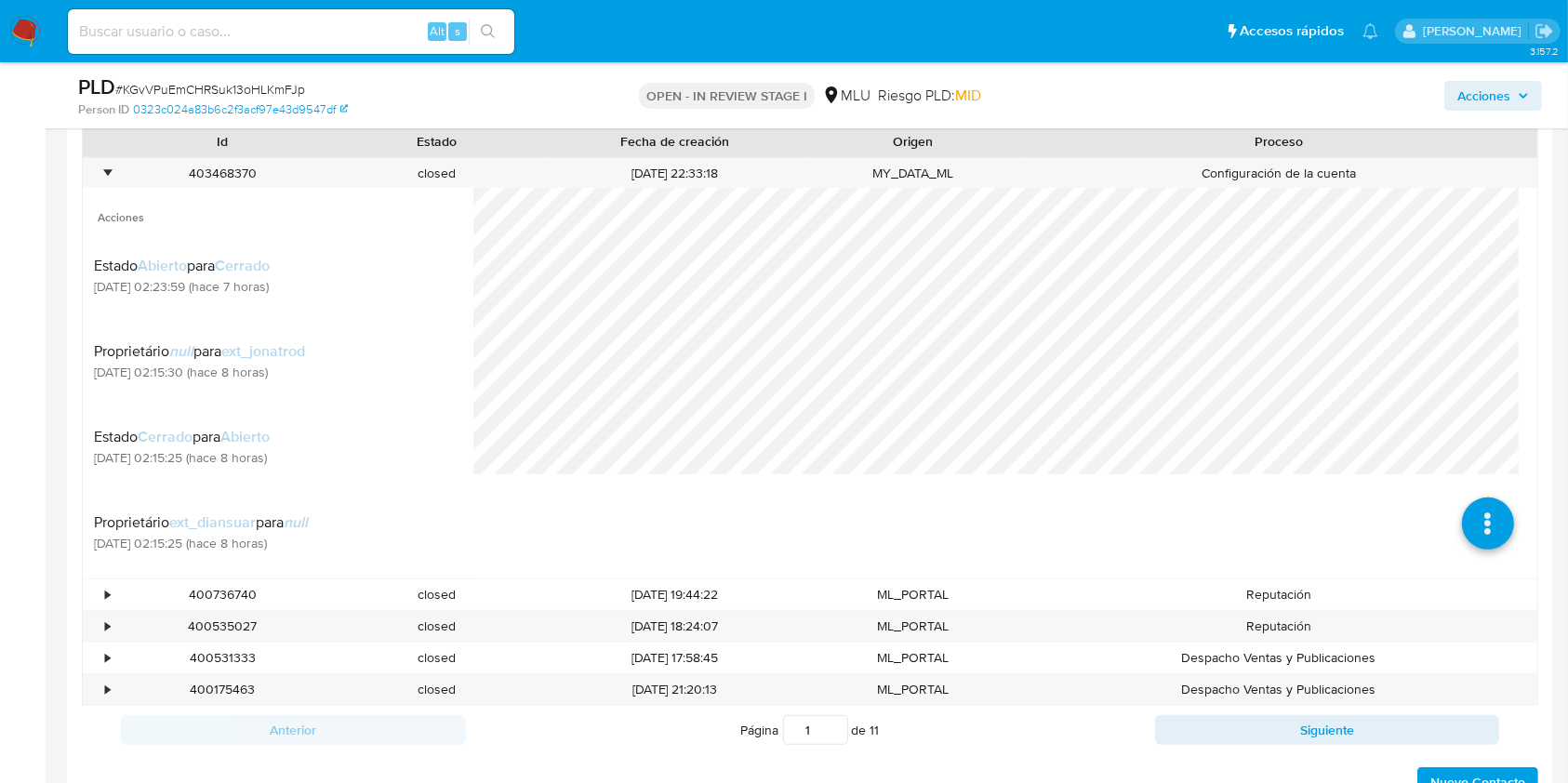
scroll to position [961, 0]
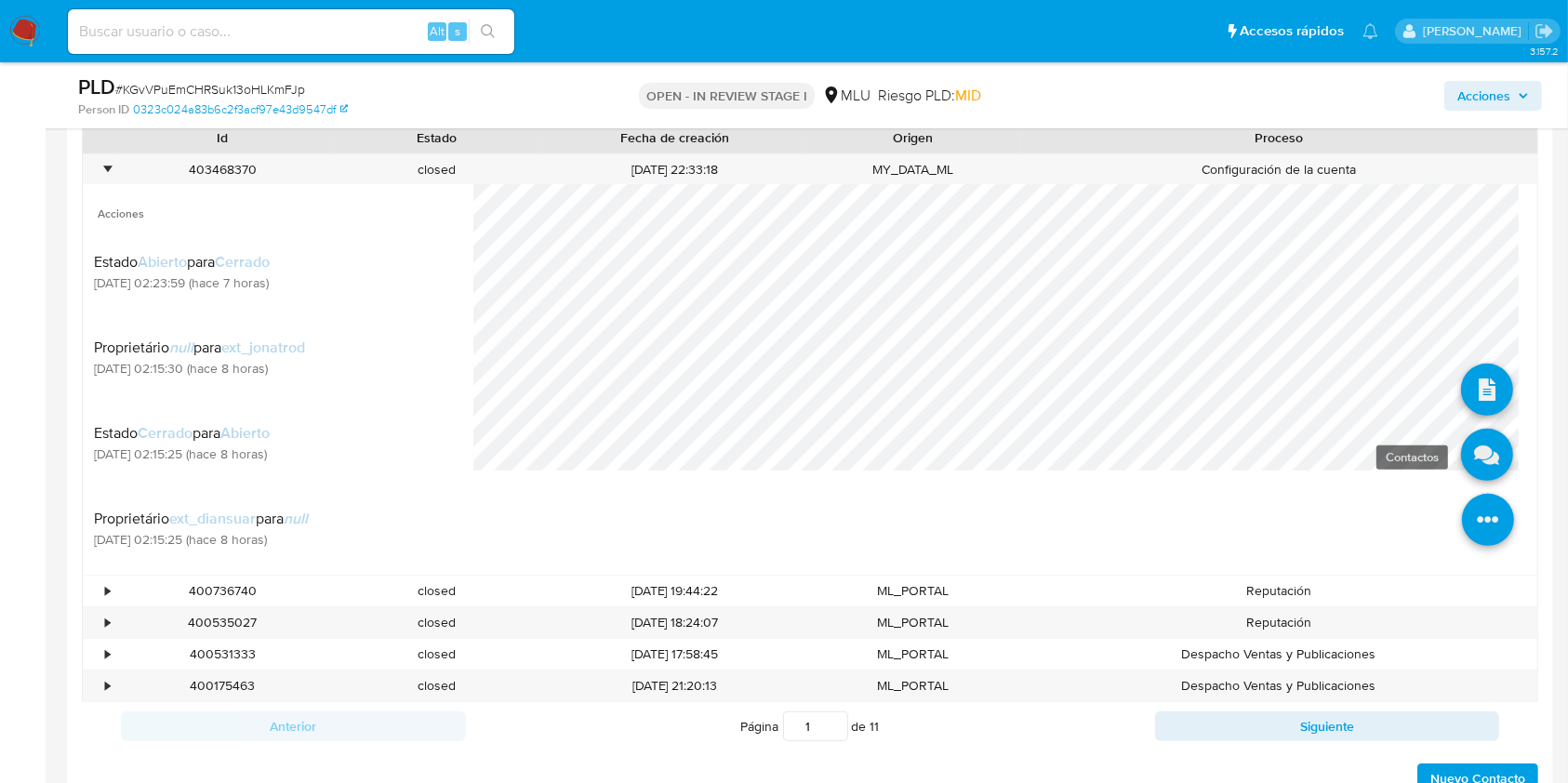
click at [1473, 450] on icon at bounding box center [1487, 455] width 52 height 52
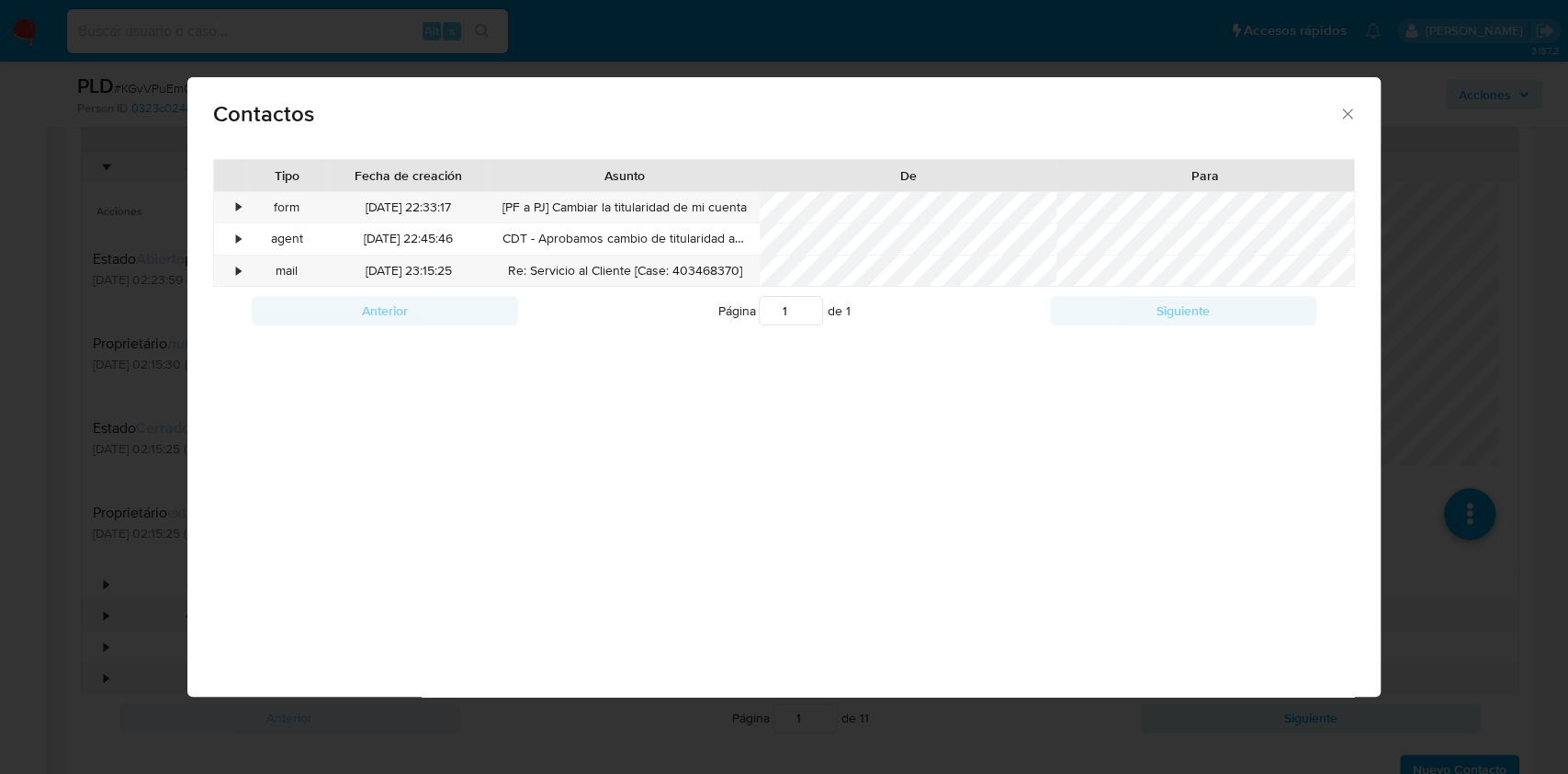
click at [1351, 107] on icon "close" at bounding box center [1347, 113] width 19 height 19
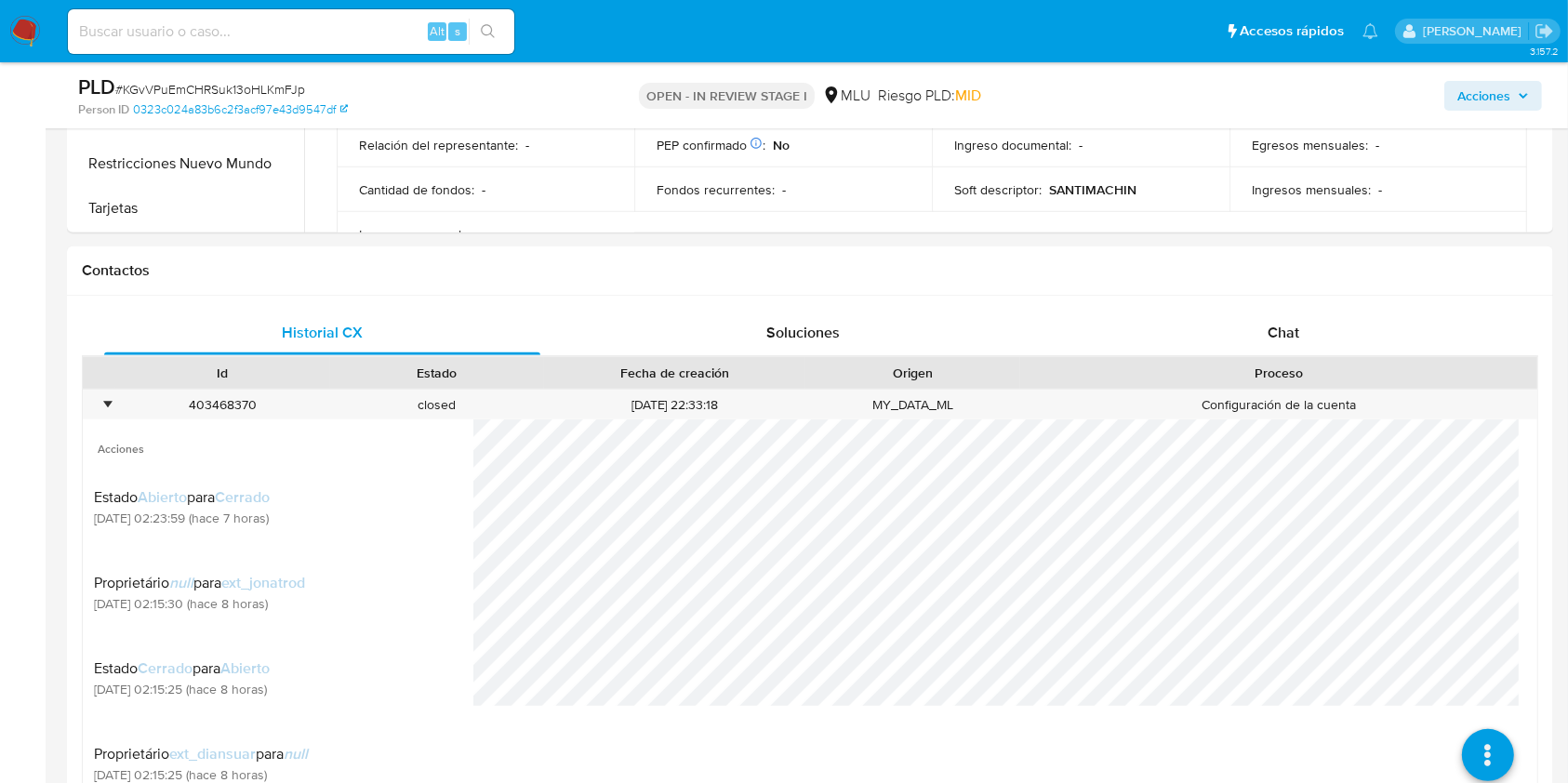
scroll to position [749, 0]
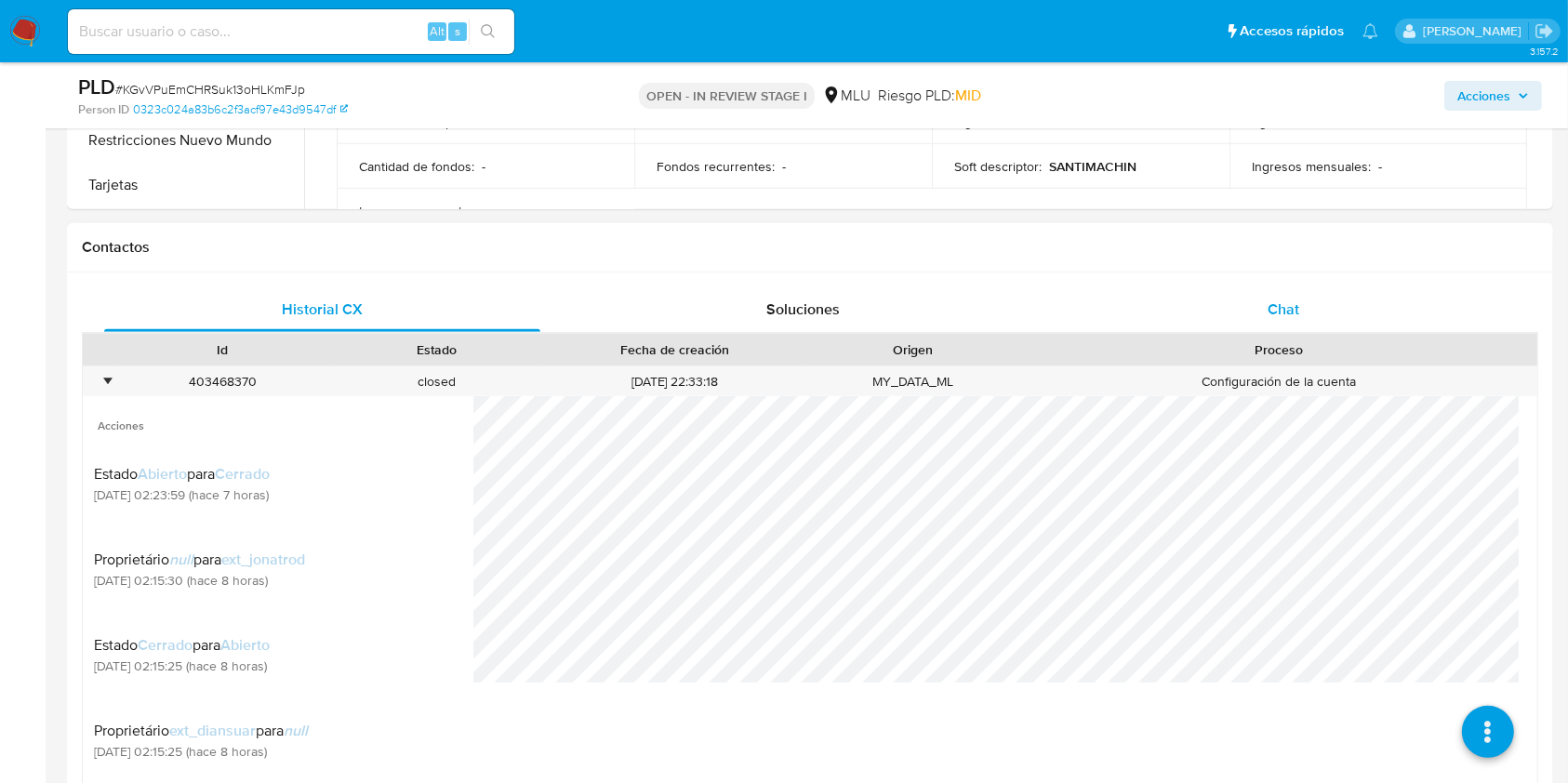
click at [1338, 306] on div "Chat" at bounding box center [1283, 309] width 436 height 44
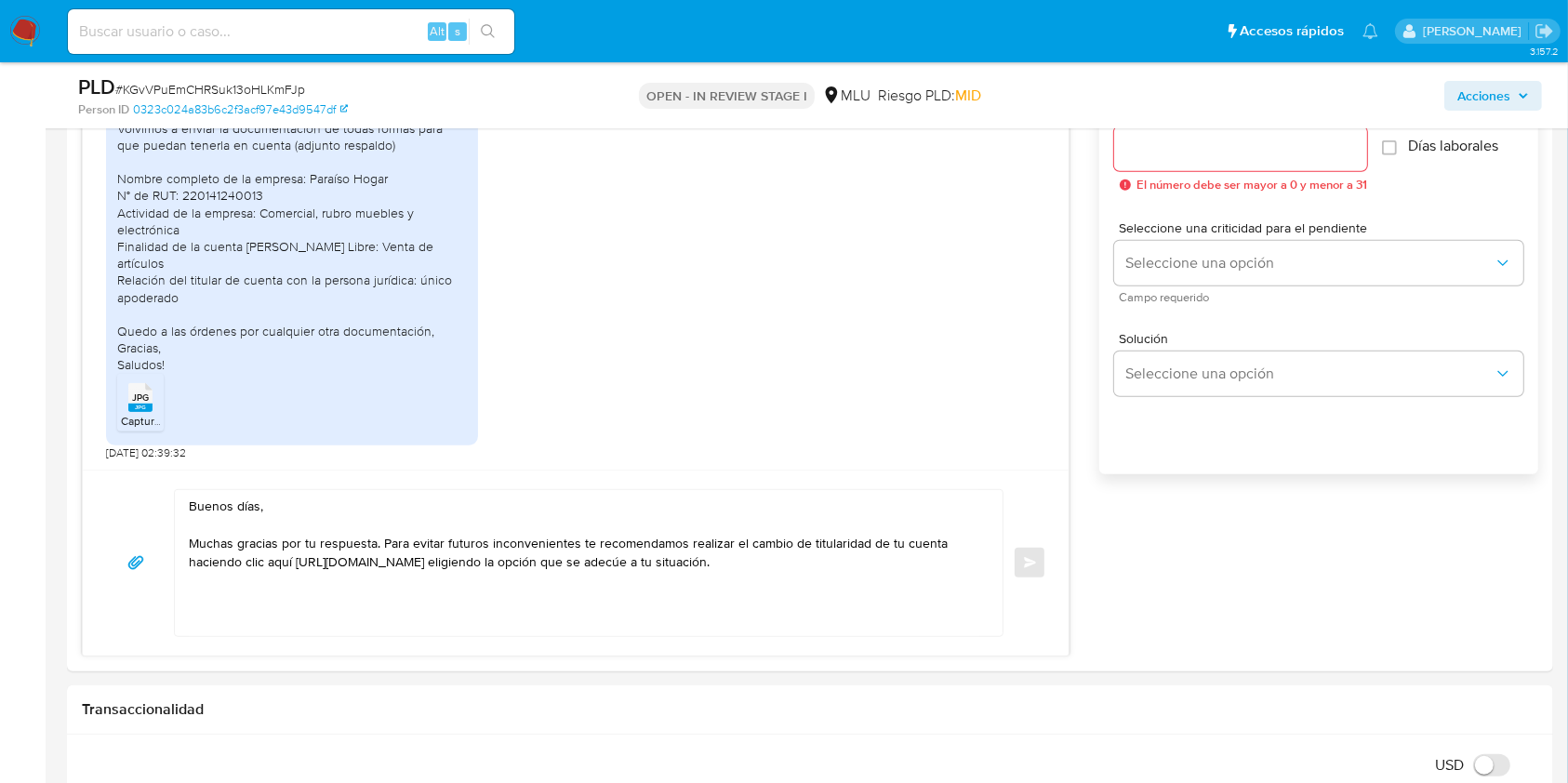
scroll to position [1074, 0]
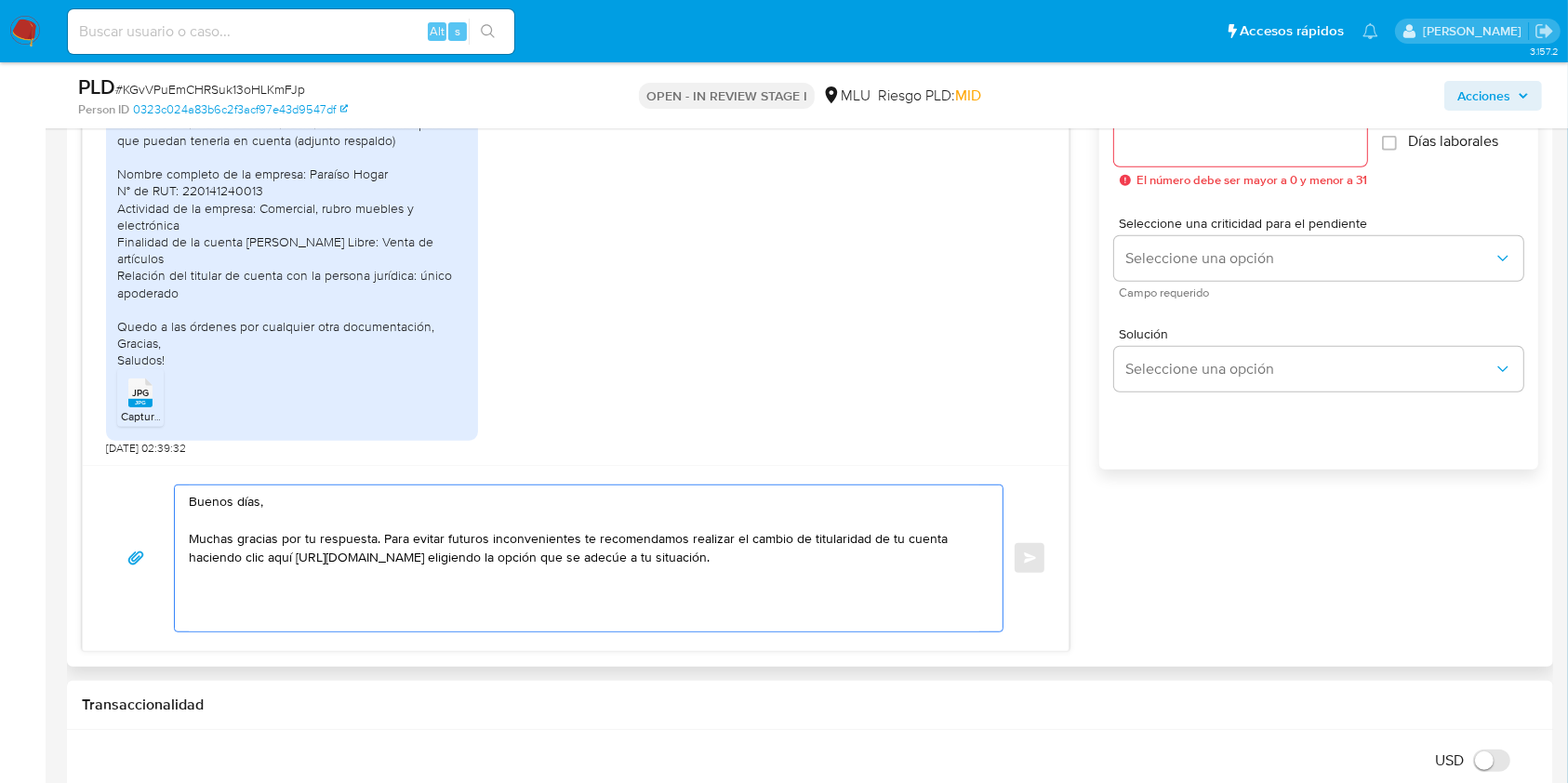
drag, startPoint x: 942, startPoint y: 562, endPoint x: 383, endPoint y: 537, distance: 559.6
click at [383, 537] on textarea "Buenos días, Muchas gracias por tu respuesta. Para evitar futuros inconveniente…" at bounding box center [583, 559] width 790 height 146
drag, startPoint x: 306, startPoint y: 559, endPoint x: 380, endPoint y: 540, distance: 76.4
click at [380, 540] on textarea "Buenos días, Muchas gracias por tu respuesta. Detectamos que tu empresa es tipo…" at bounding box center [583, 559] width 790 height 146
paste textarea "detectamos que tus ingresos superan ampliamente el limite establecido para tu t…"
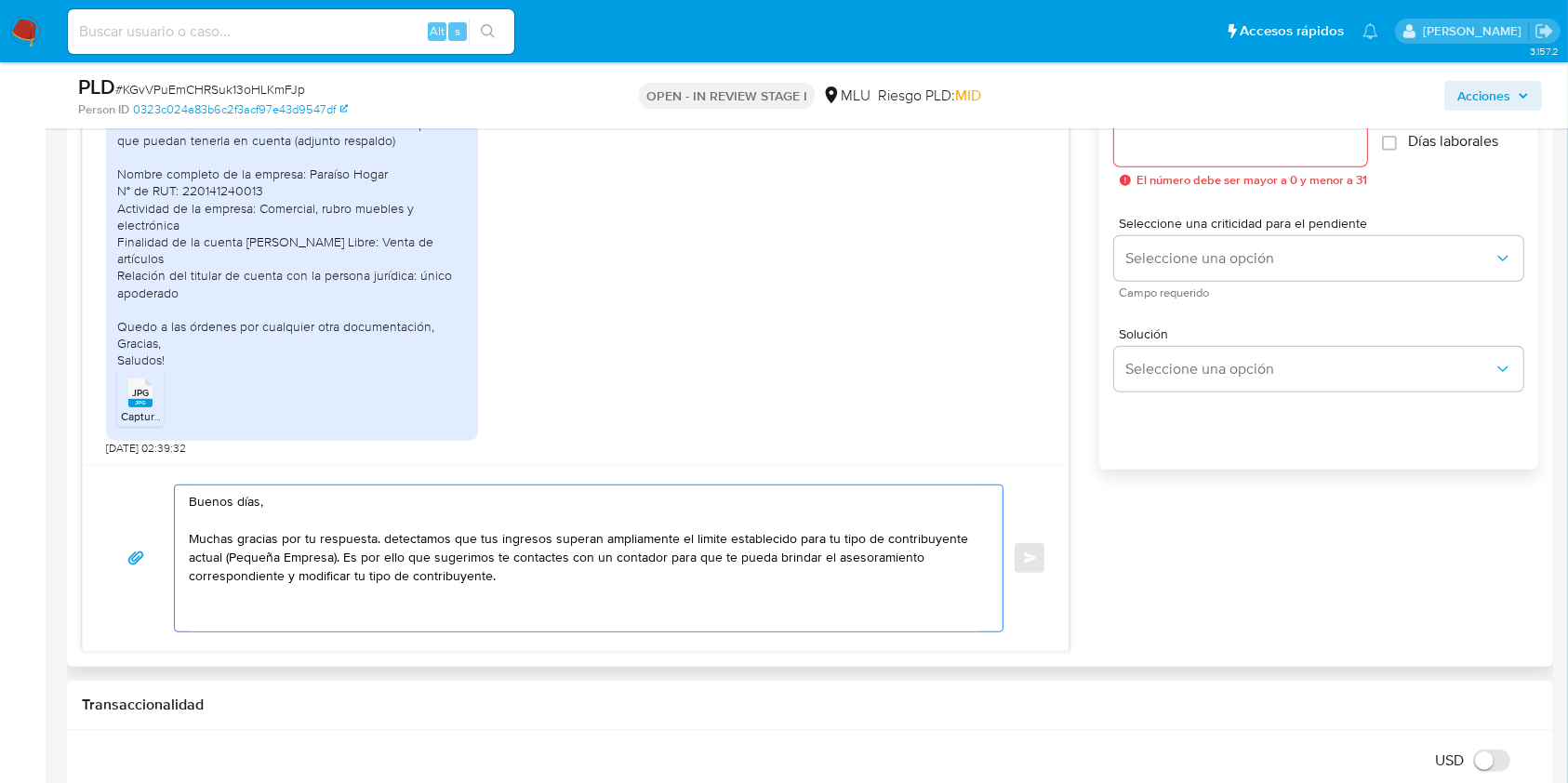
click at [387, 535] on textarea "Buenos días, Muchas gracias por tu respuesta. detectamos que tus ingresos super…" at bounding box center [583, 559] width 790 height 146
click at [299, 557] on textarea "Buenos días, Muchas gracias por tu respuesta. Detectamos que tus ingresos super…" at bounding box center [583, 559] width 790 height 146
click at [426, 578] on textarea "Buenos días, Muchas gracias por tu respuesta. Detectamos que tus ingresos super…" at bounding box center [583, 559] width 790 height 146
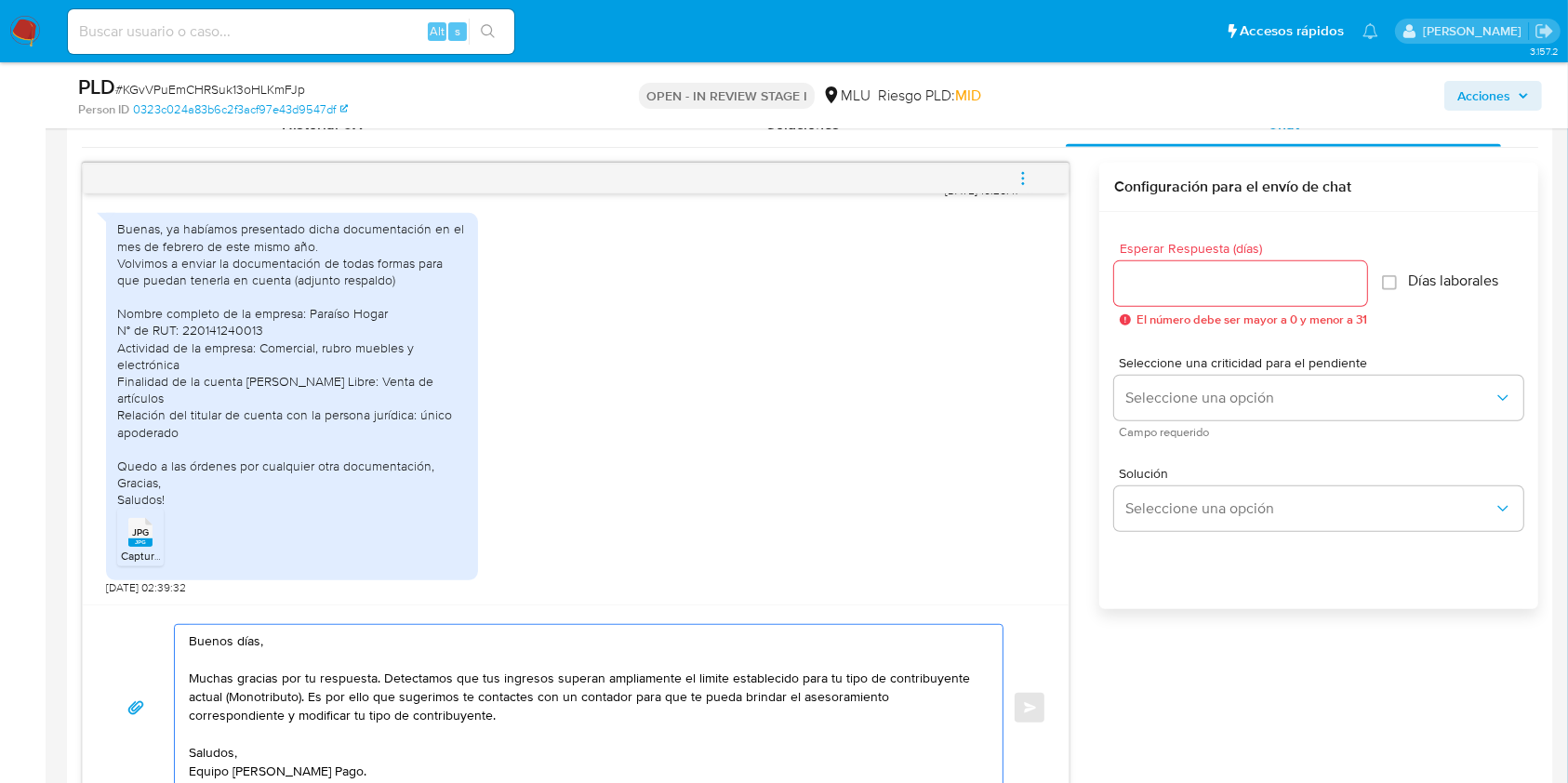
scroll to position [944, 0]
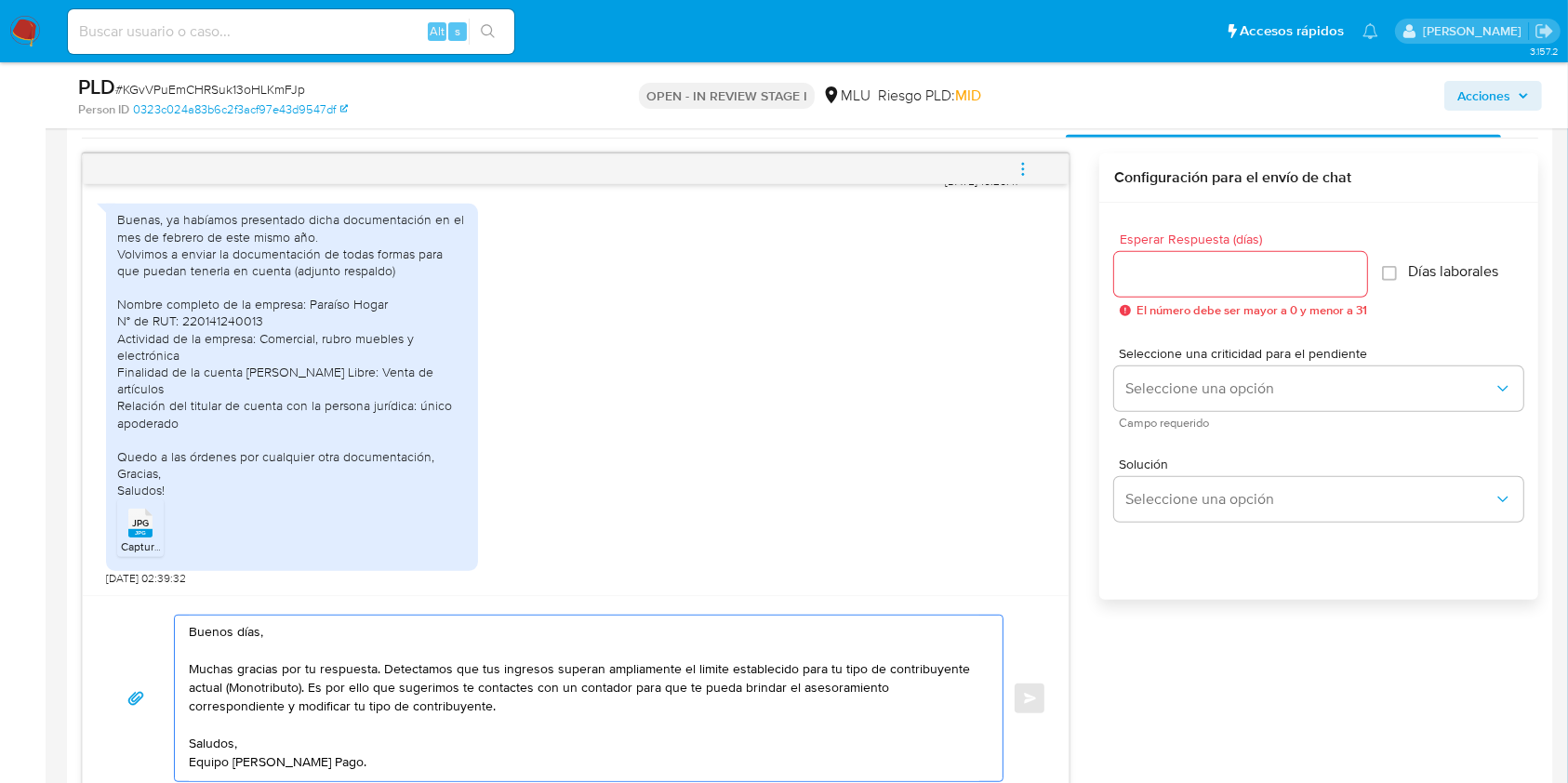
type textarea "Buenos días, Muchas gracias por tu respuesta. Detectamos que tus ingresos super…"
click at [1177, 274] on input "Esperar Respuesta (días)" at bounding box center [1241, 274] width 253 height 24
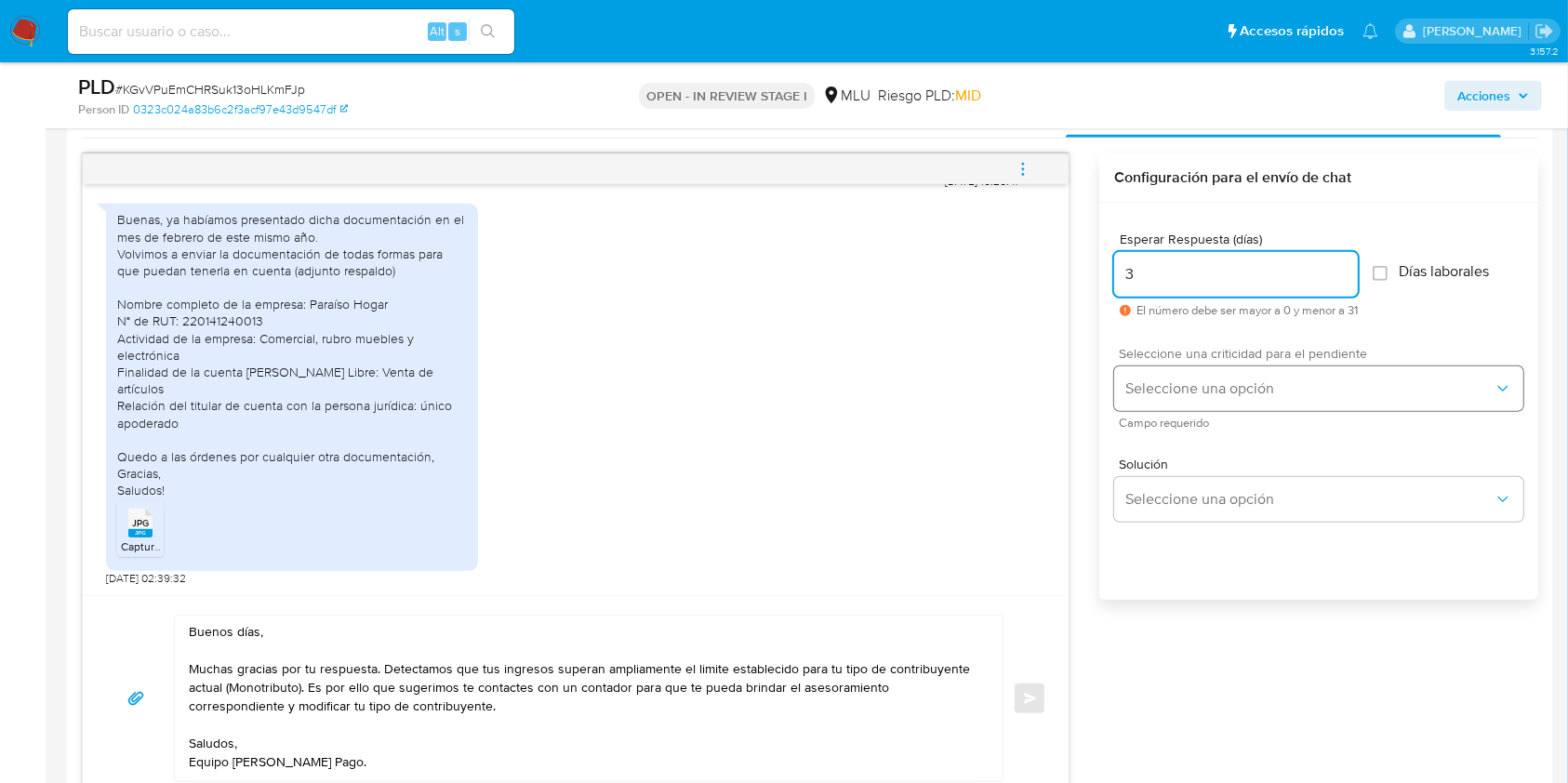
type input "3"
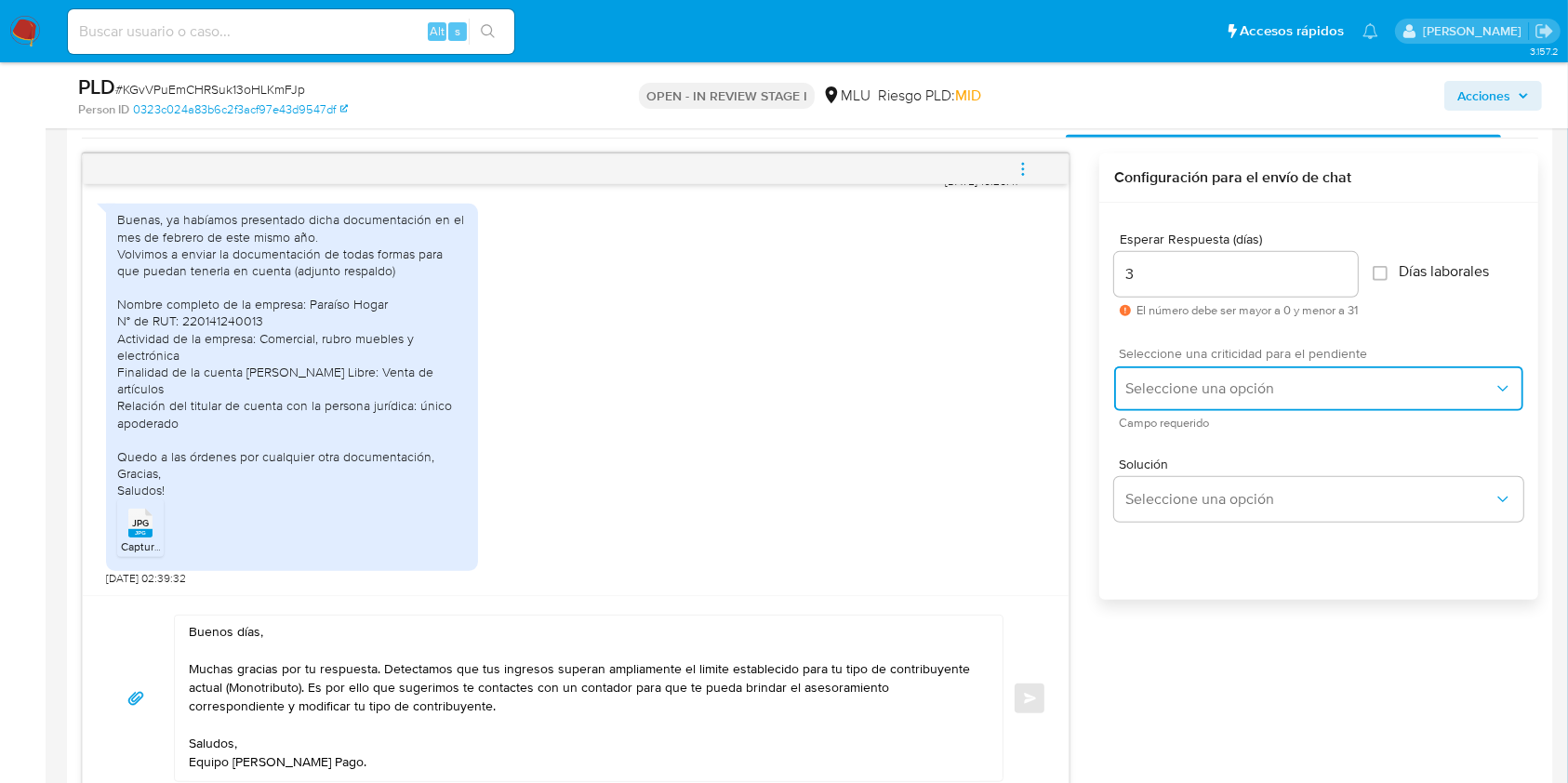
click at [1155, 388] on span "Seleccione una opción" at bounding box center [1309, 389] width 368 height 19
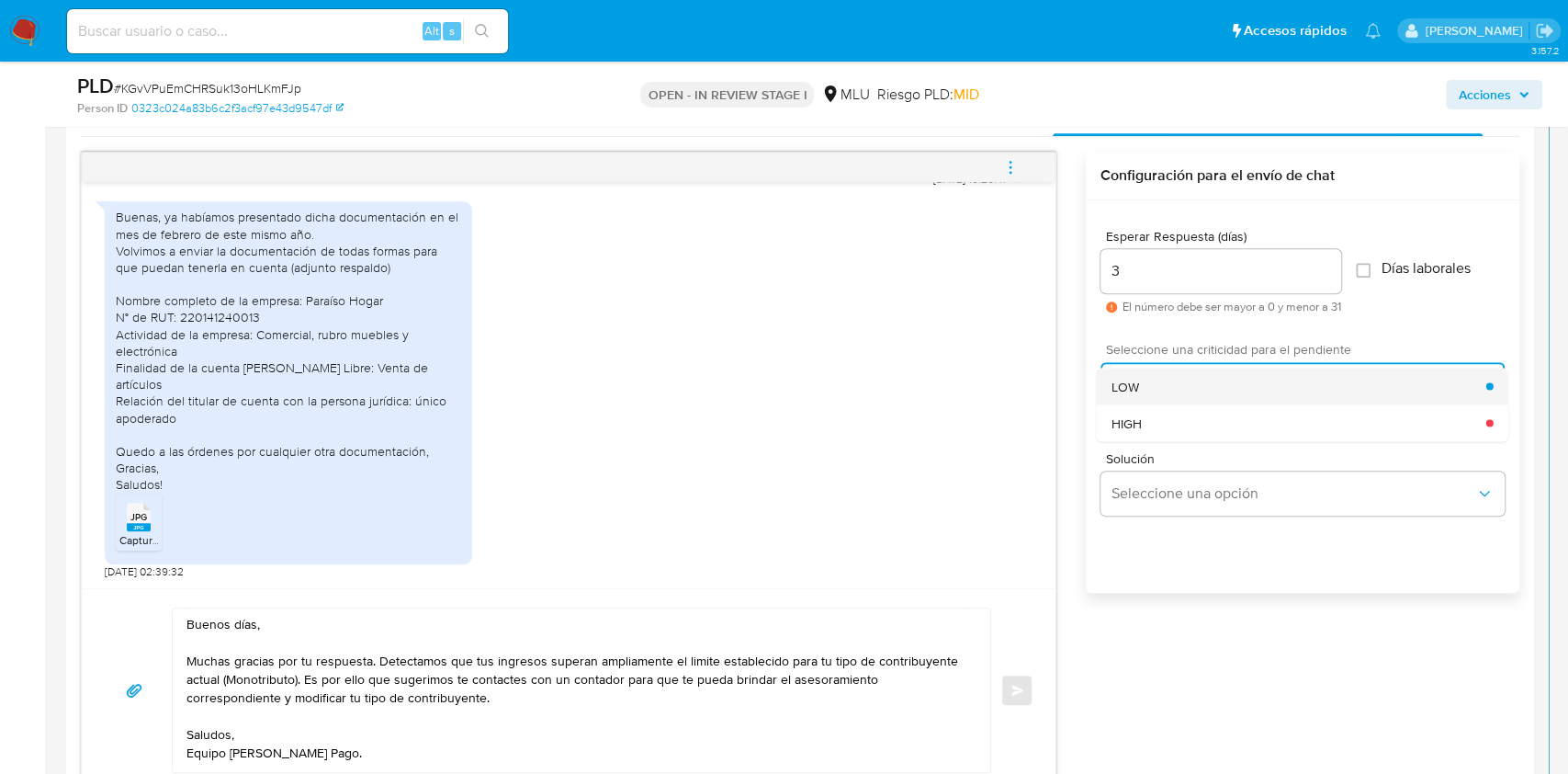
click at [1121, 394] on div "LOW" at bounding box center [1299, 386] width 375 height 37
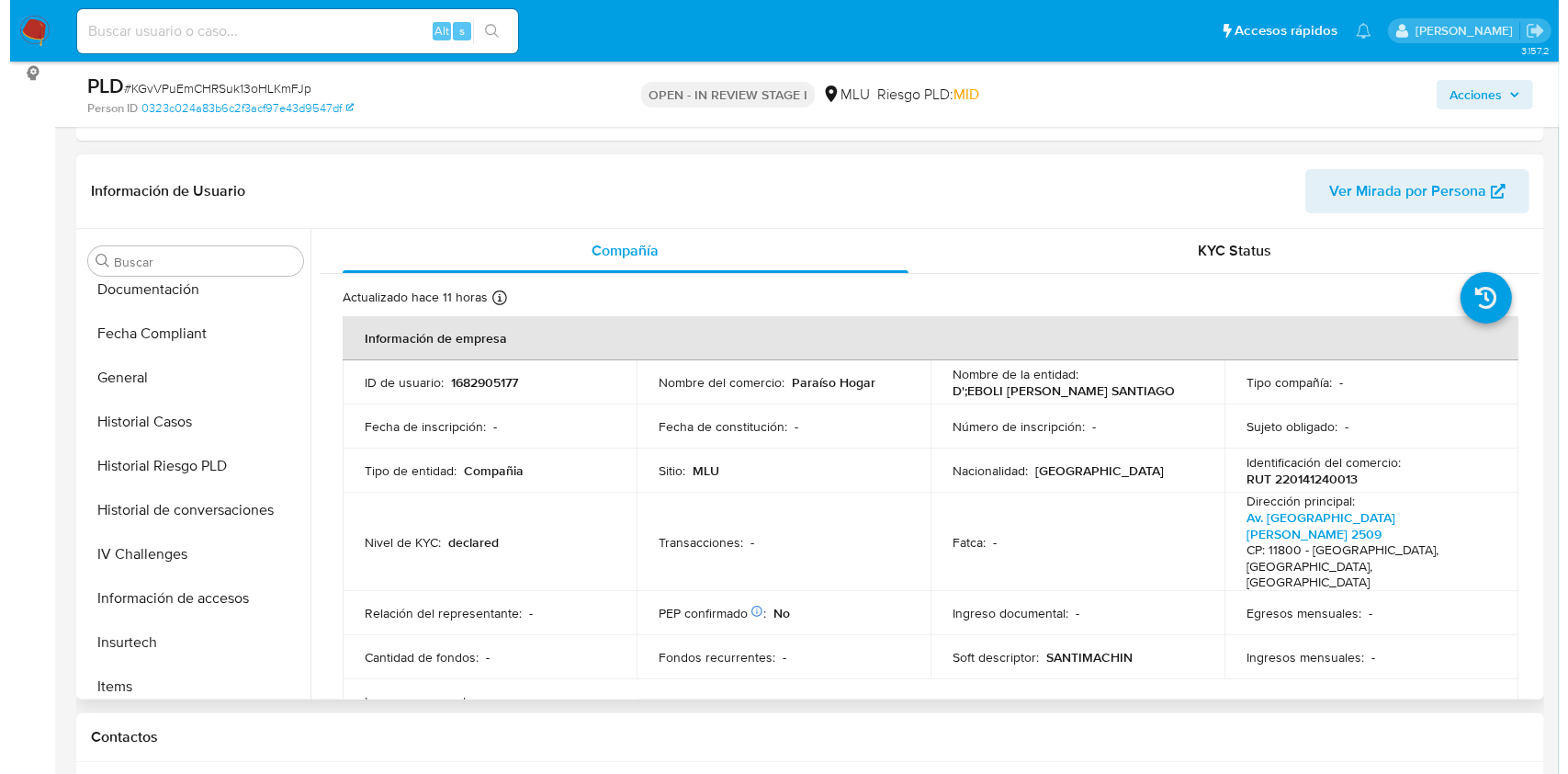
scroll to position [446, 0]
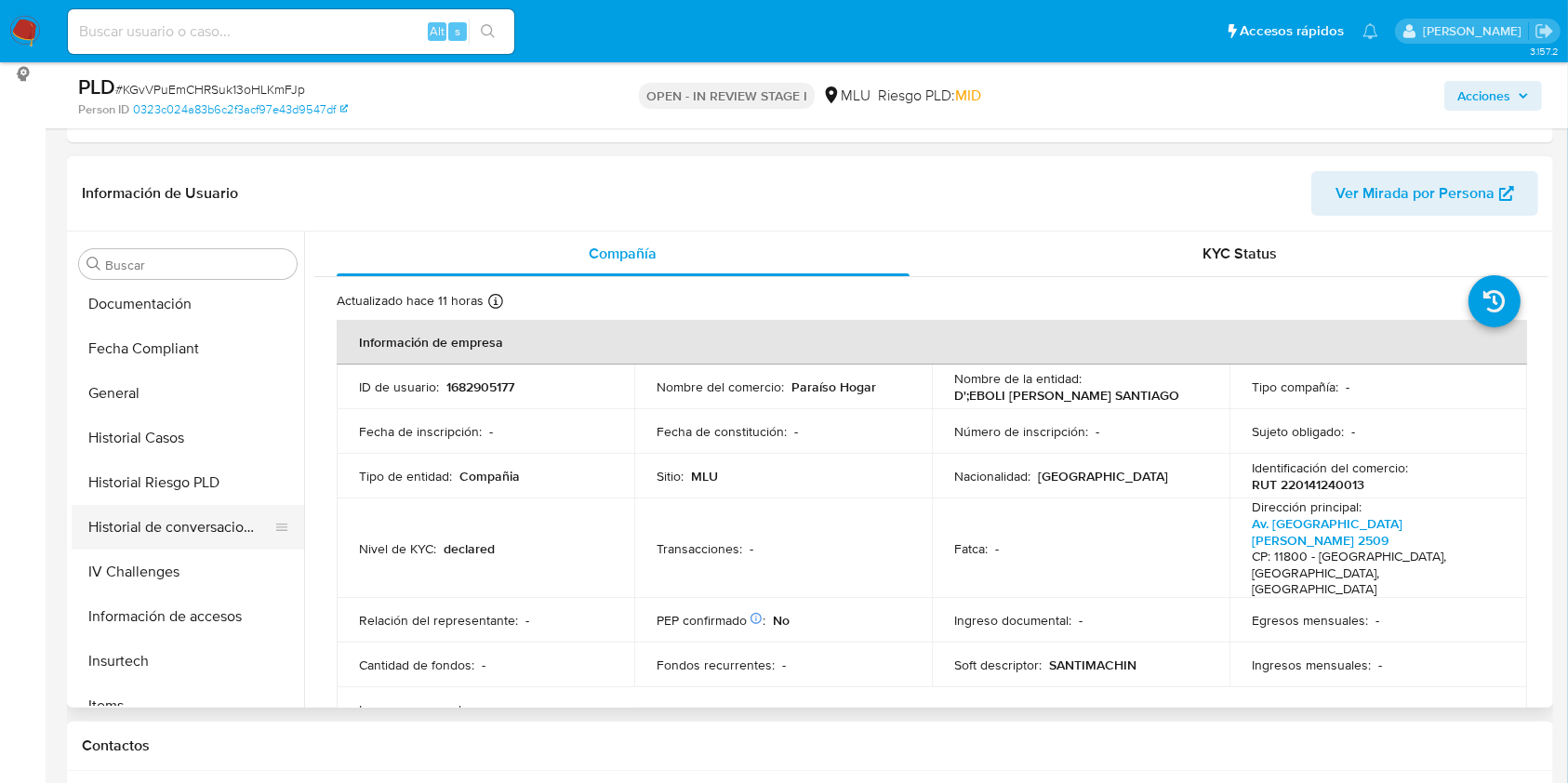
click at [201, 532] on button "Historial de conversaciones" at bounding box center [180, 527] width 218 height 44
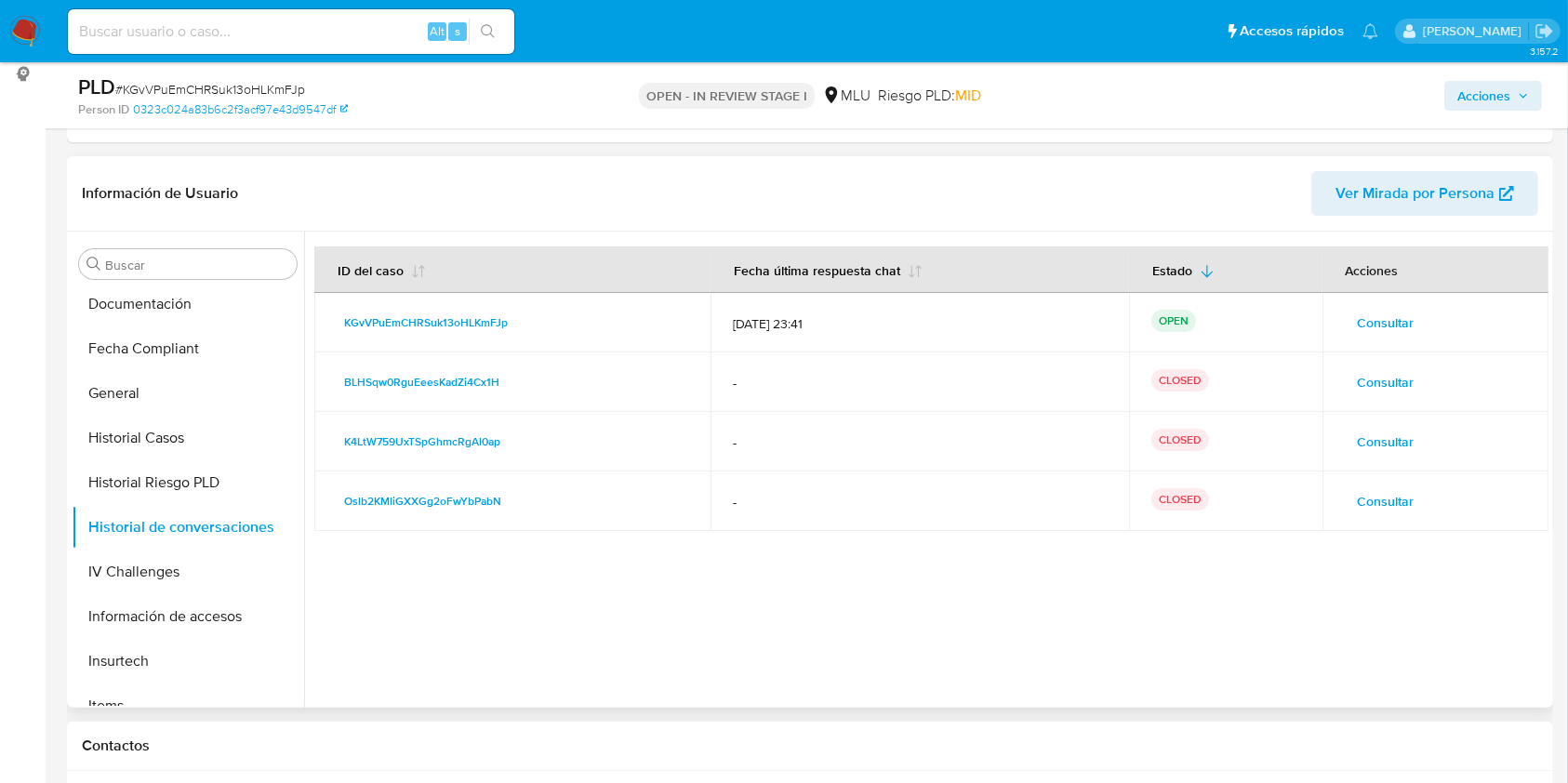
click at [1384, 376] on span "Consultar" at bounding box center [1385, 382] width 56 height 26
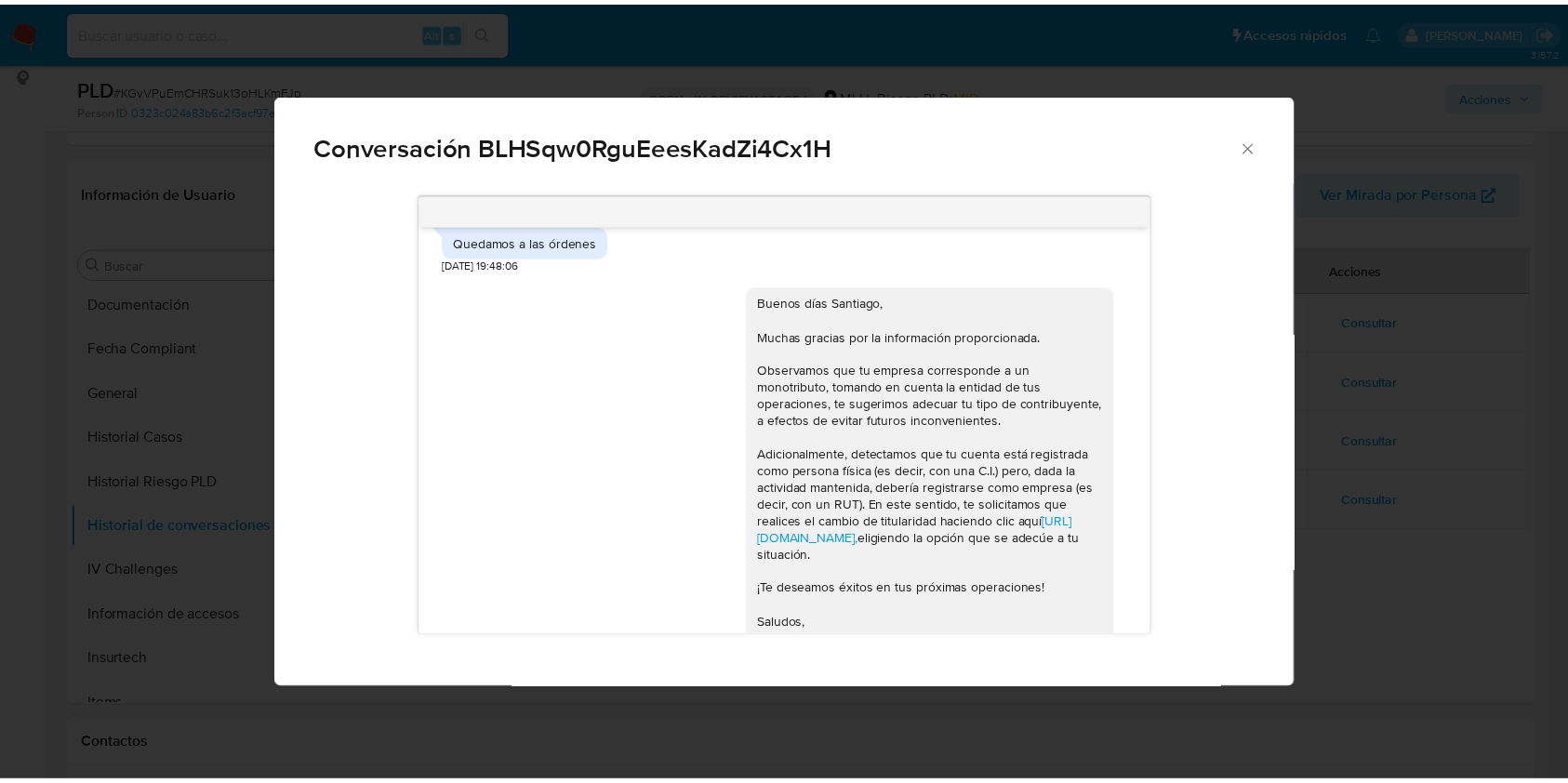
scroll to position [404, 0]
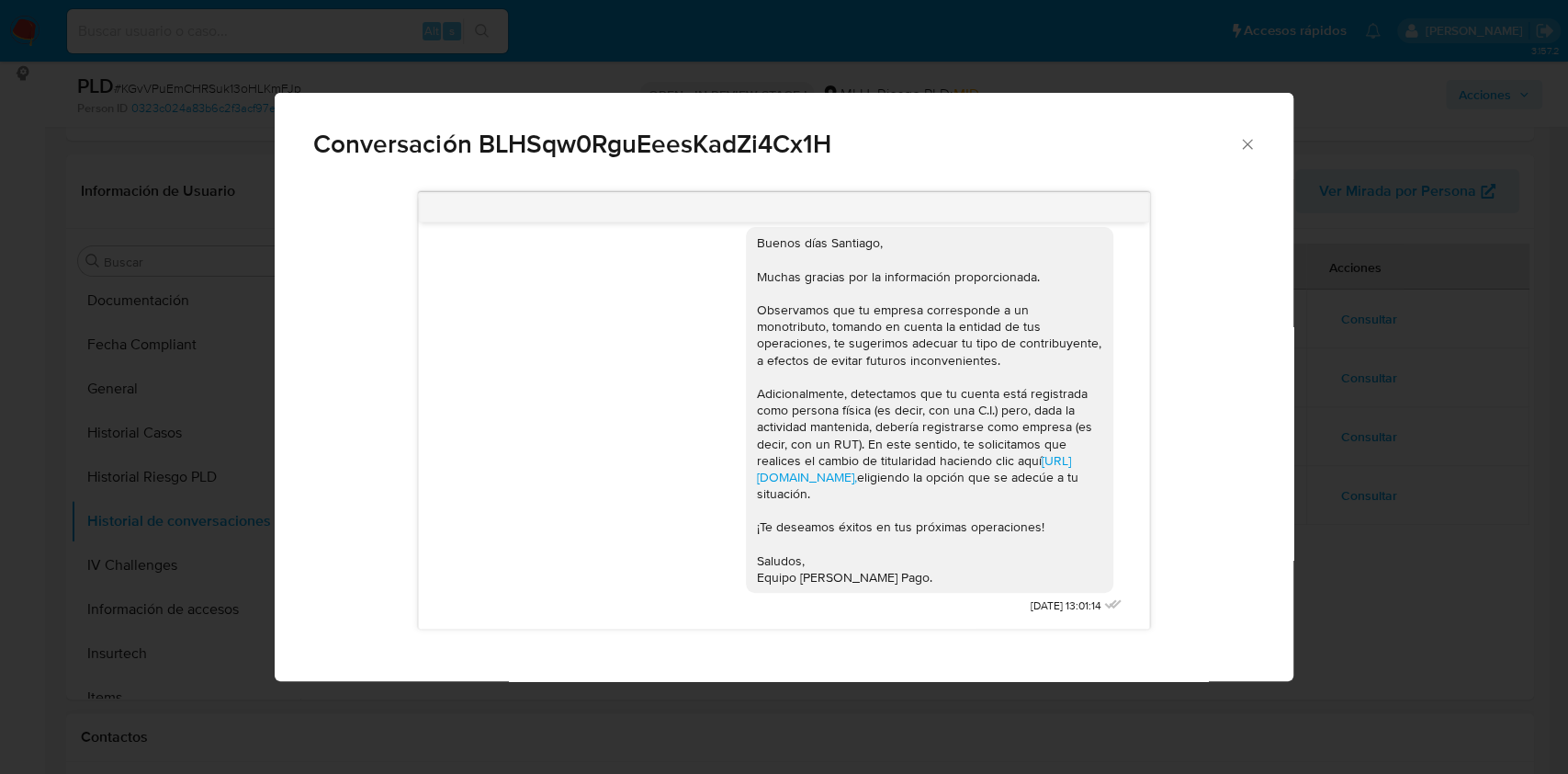
click at [1387, 497] on div "Conversación BLHSqw0RguEeesKadZi4Cx1H Buenas tardes Santiago, Nos ponemos en co…" at bounding box center [784, 387] width 1568 height 774
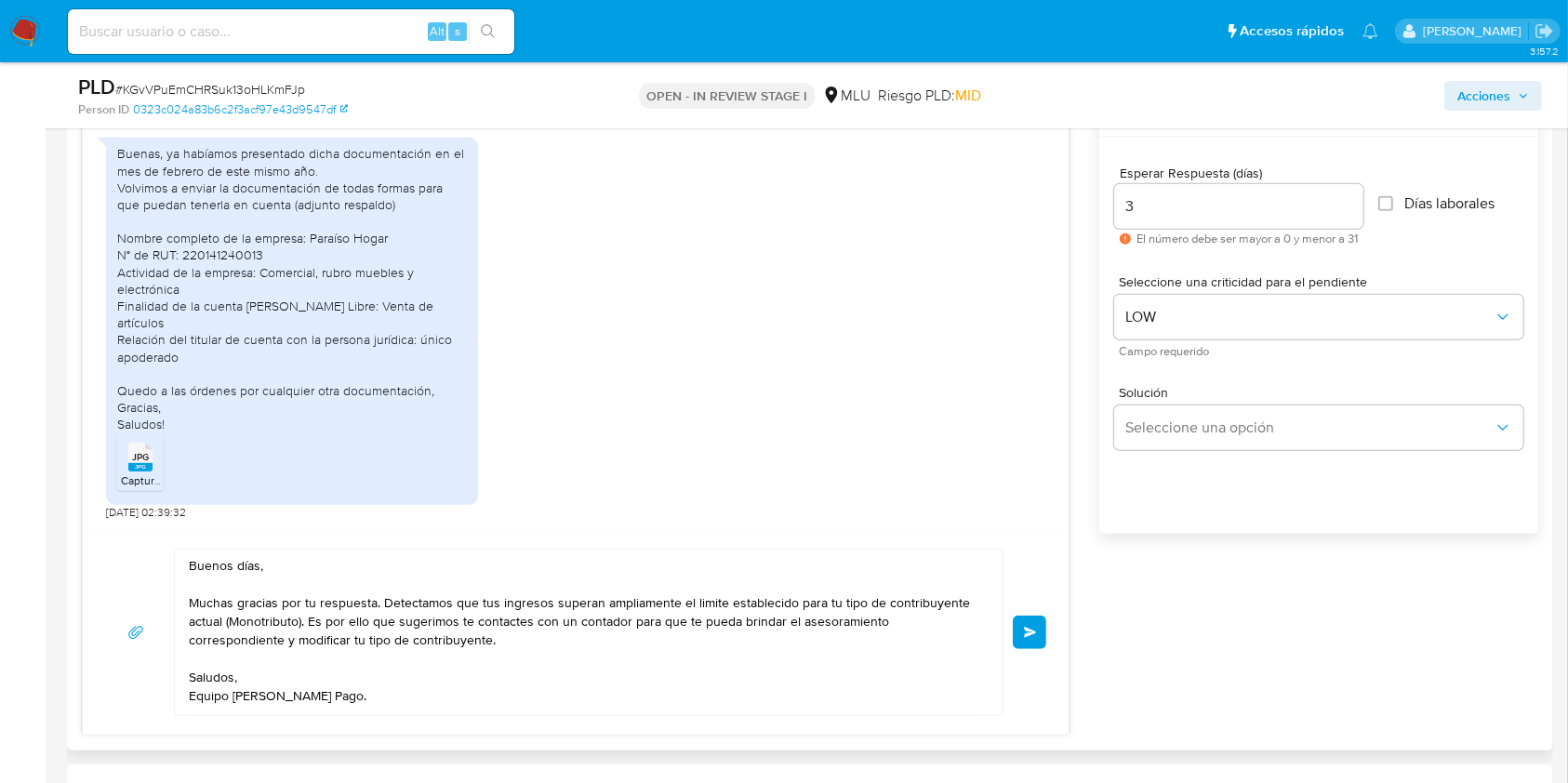
scroll to position [982, 0]
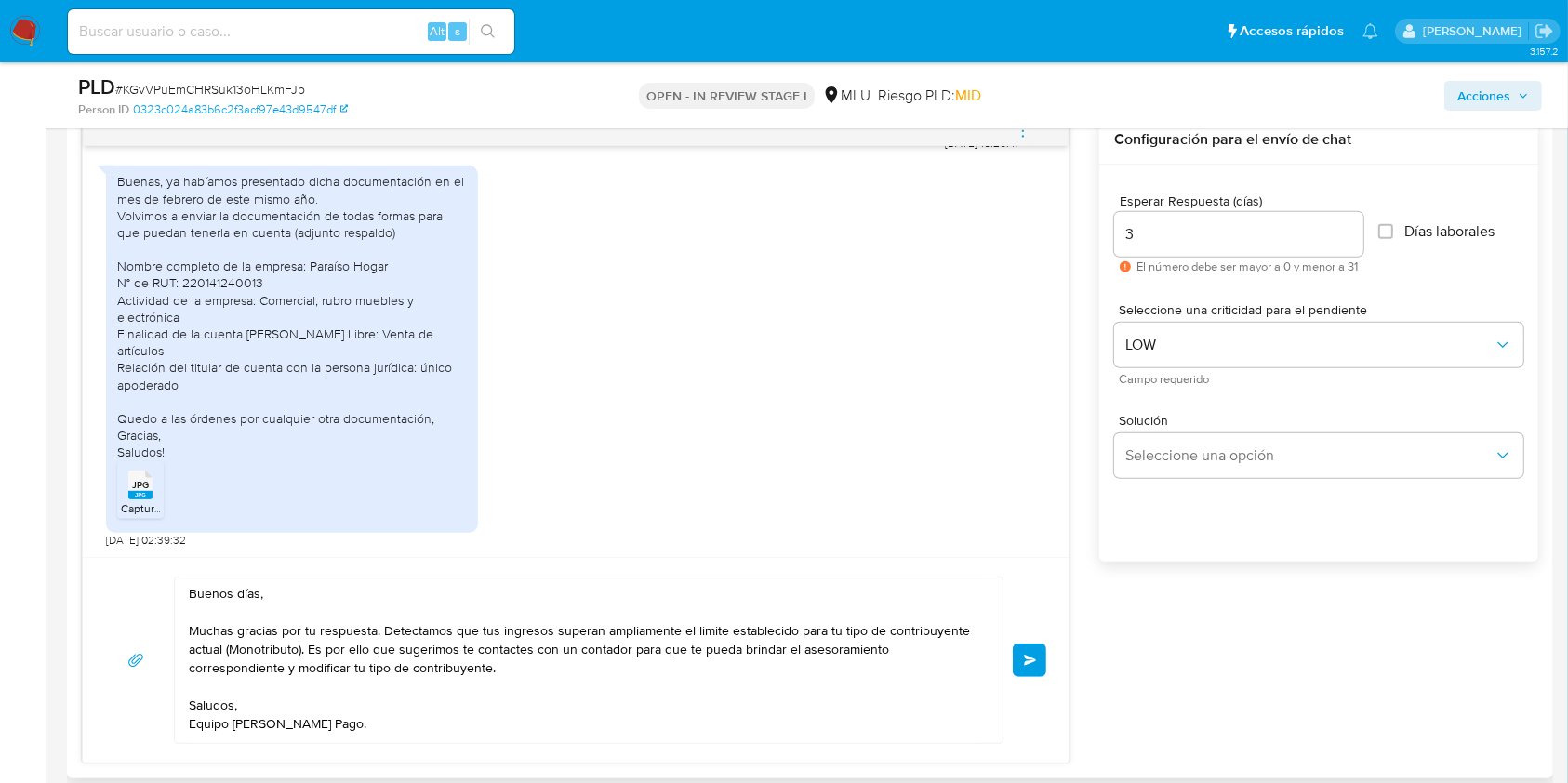
click at [1034, 662] on span "Enviar" at bounding box center [1029, 659] width 13 height 11
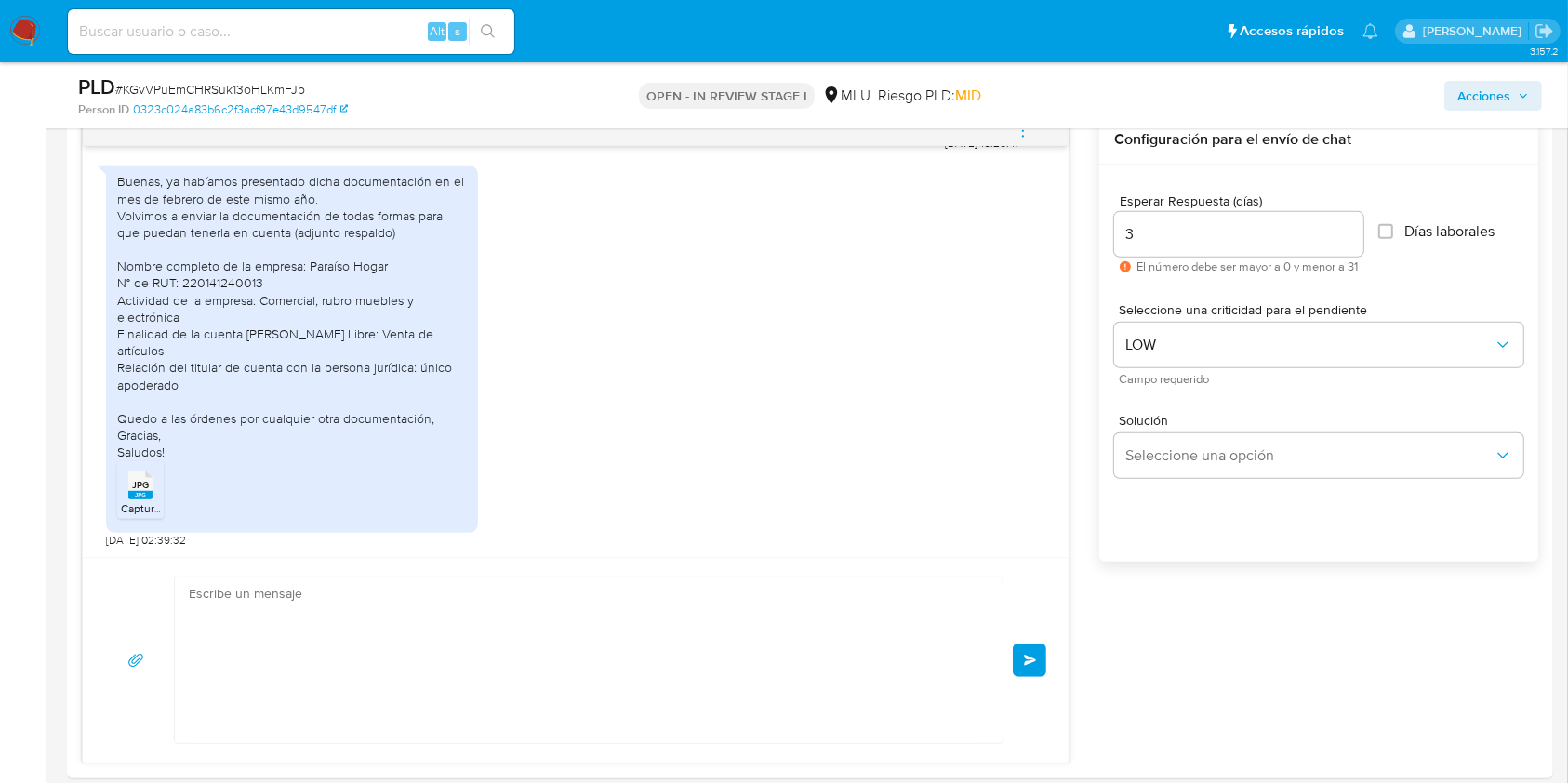
scroll to position [884, 0]
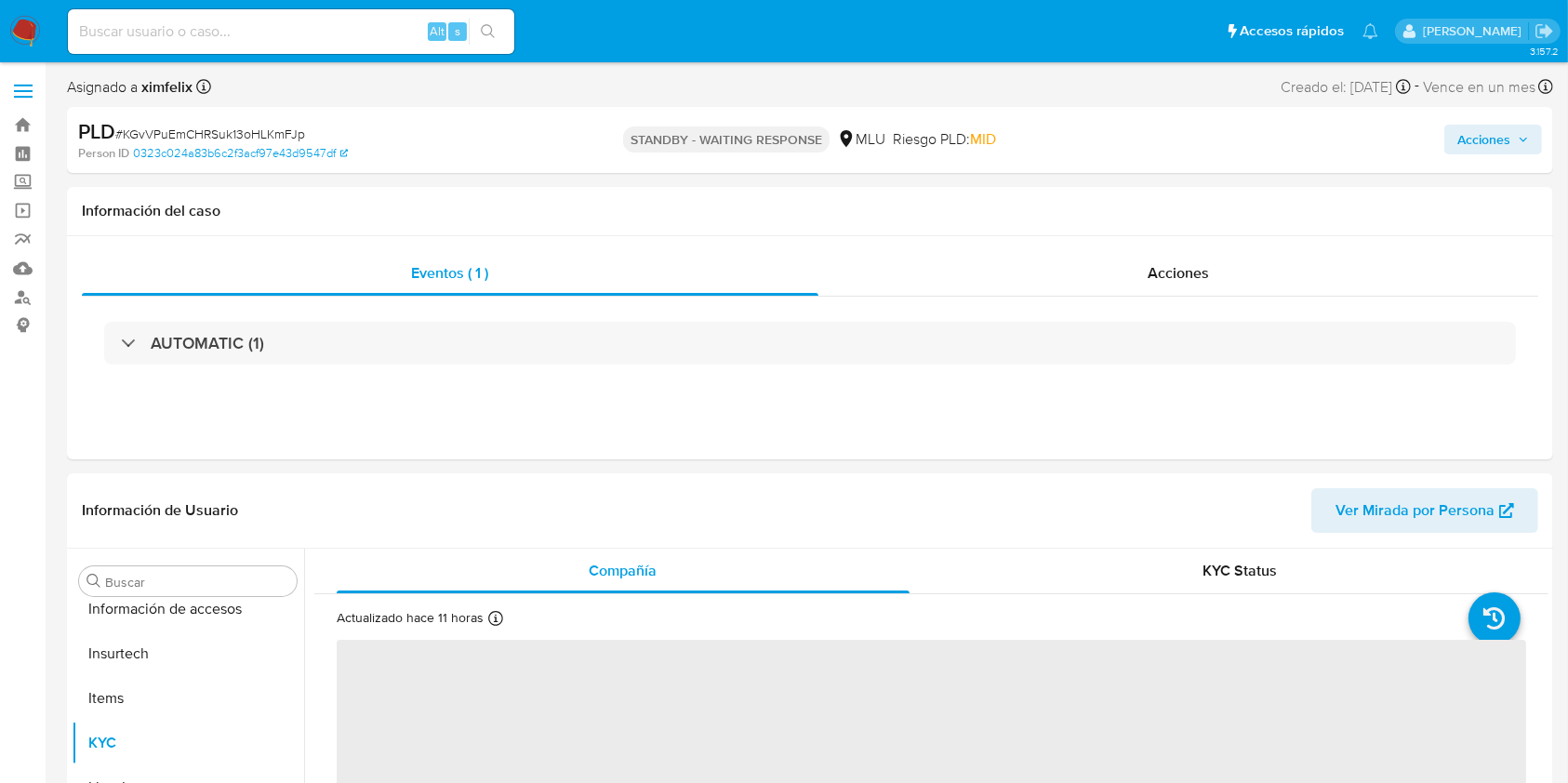
scroll to position [830, 0]
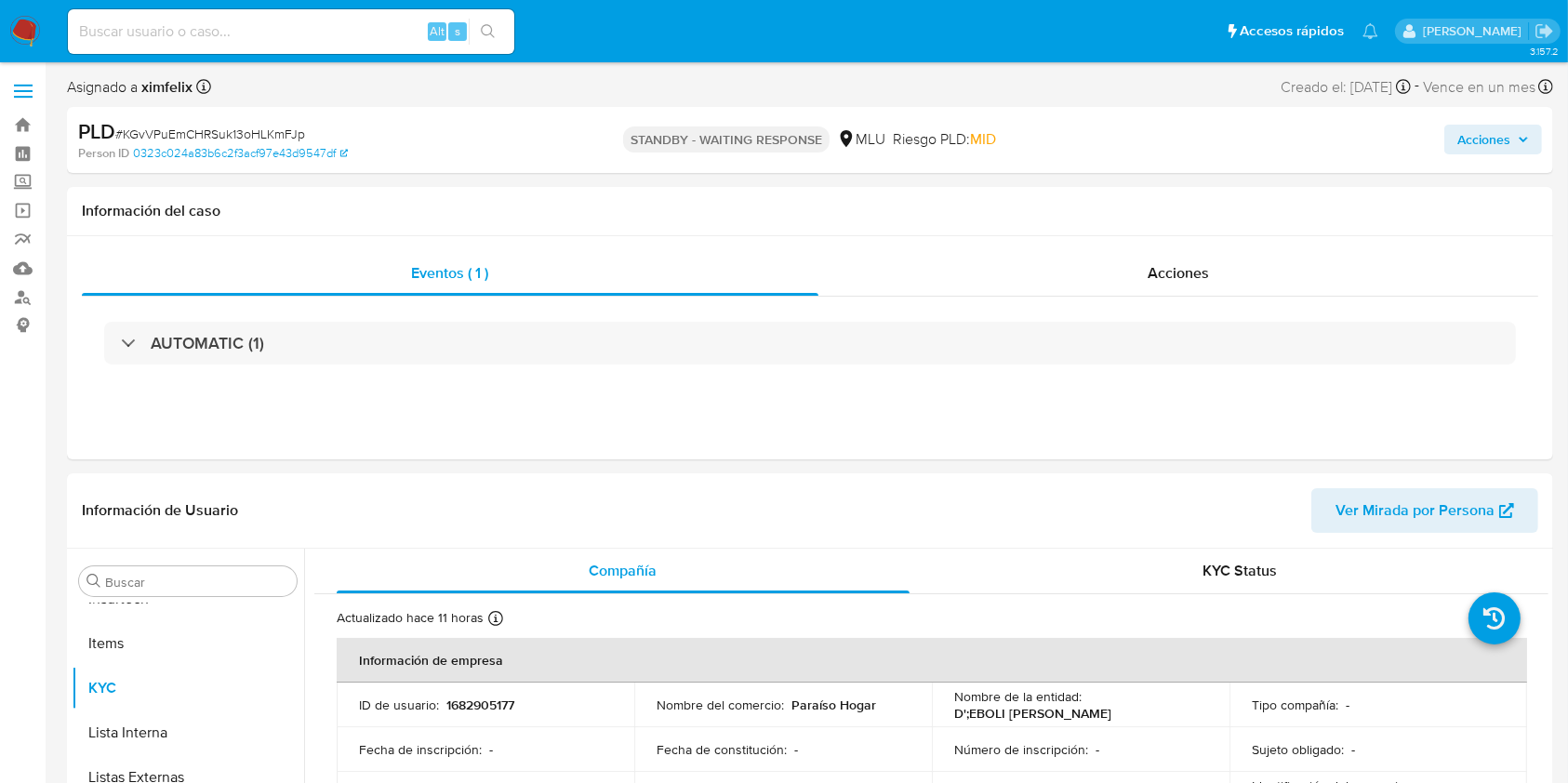
select select "10"
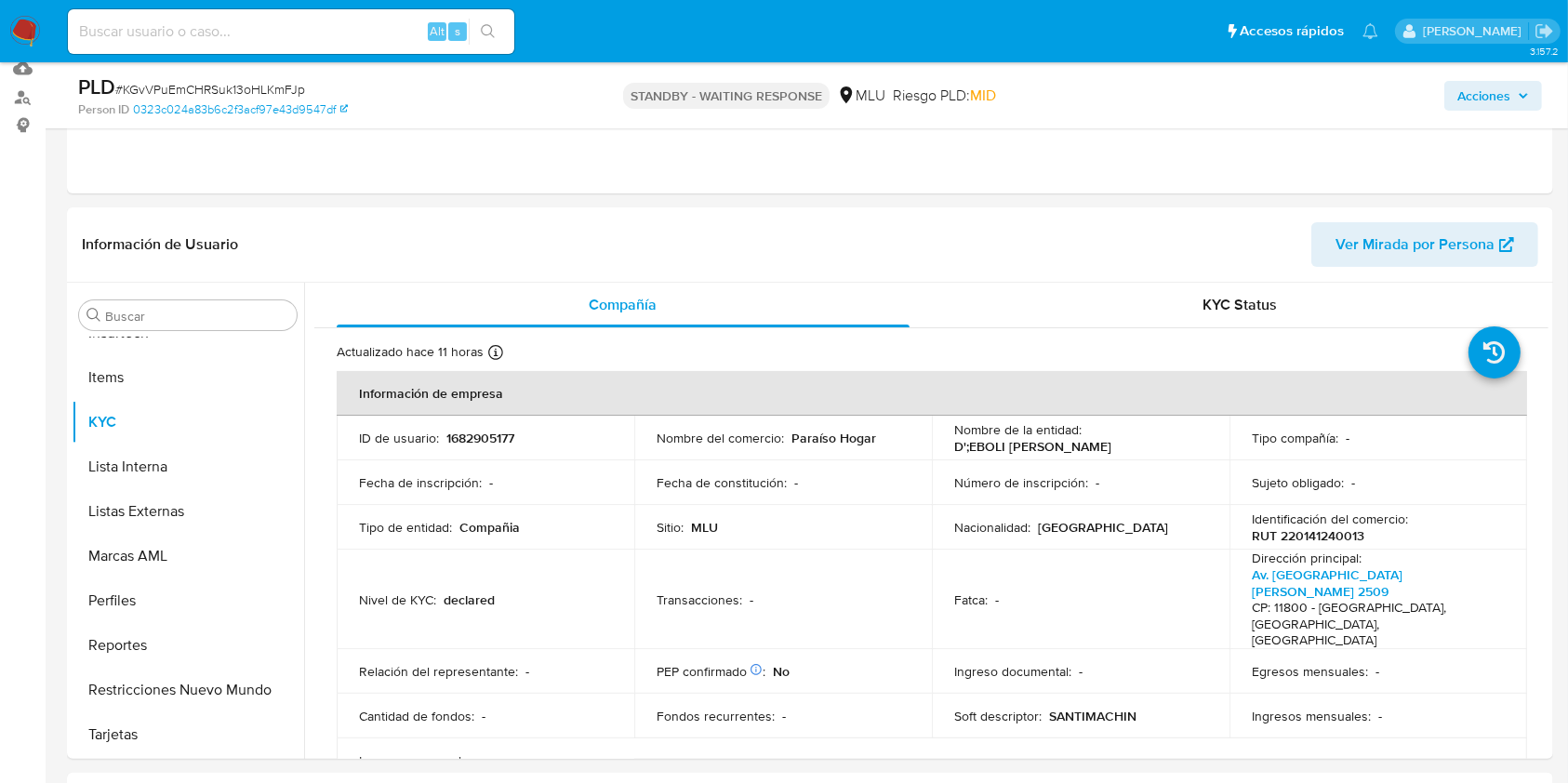
scroll to position [207, 0]
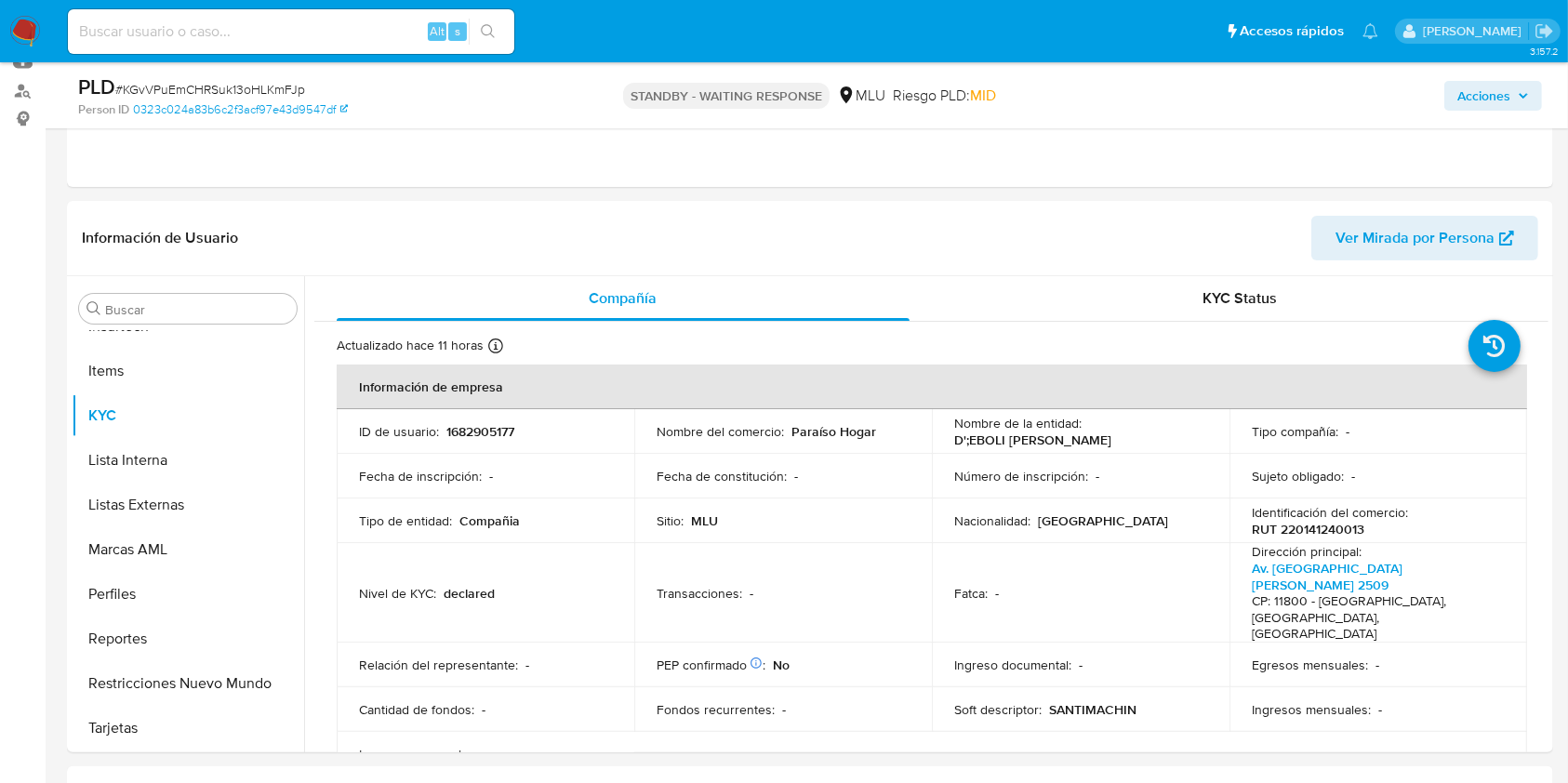
click at [31, 34] on img at bounding box center [25, 32] width 32 height 32
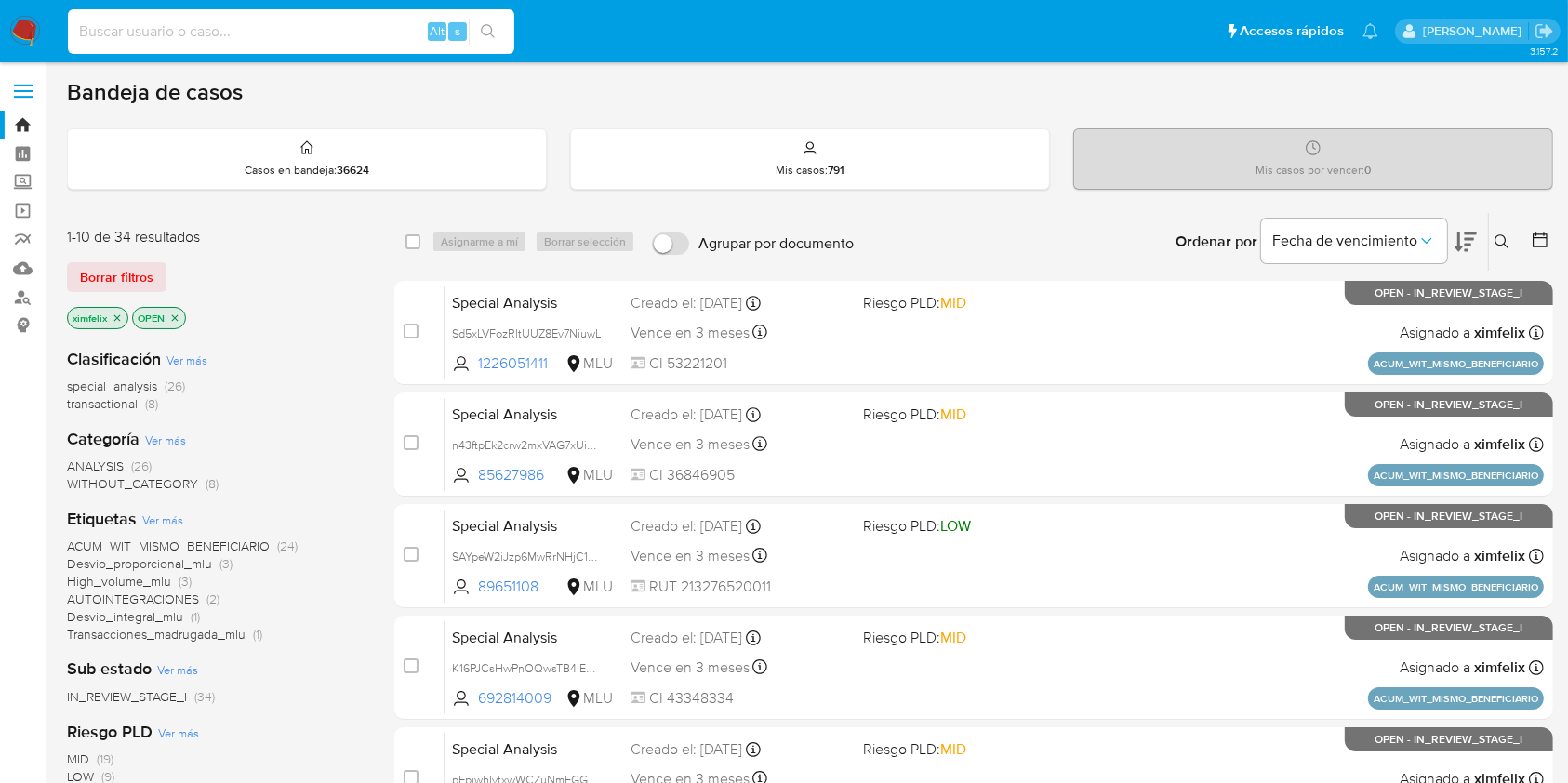
click at [283, 38] on input at bounding box center [291, 32] width 446 height 24
paste input "Sf1PSo5roHDr6PPZNGUcnW1Y"
type input "Sf1PSo5roHDr6PPZNGUcnW1Y"
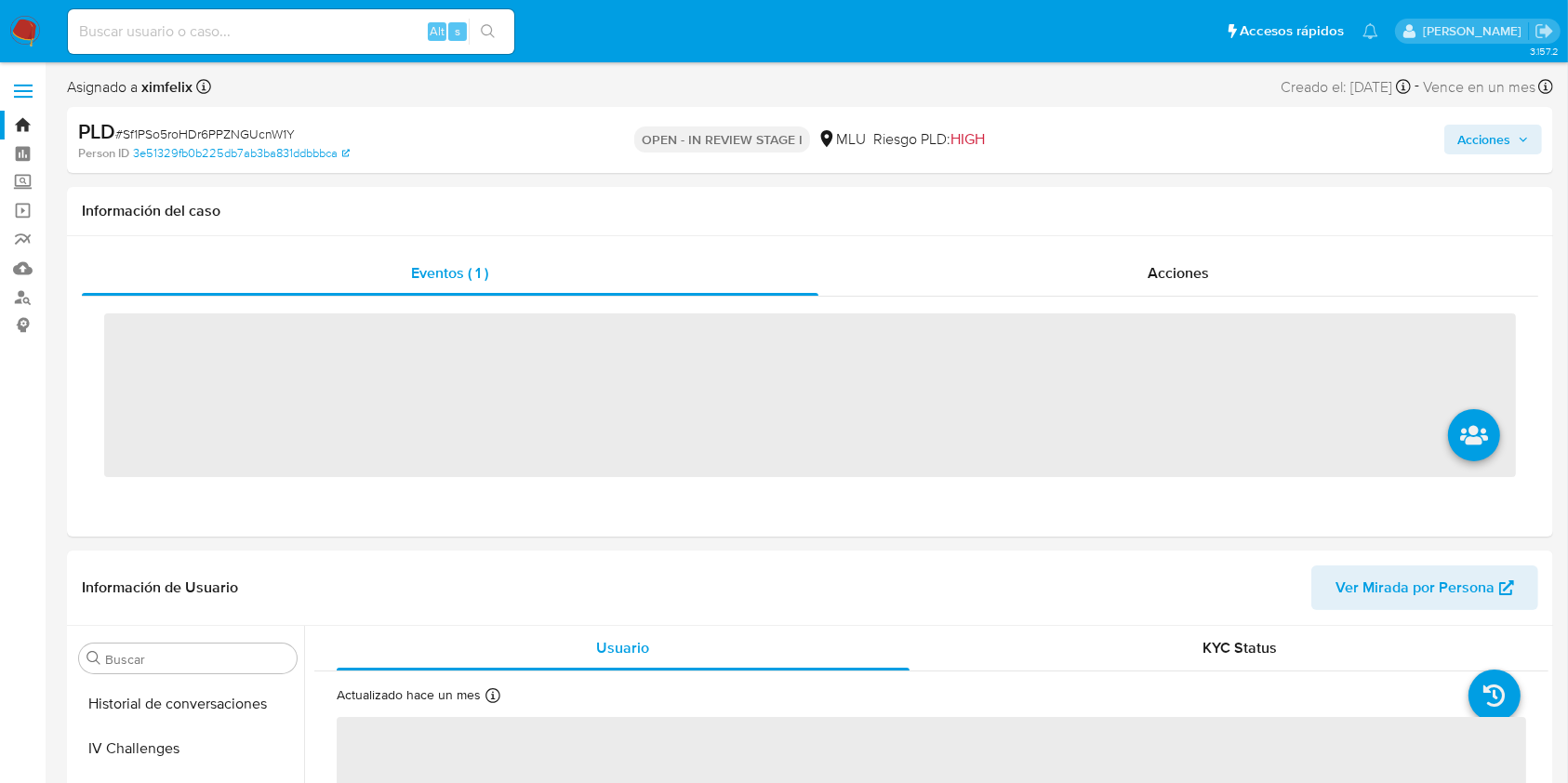
scroll to position [830, 0]
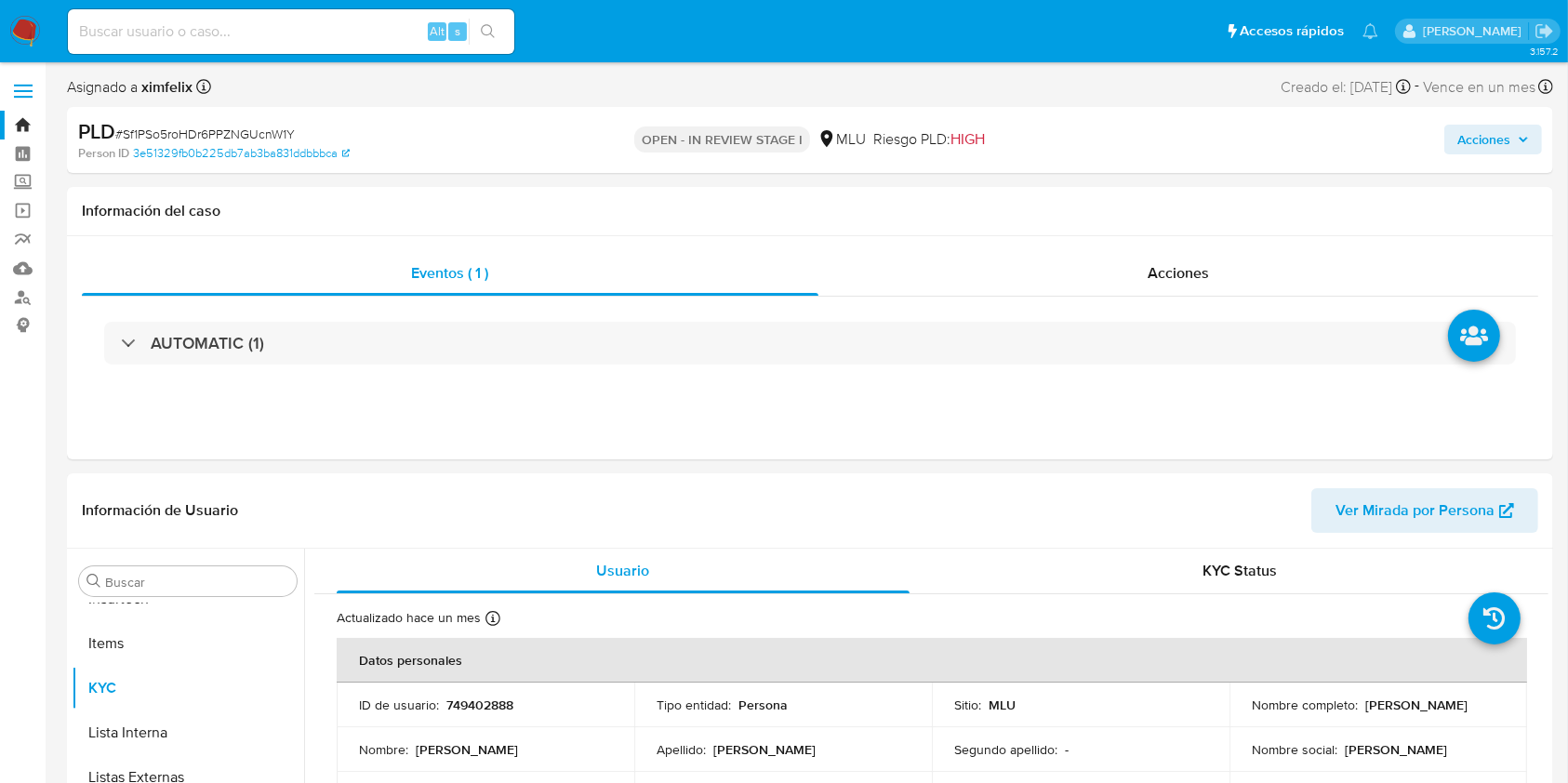
select select "10"
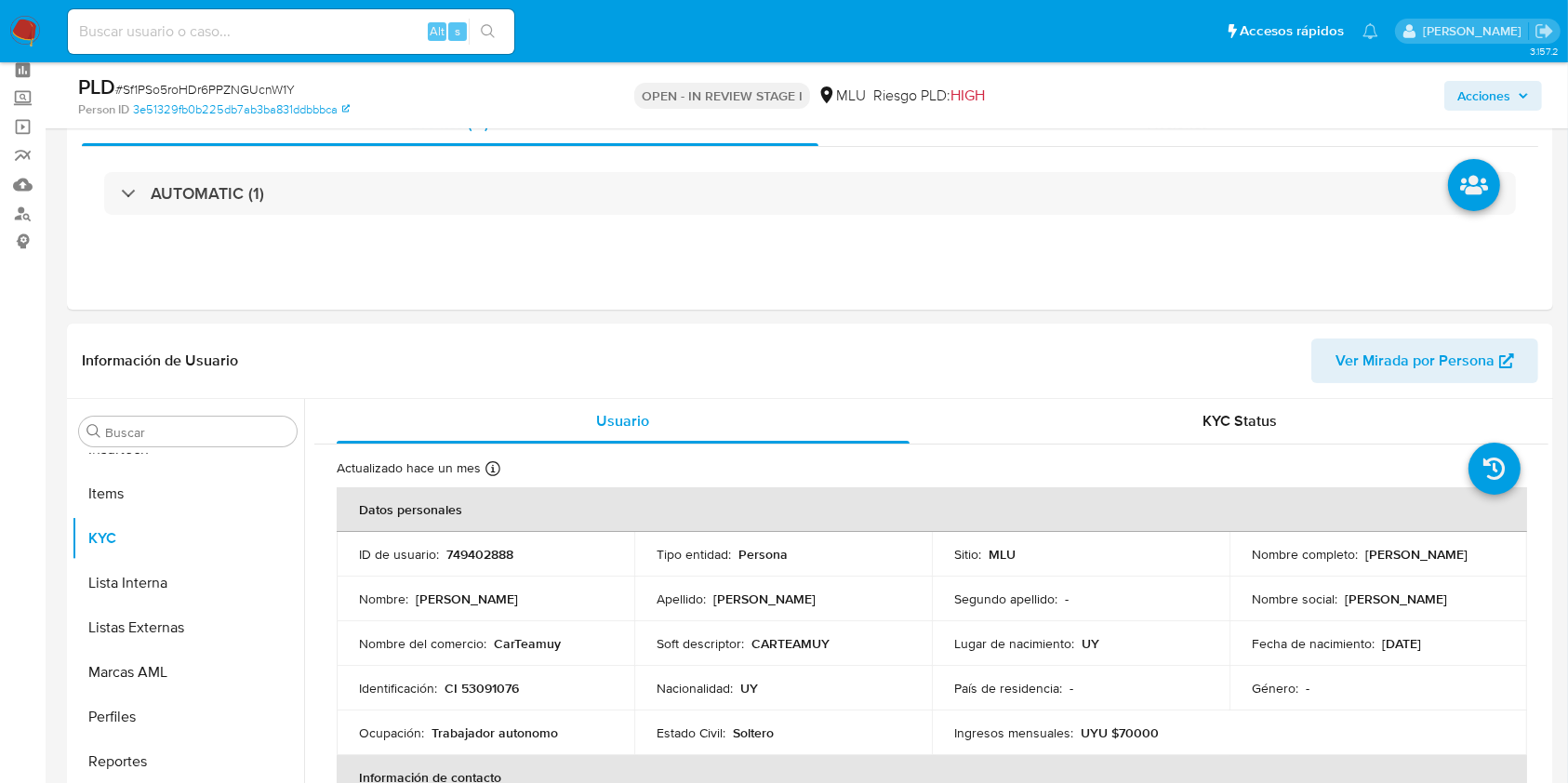
scroll to position [102, 0]
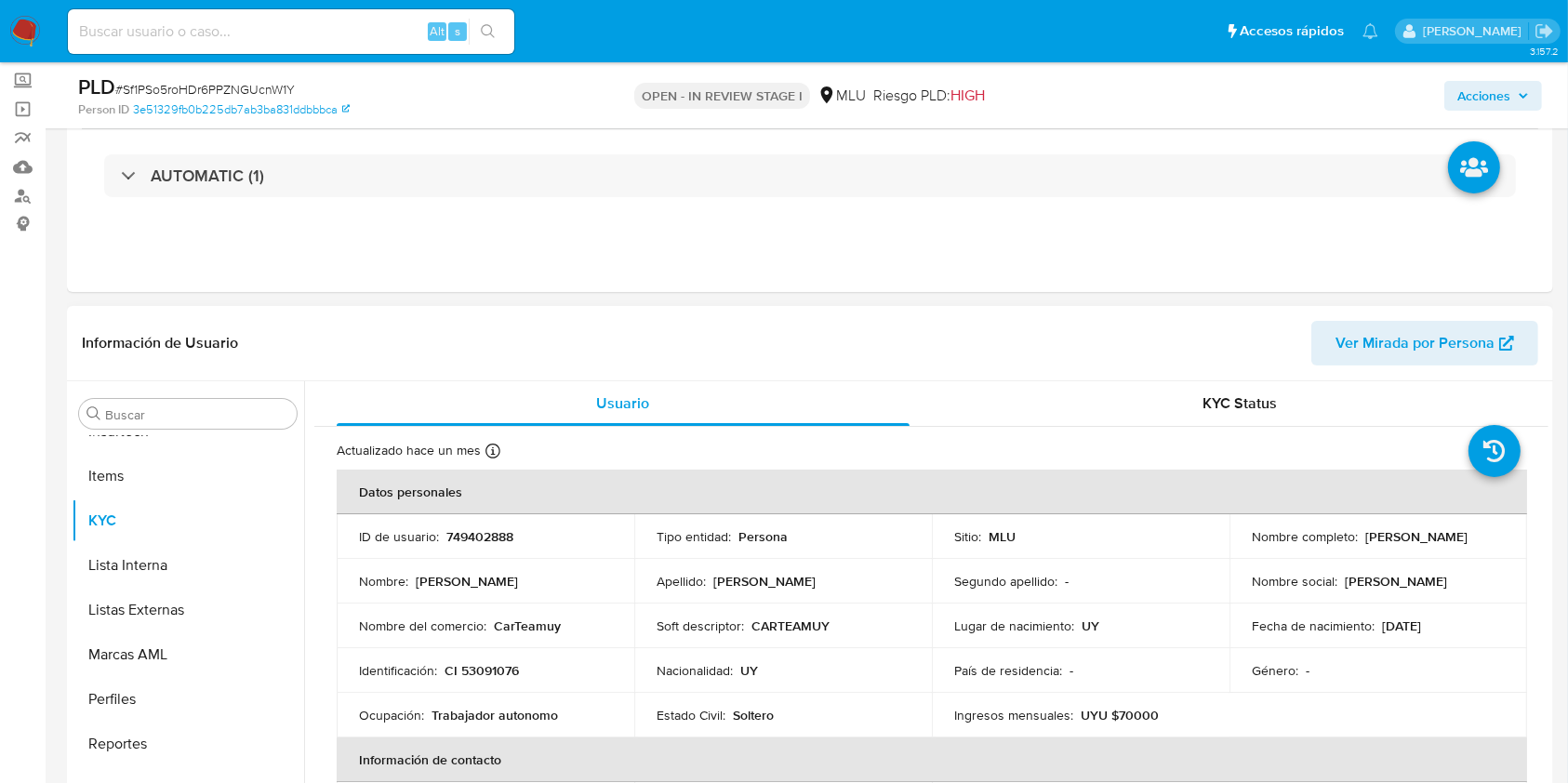
click at [493, 538] on p "749402888" at bounding box center [479, 536] width 67 height 17
copy p "749402888"
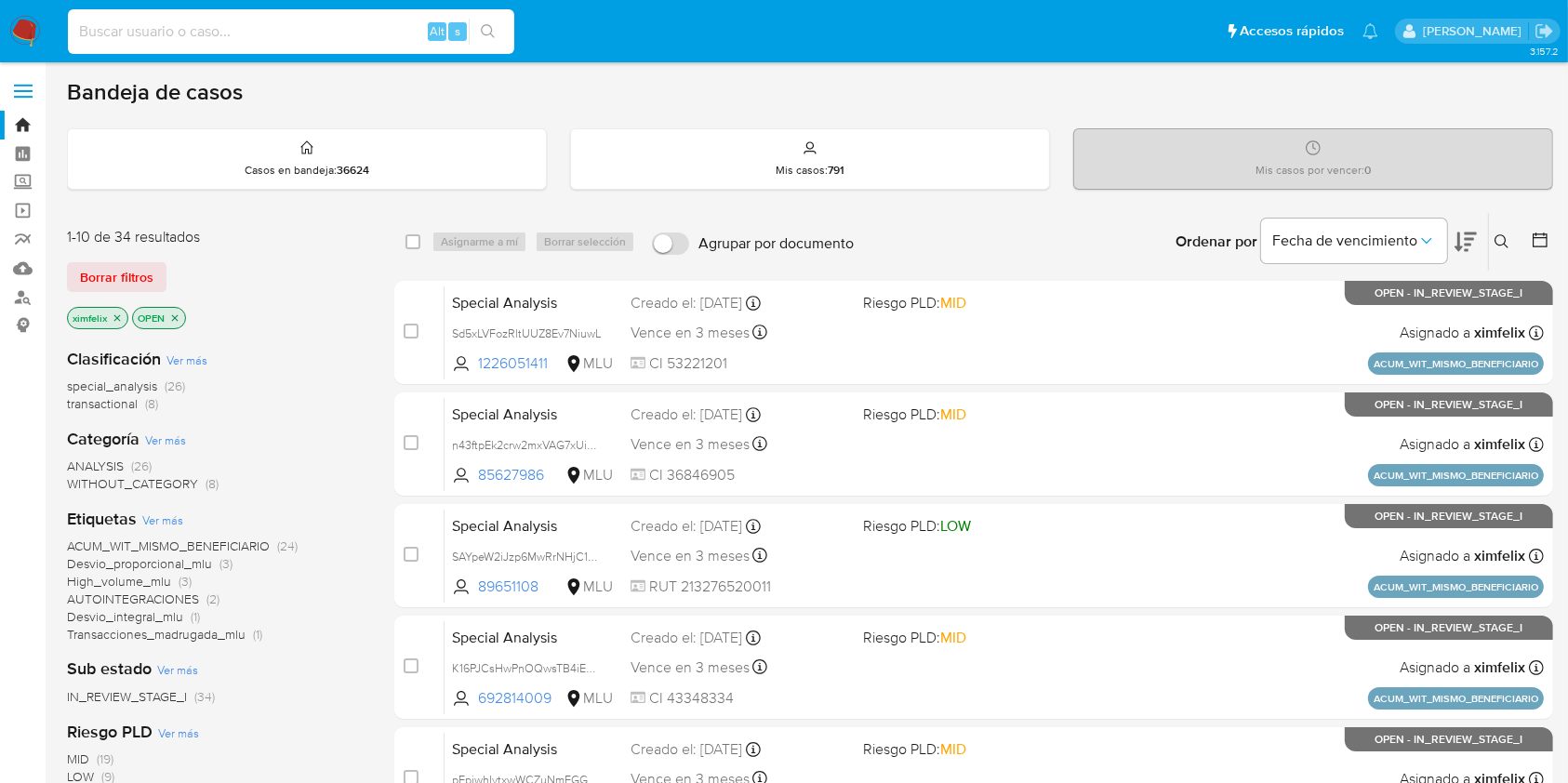
click at [310, 28] on input at bounding box center [291, 32] width 446 height 24
paste input "Ib92g6rdS6Ba7GyqNEPQCdjE"
type input "Ib92g6rdS6Ba7GyqNEPQCdjE"
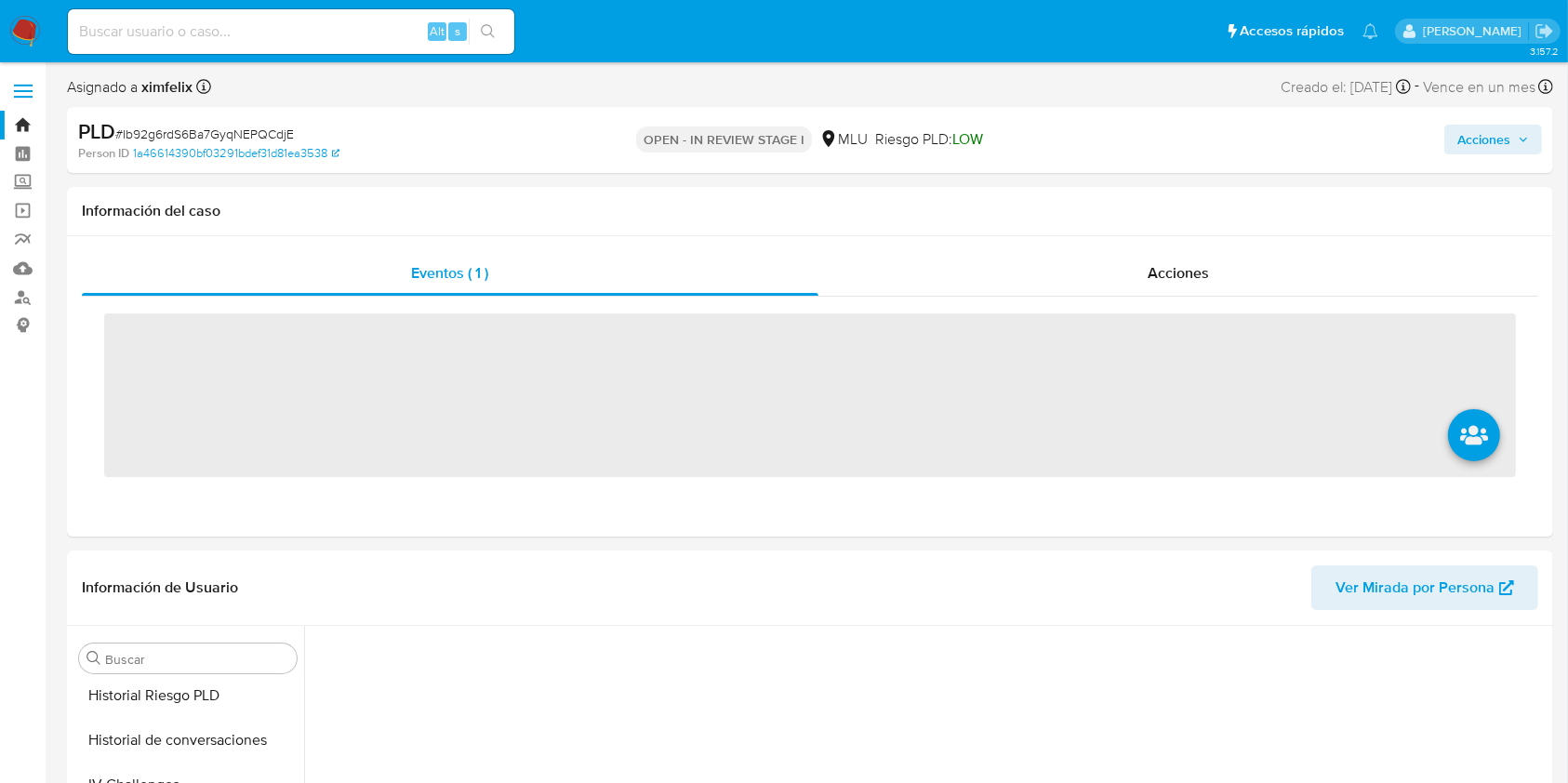
scroll to position [775, 0]
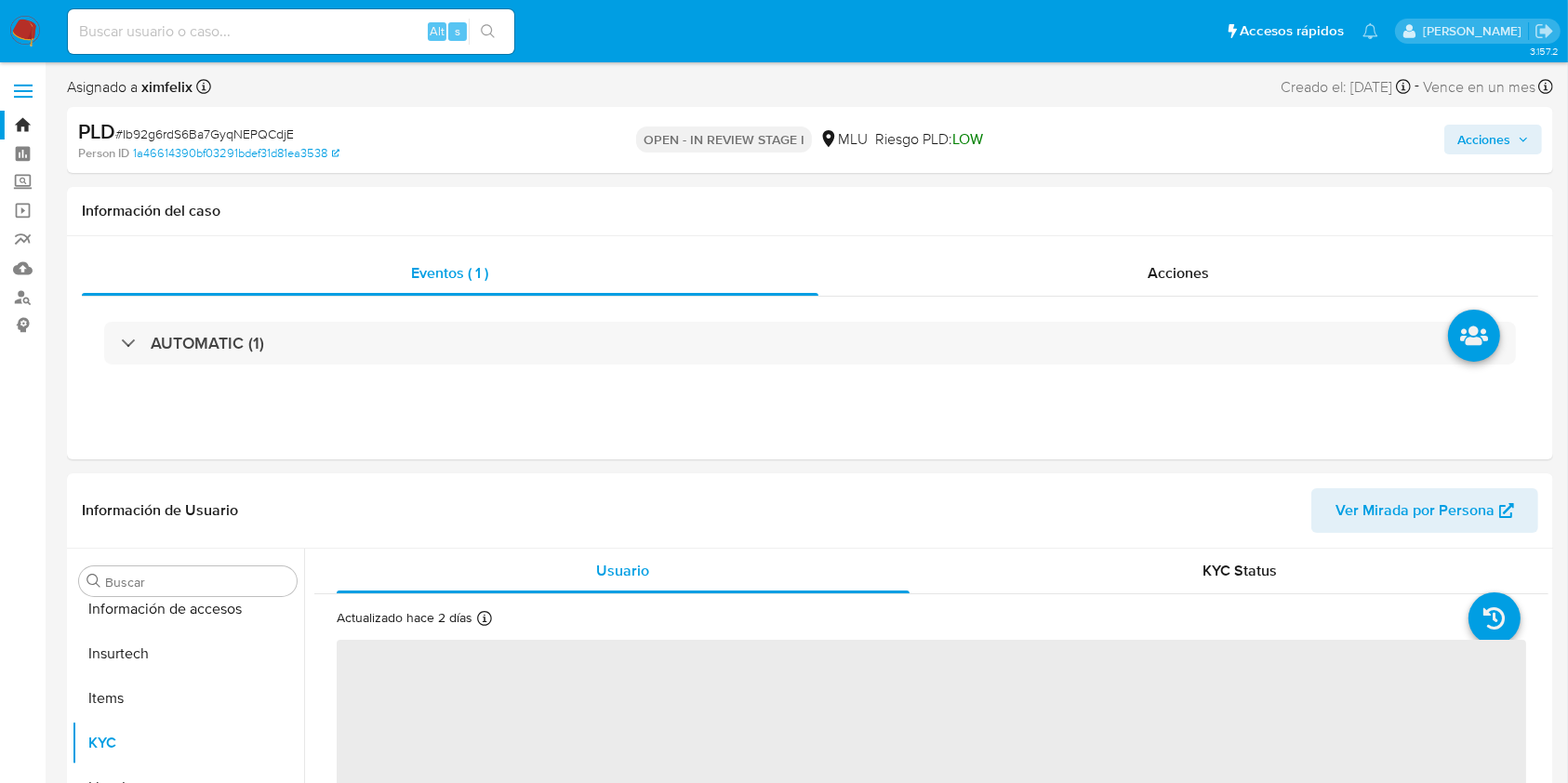
select select "10"
